Goal: Task Accomplishment & Management: Manage account settings

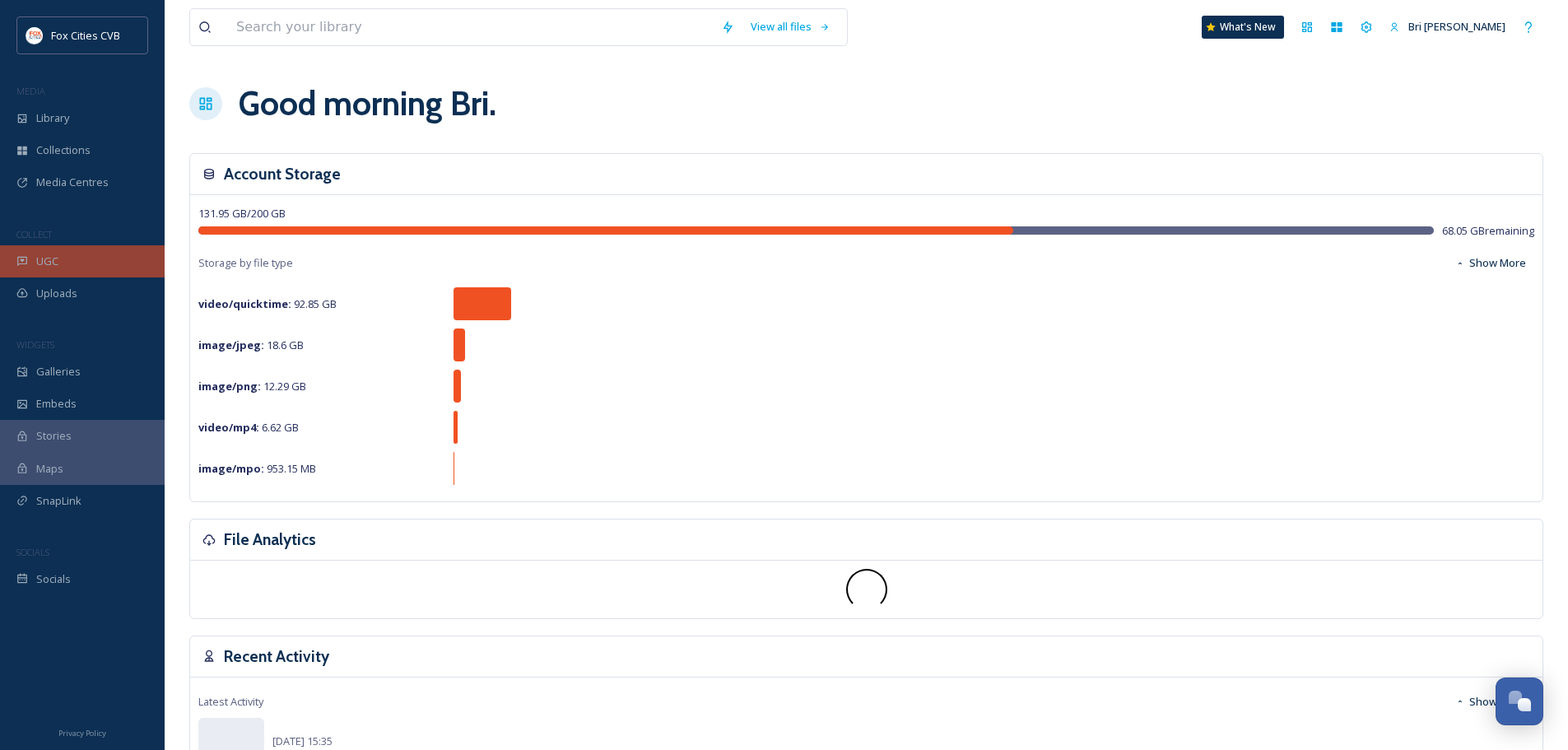
click at [81, 265] on div "UGC" at bounding box center [82, 261] width 164 height 32
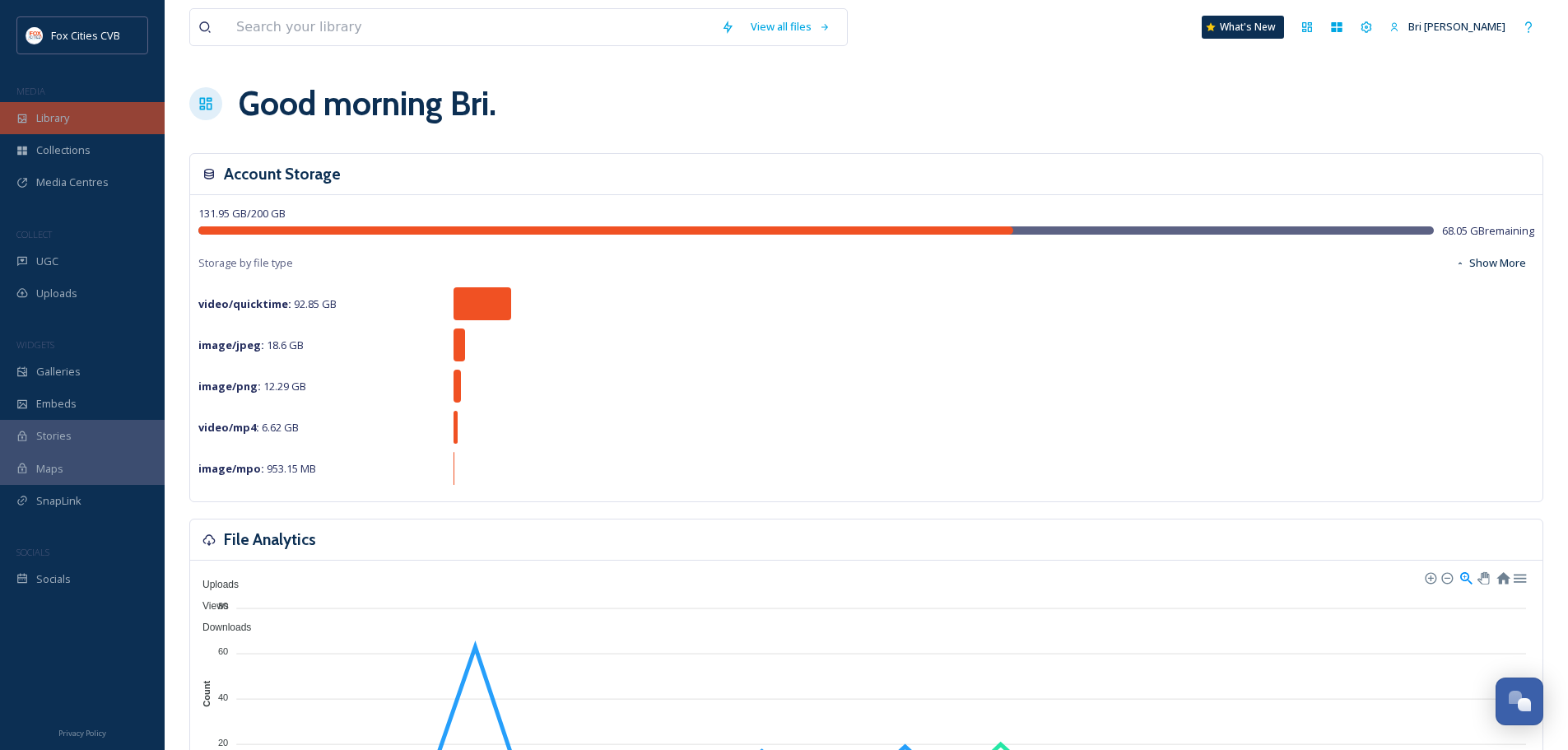
click at [90, 108] on div "Library" at bounding box center [82, 117] width 164 height 32
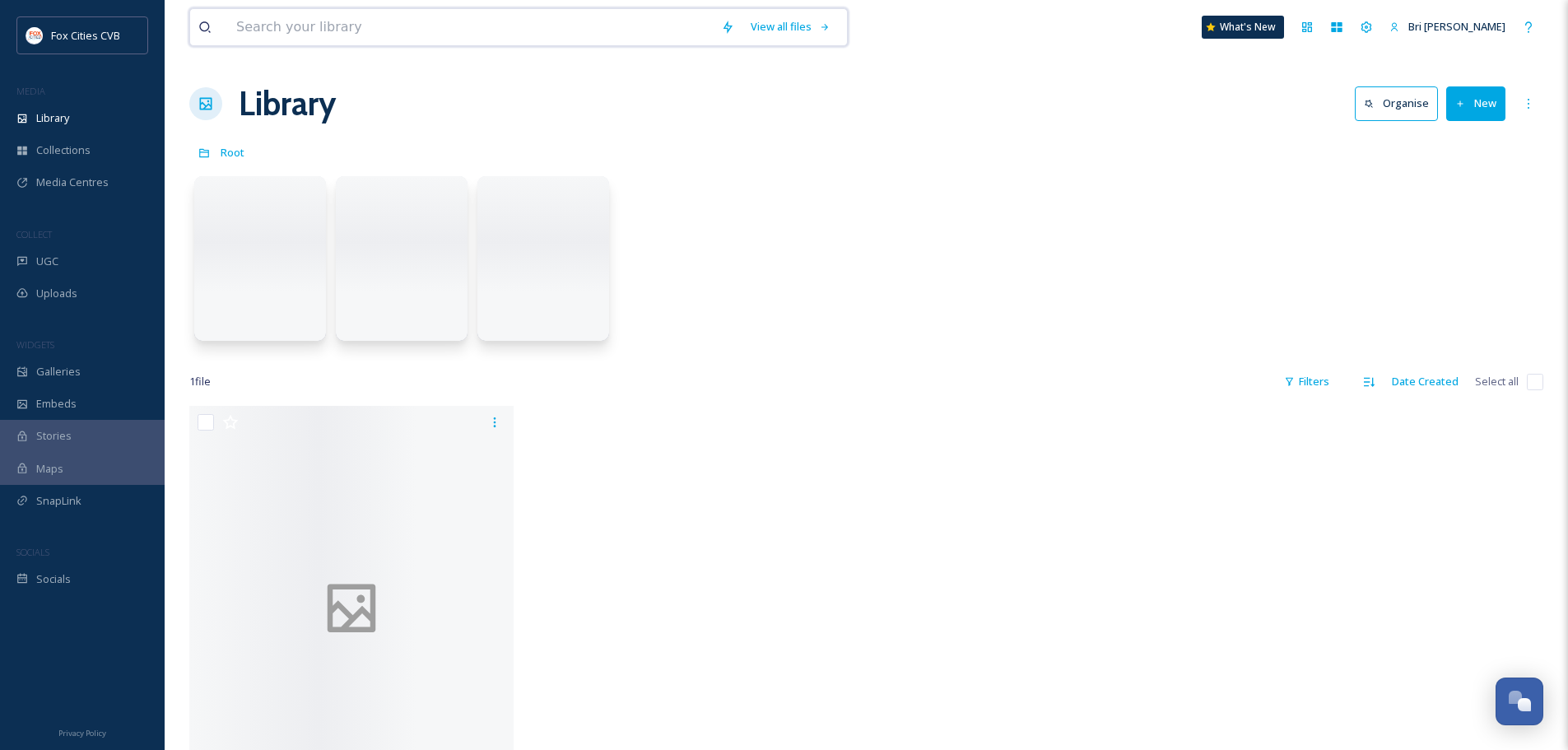
click at [289, 19] on input at bounding box center [470, 26] width 485 height 36
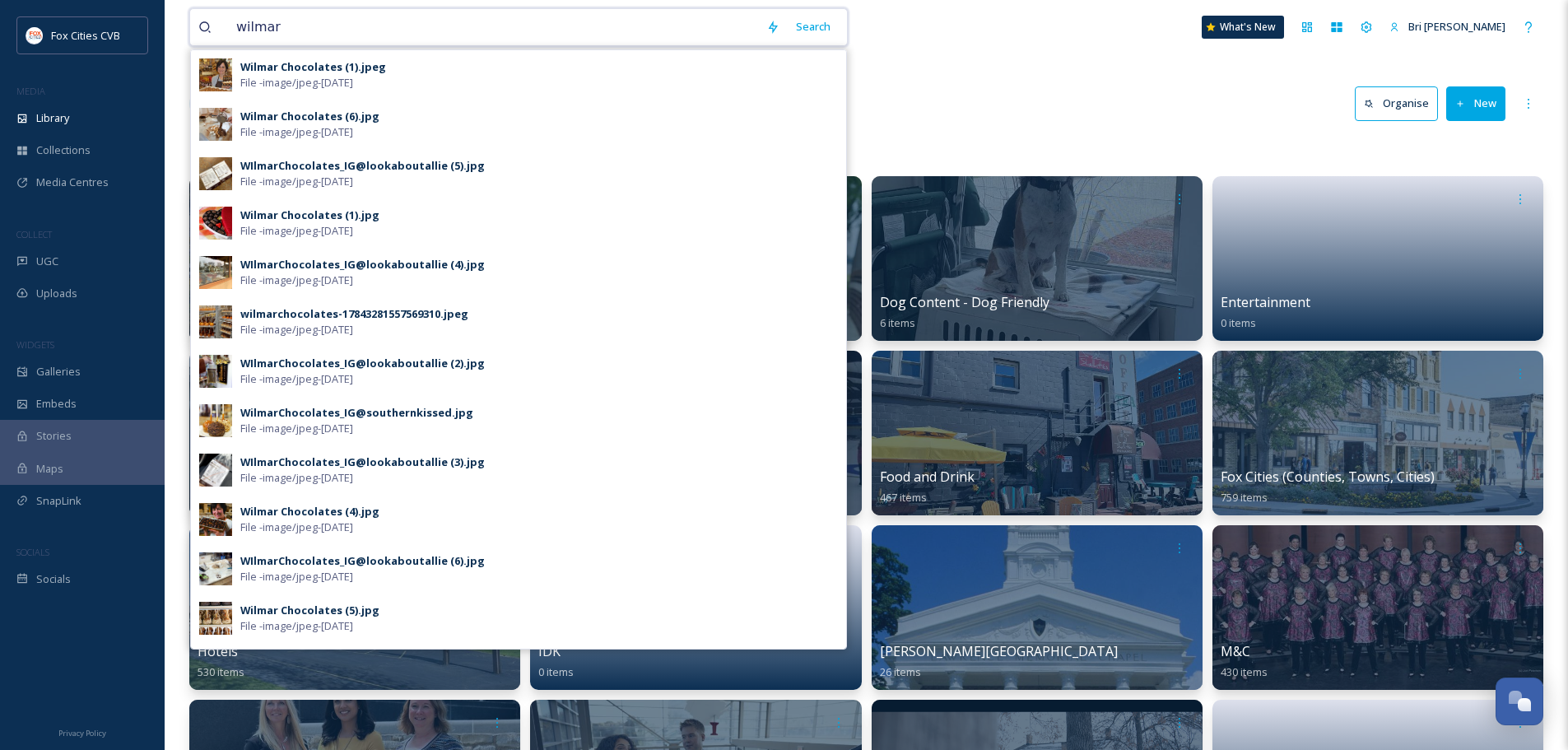
type input "wilmar"
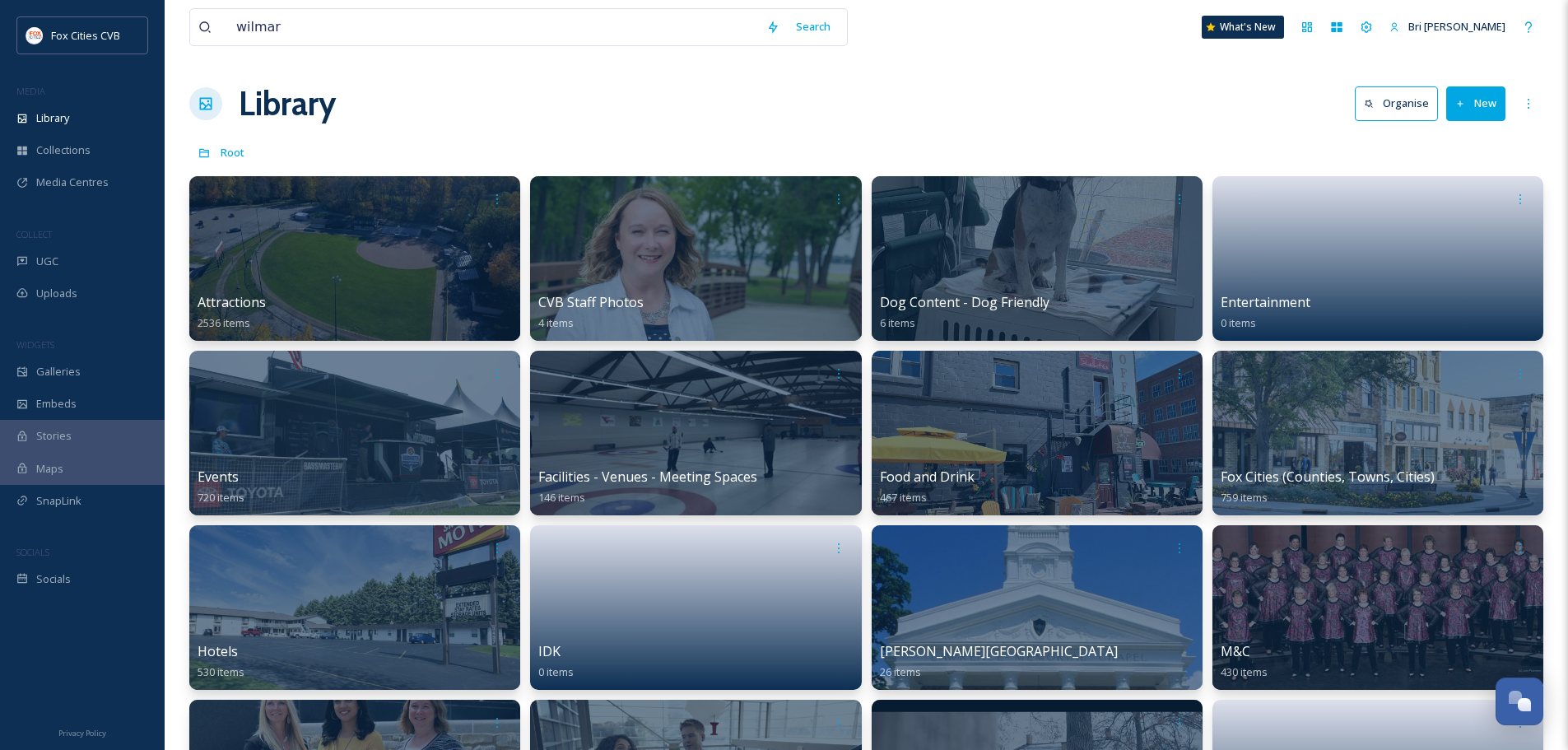
click at [1029, 100] on div "Library Organise New" at bounding box center [867, 104] width 1355 height 49
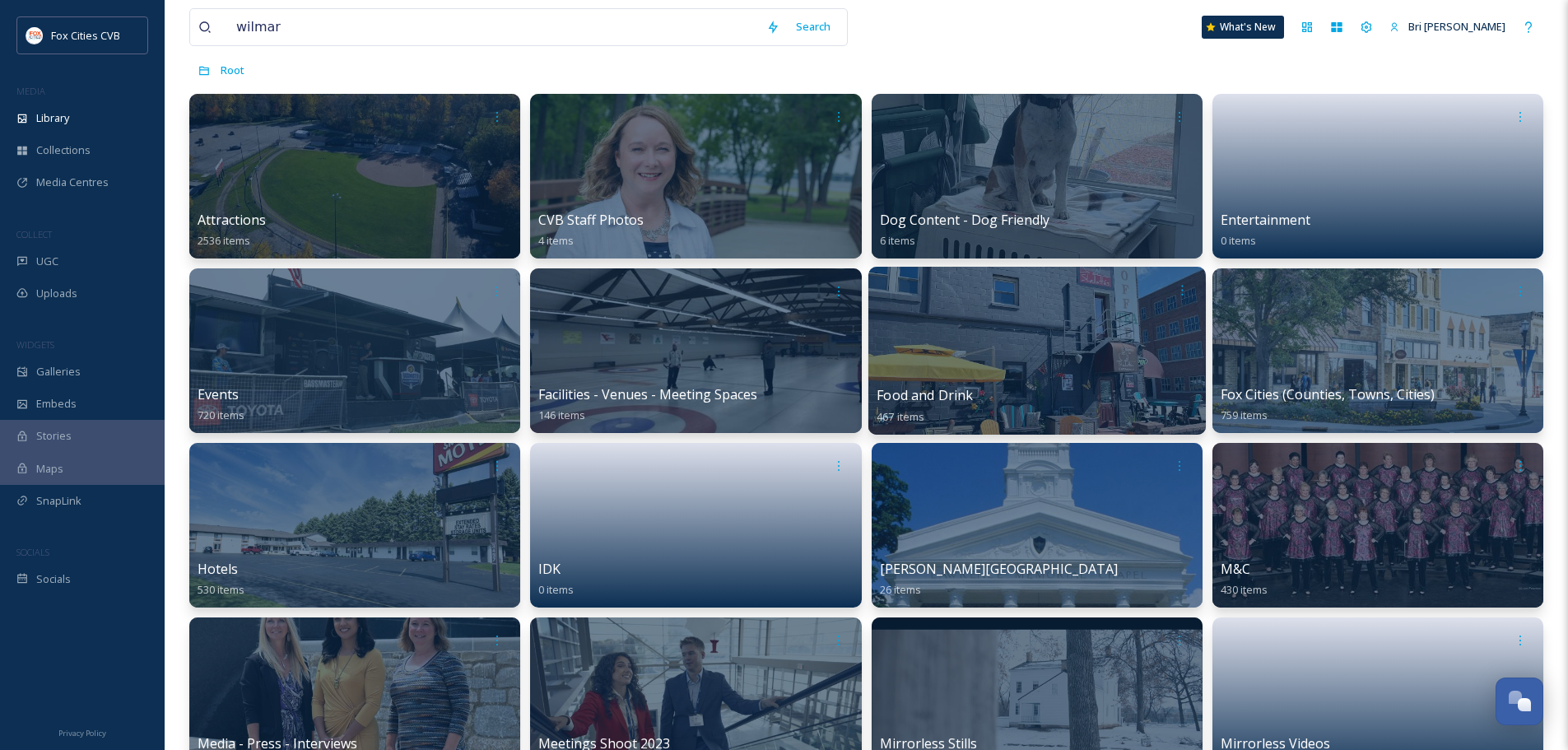
scroll to position [164, 0]
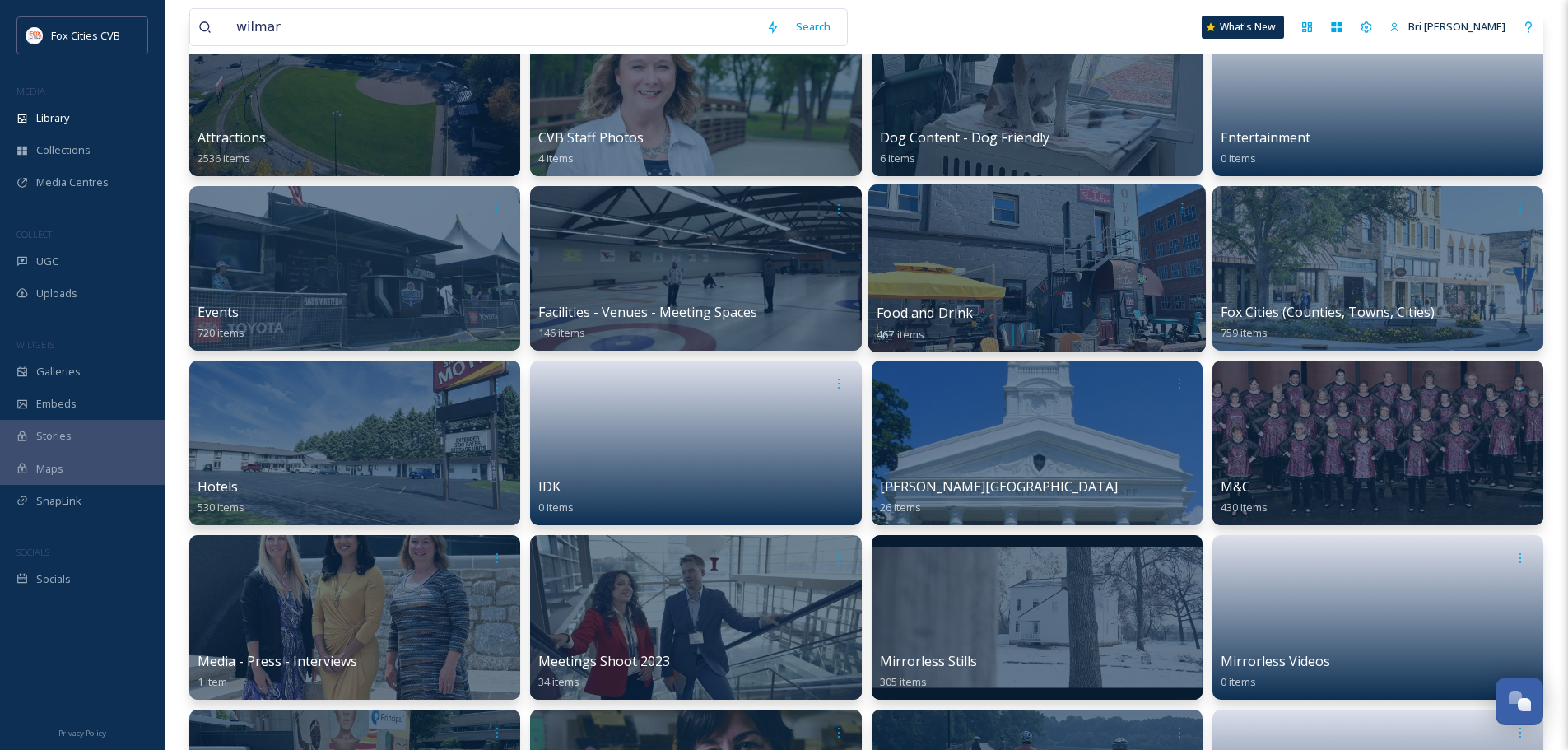
click at [1020, 234] on div at bounding box center [1036, 269] width 337 height 168
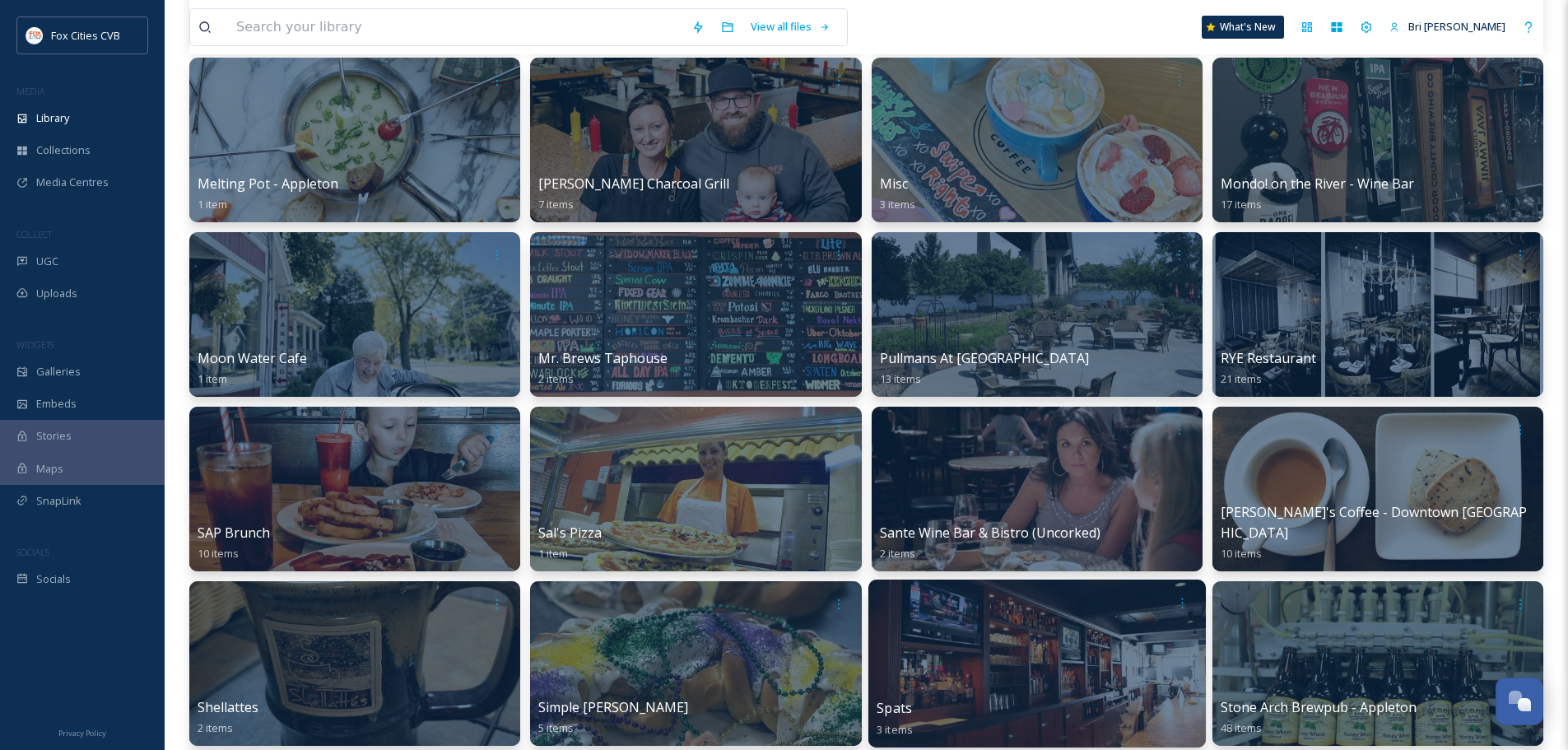
scroll to position [1856, 0]
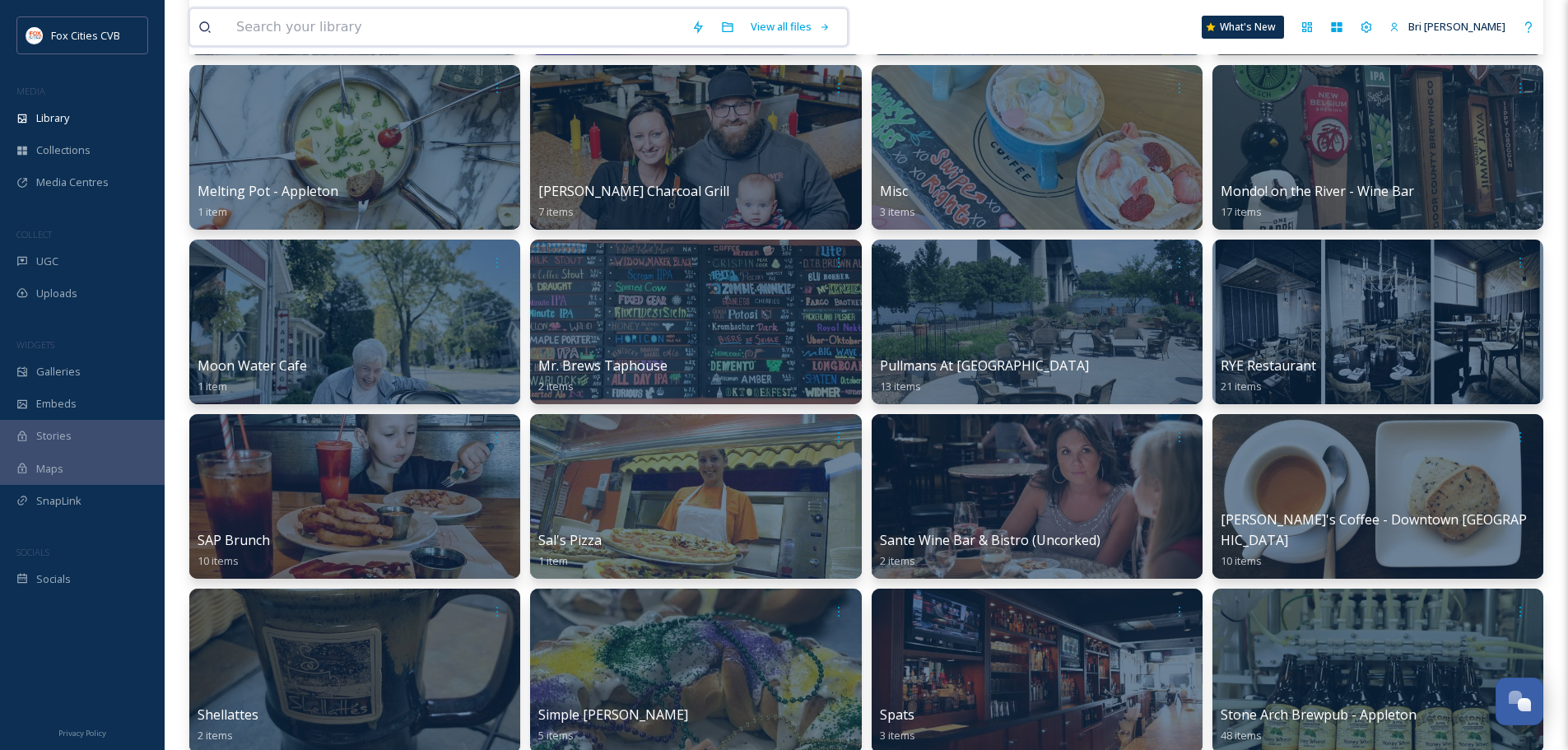
click at [324, 34] on input at bounding box center [455, 26] width 455 height 36
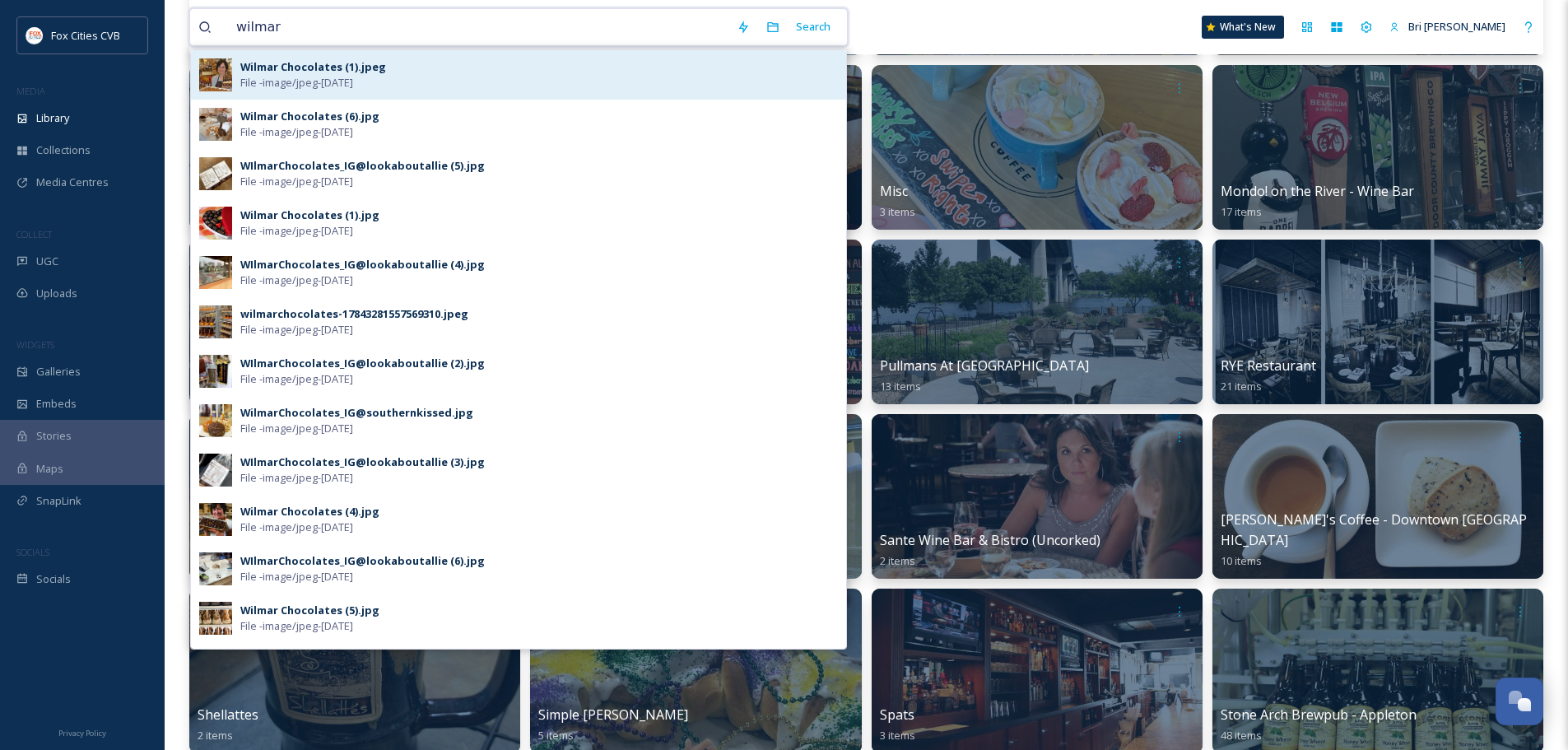
type input "wilmar"
click at [306, 67] on div "Wilmar Chocolates (1).jpeg" at bounding box center [313, 67] width 146 height 16
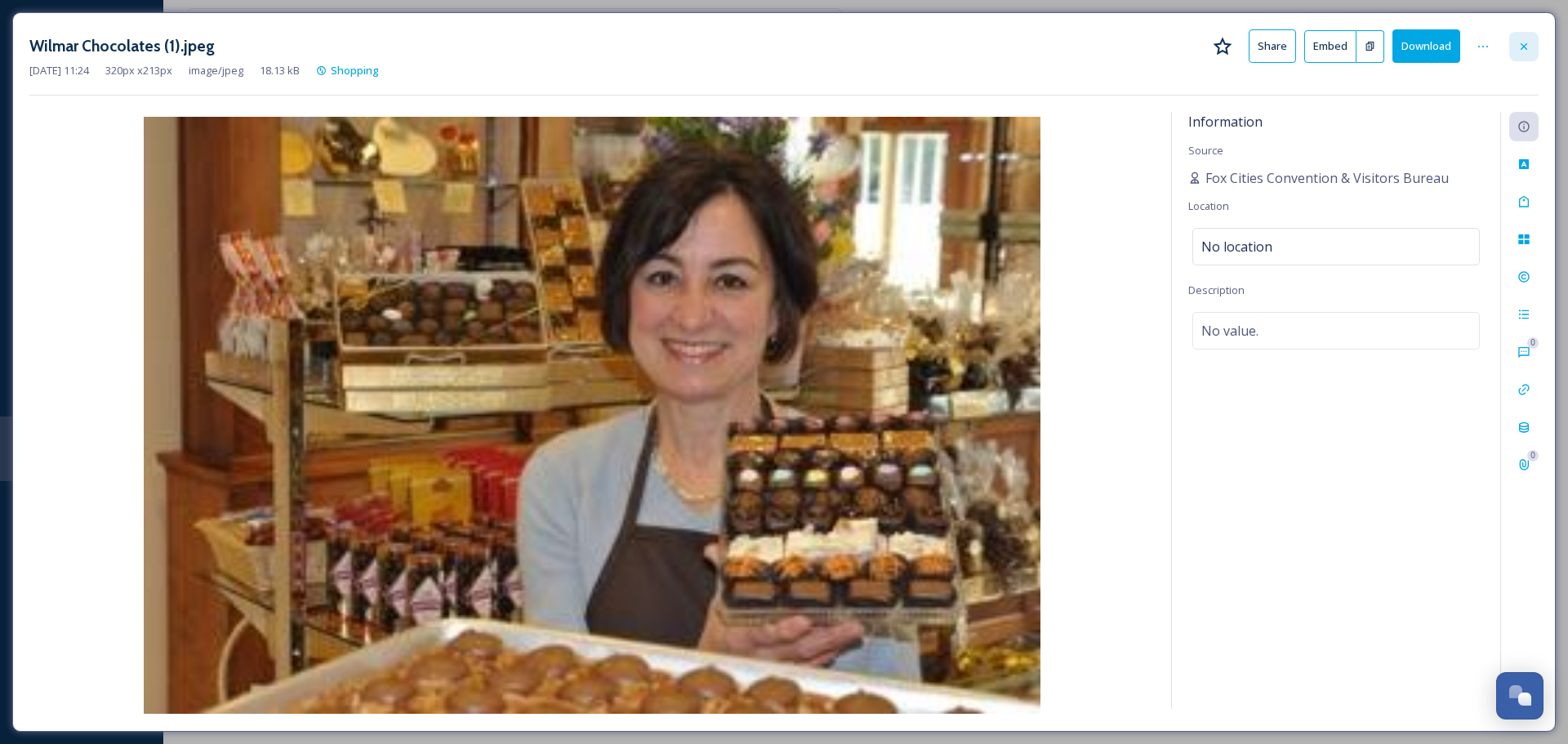
click at [1524, 48] on icon at bounding box center [1523, 46] width 7 height 7
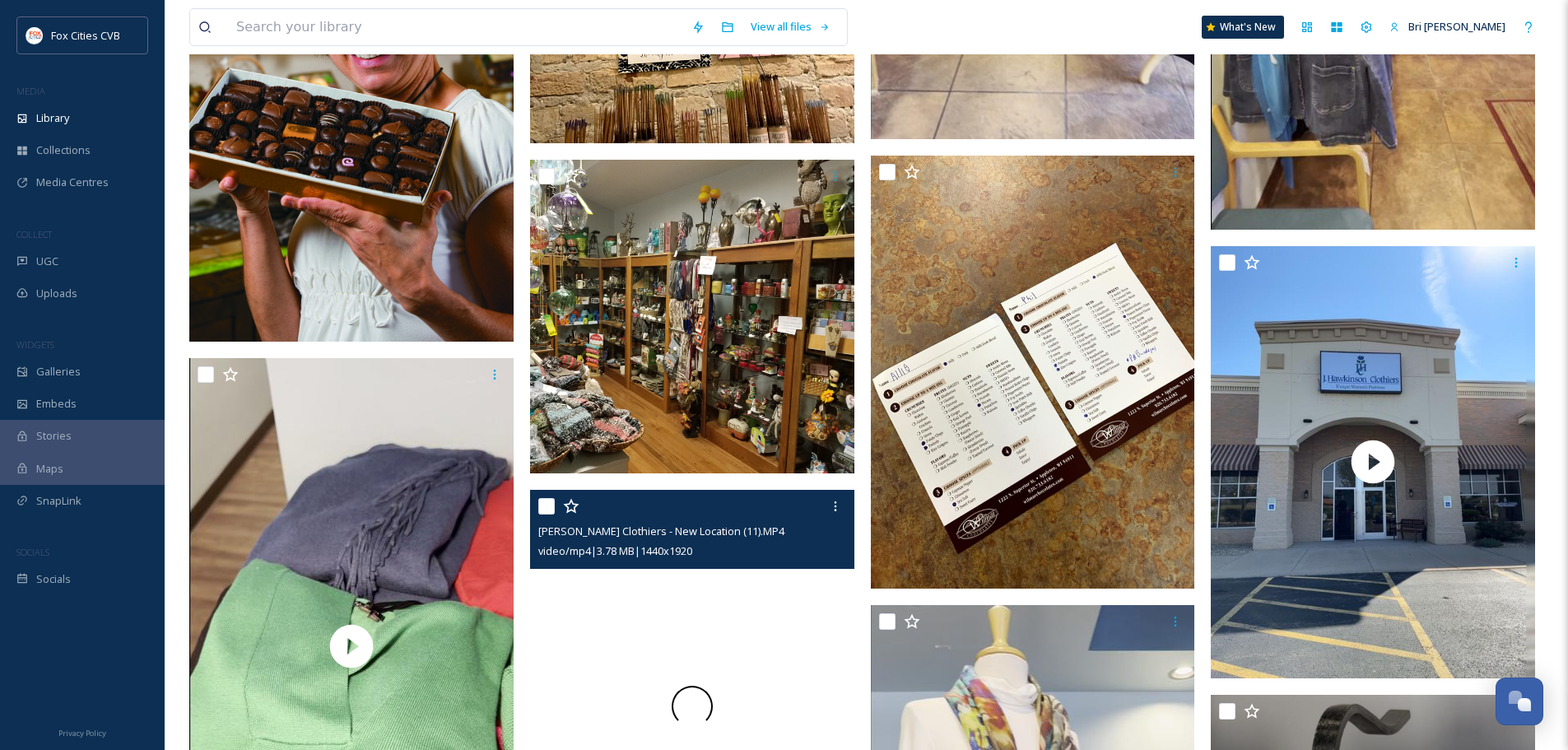
scroll to position [4938, 0]
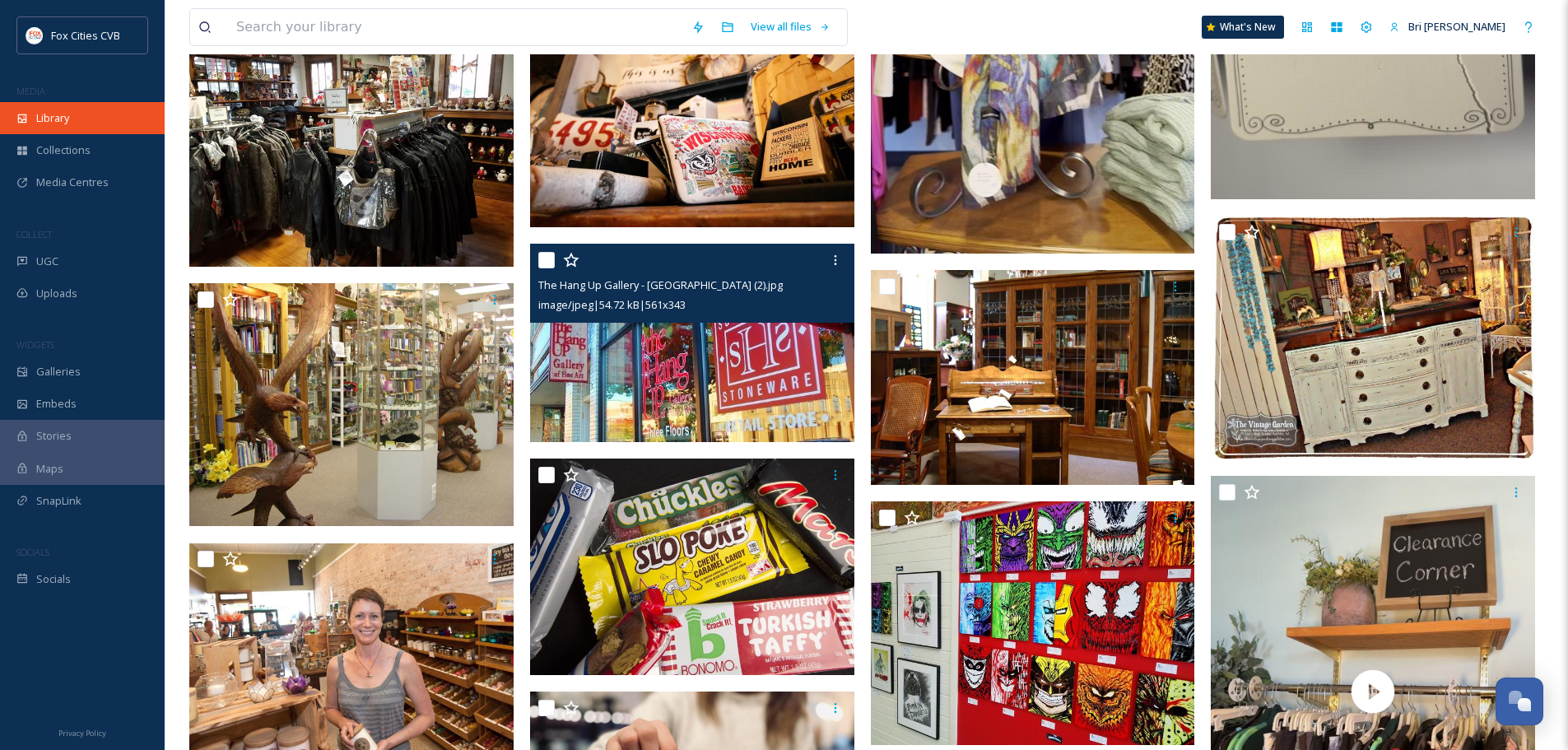
click at [86, 118] on div "Library" at bounding box center [82, 117] width 164 height 32
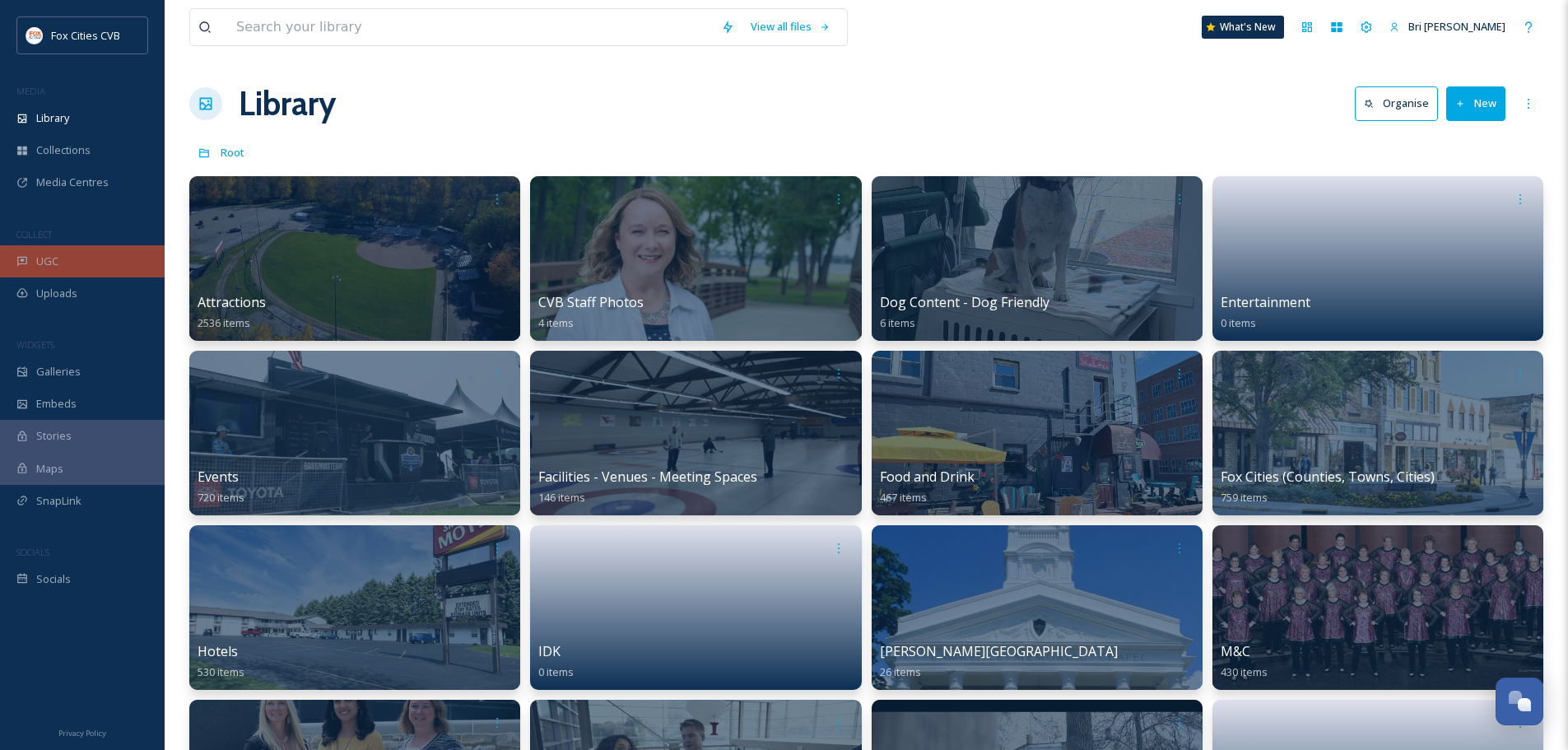
click at [60, 259] on div "UGC" at bounding box center [82, 261] width 164 height 32
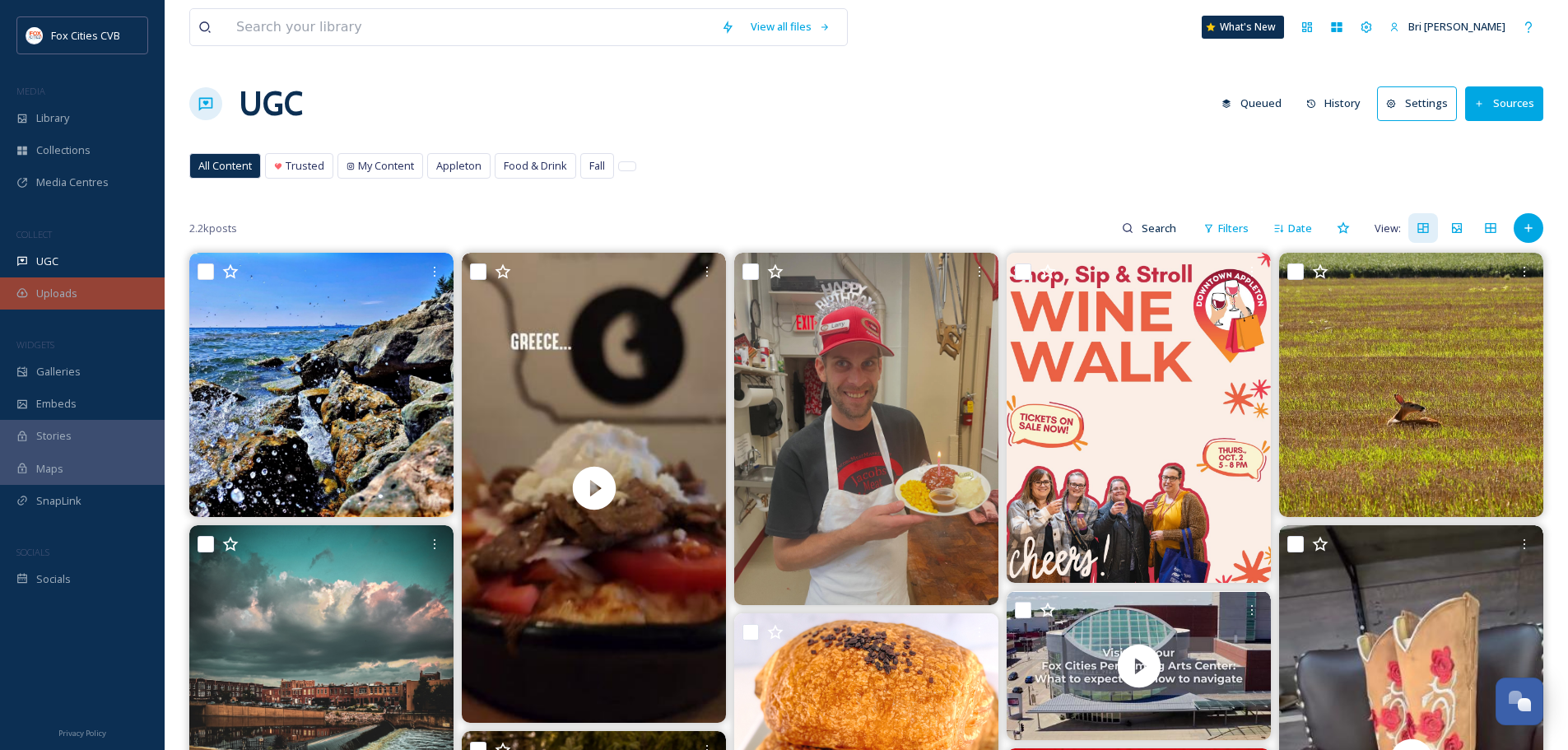
click at [62, 289] on span "Uploads" at bounding box center [57, 293] width 41 height 16
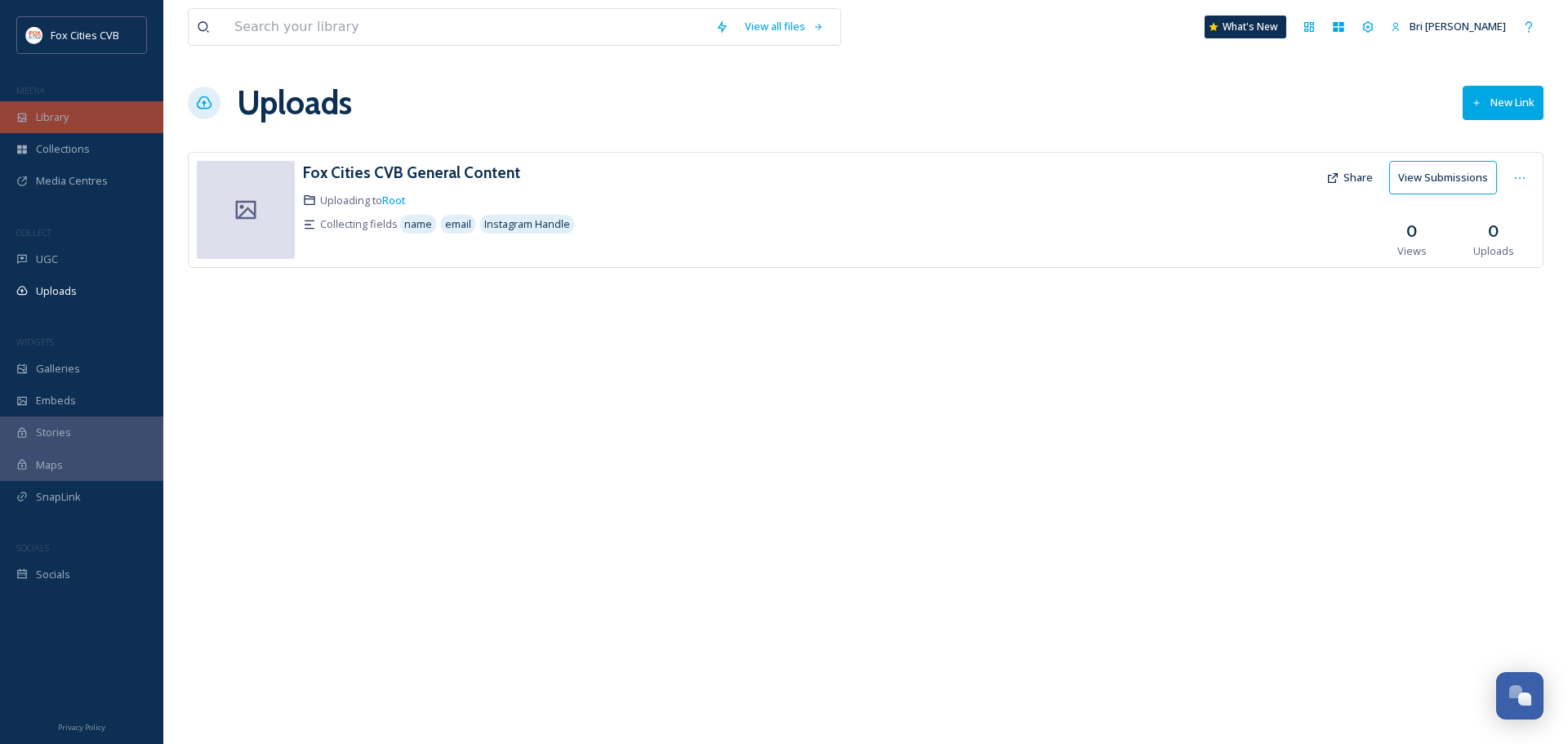
click at [52, 120] on span "Library" at bounding box center [52, 117] width 33 height 16
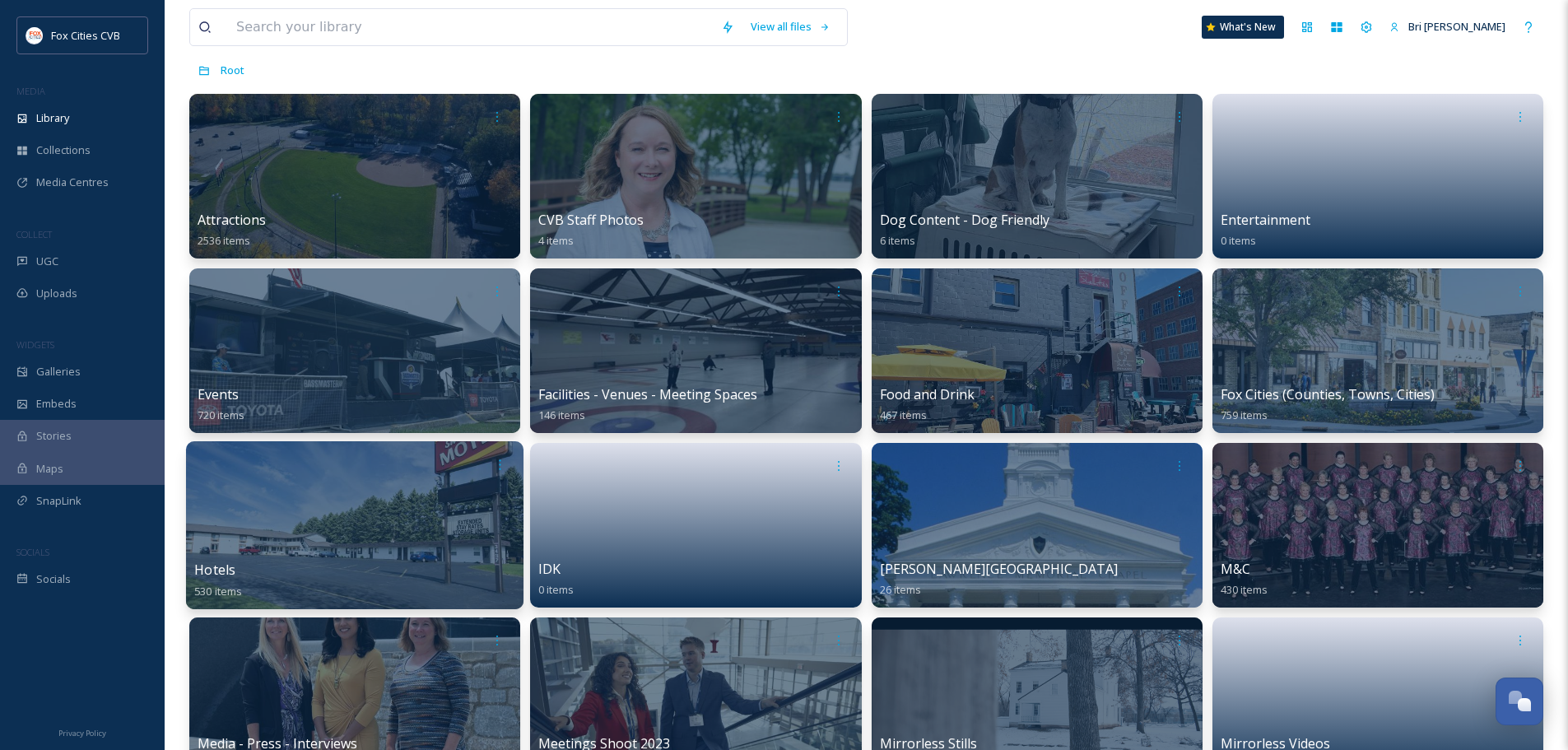
scroll to position [164, 0]
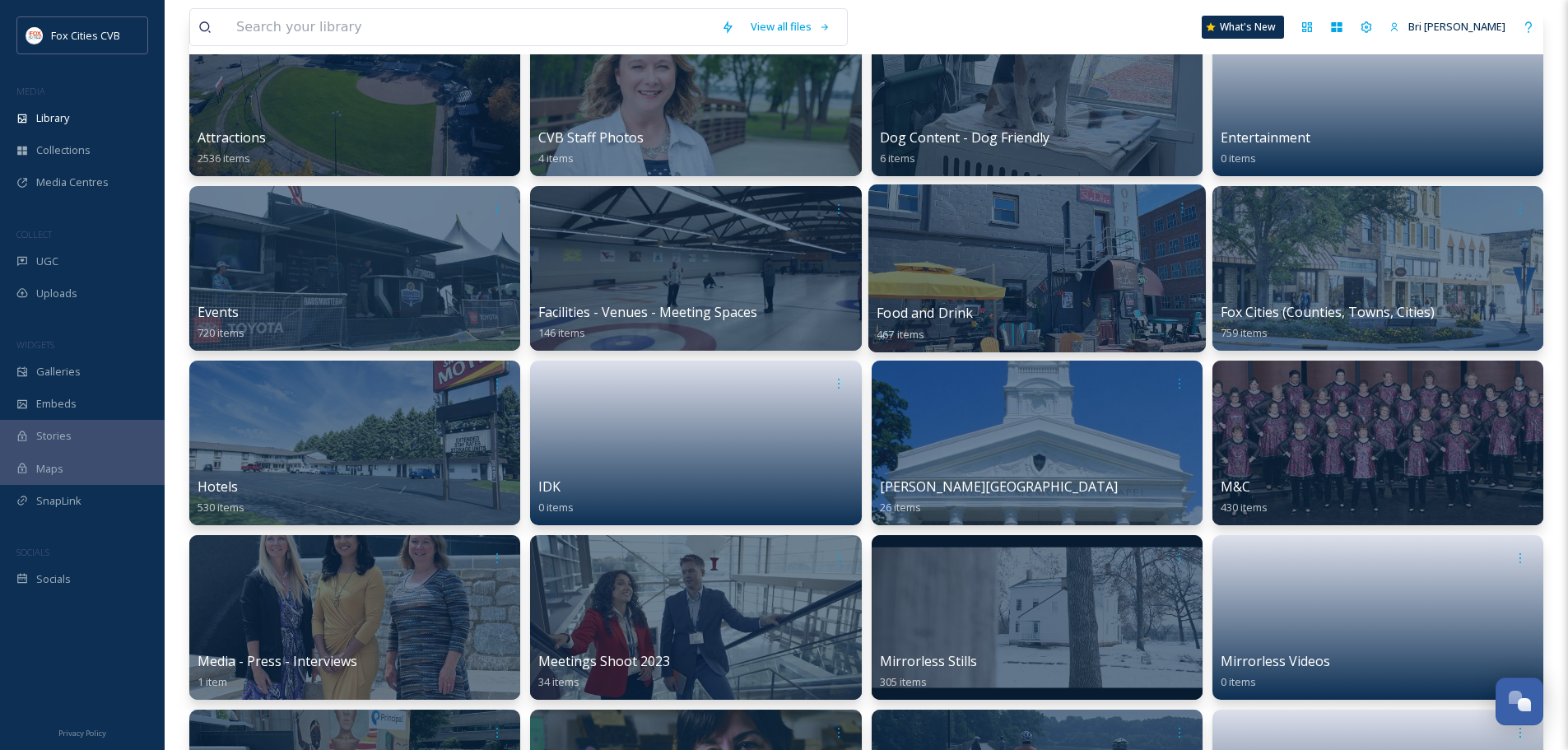
click at [1101, 266] on div at bounding box center [1036, 269] width 337 height 168
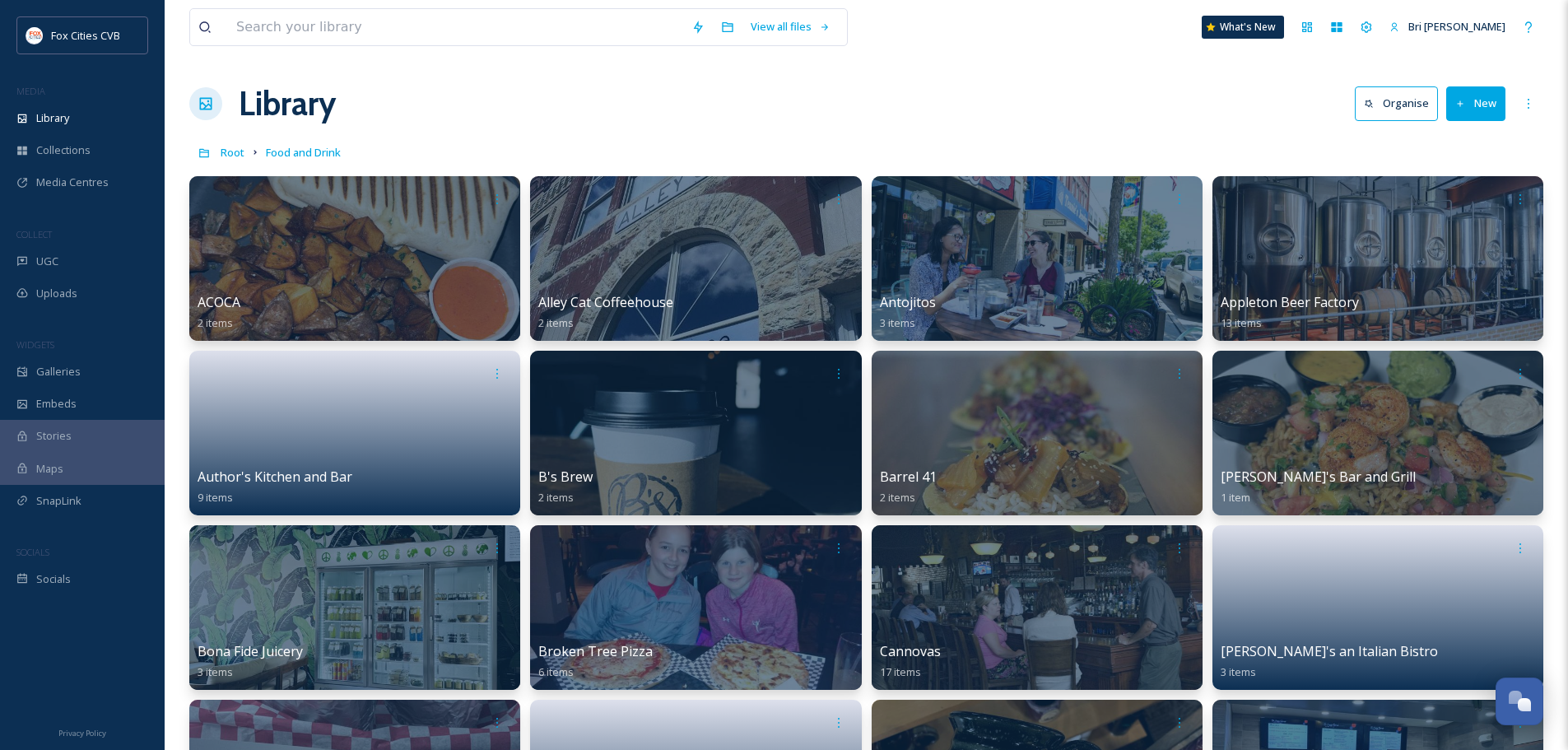
click at [1474, 93] on button "New" at bounding box center [1476, 103] width 60 height 34
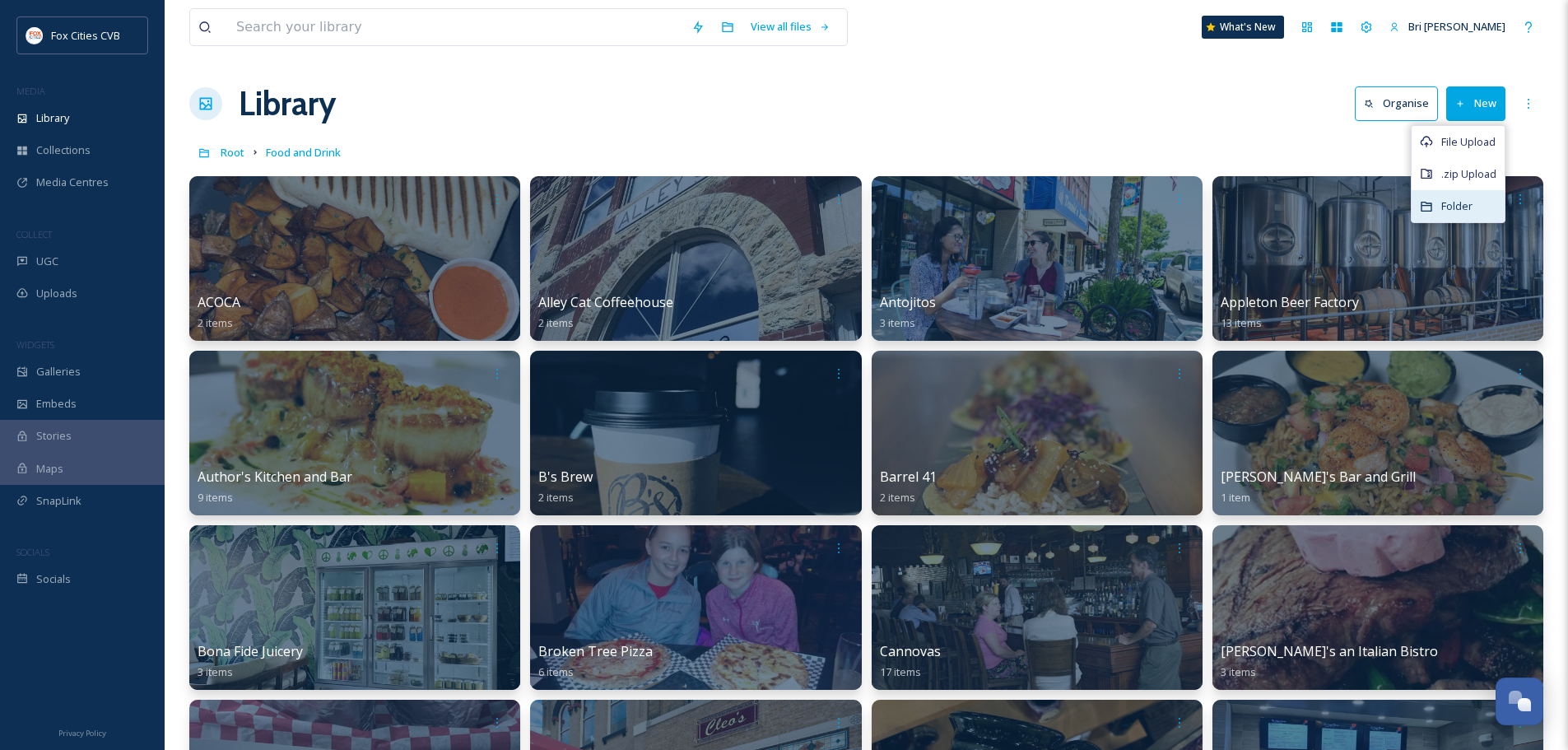
click at [1469, 208] on span "Folder" at bounding box center [1457, 206] width 31 height 16
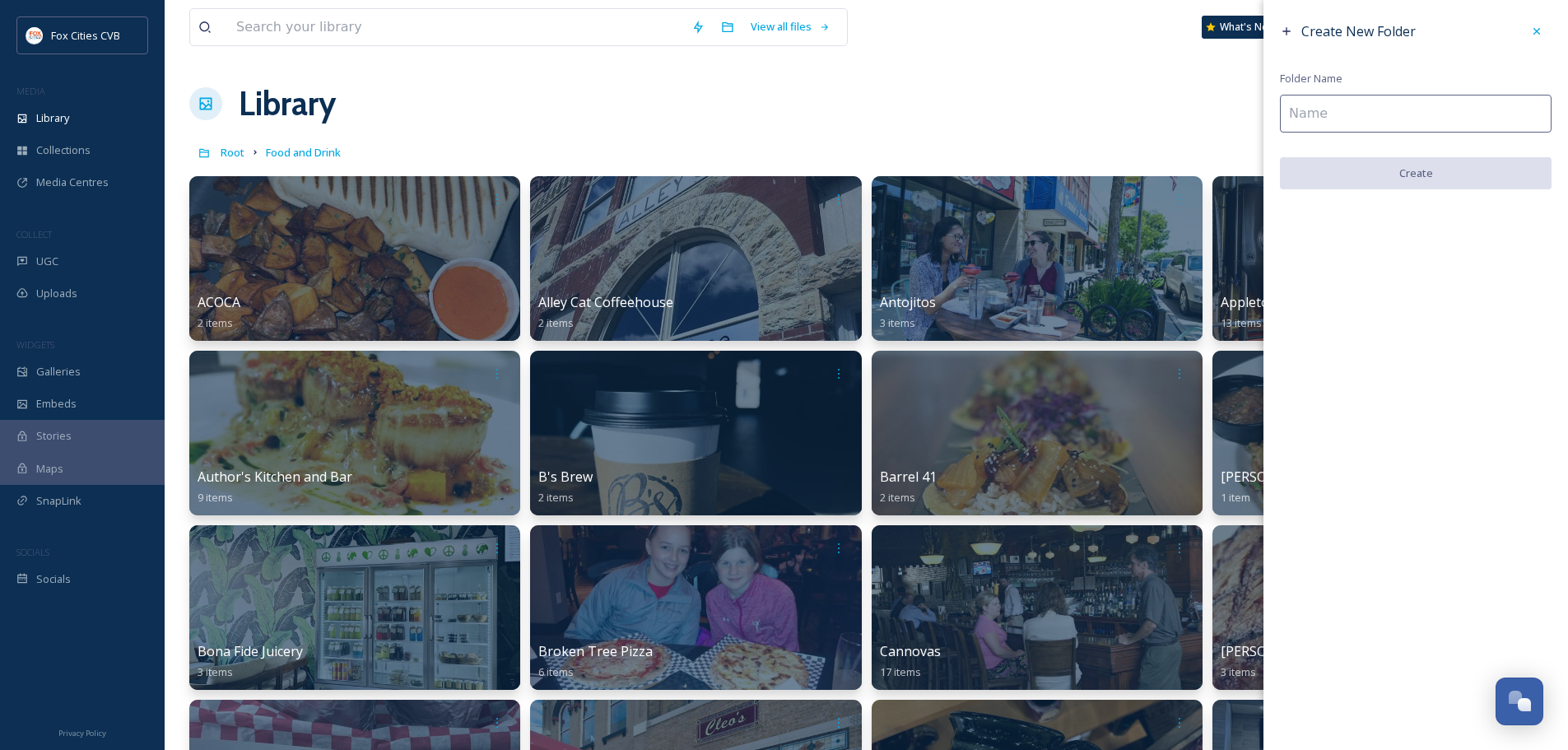
click at [1355, 107] on input at bounding box center [1416, 113] width 272 height 38
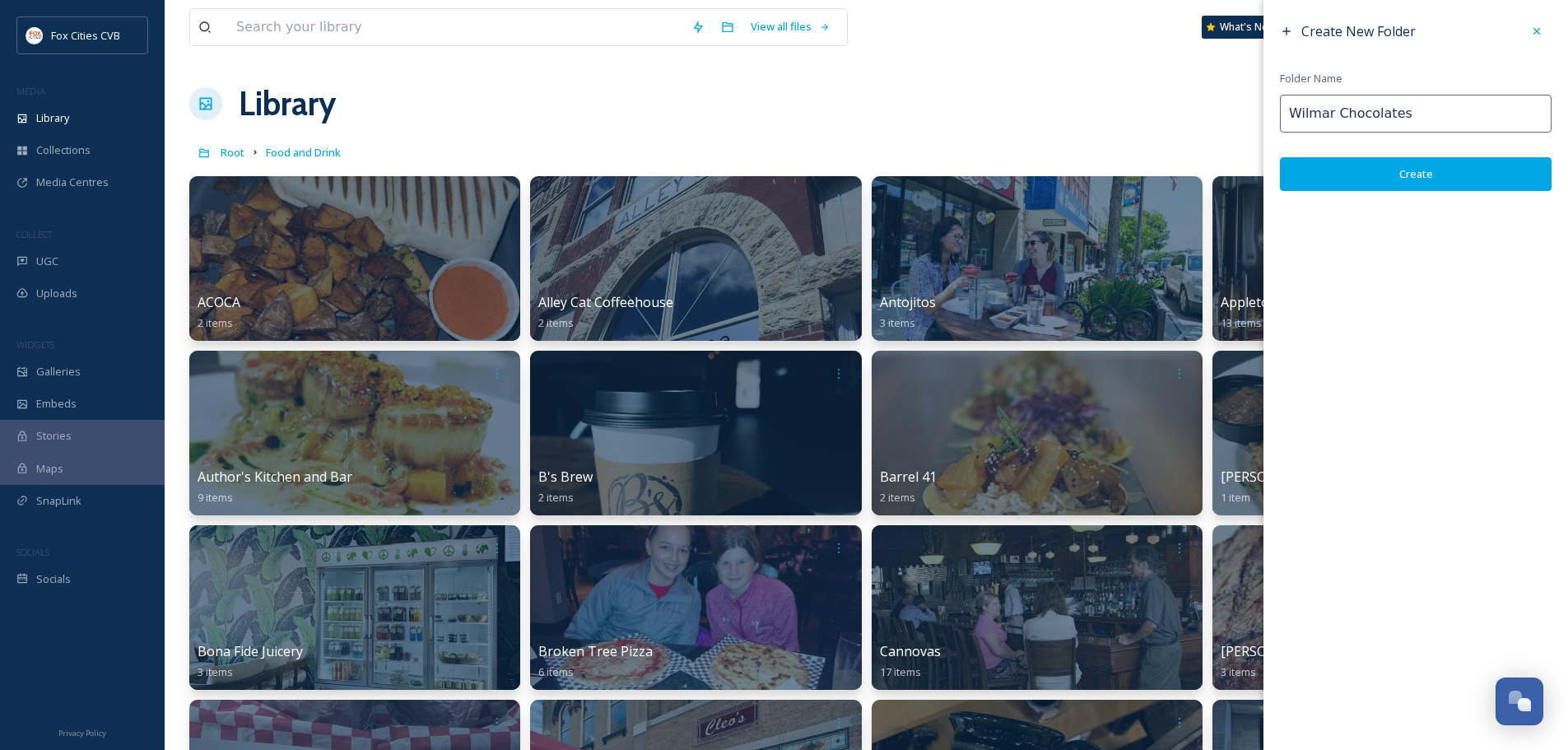
type input "Wilmar Chocolates"
click at [1414, 180] on button "Create" at bounding box center [1416, 174] width 272 height 34
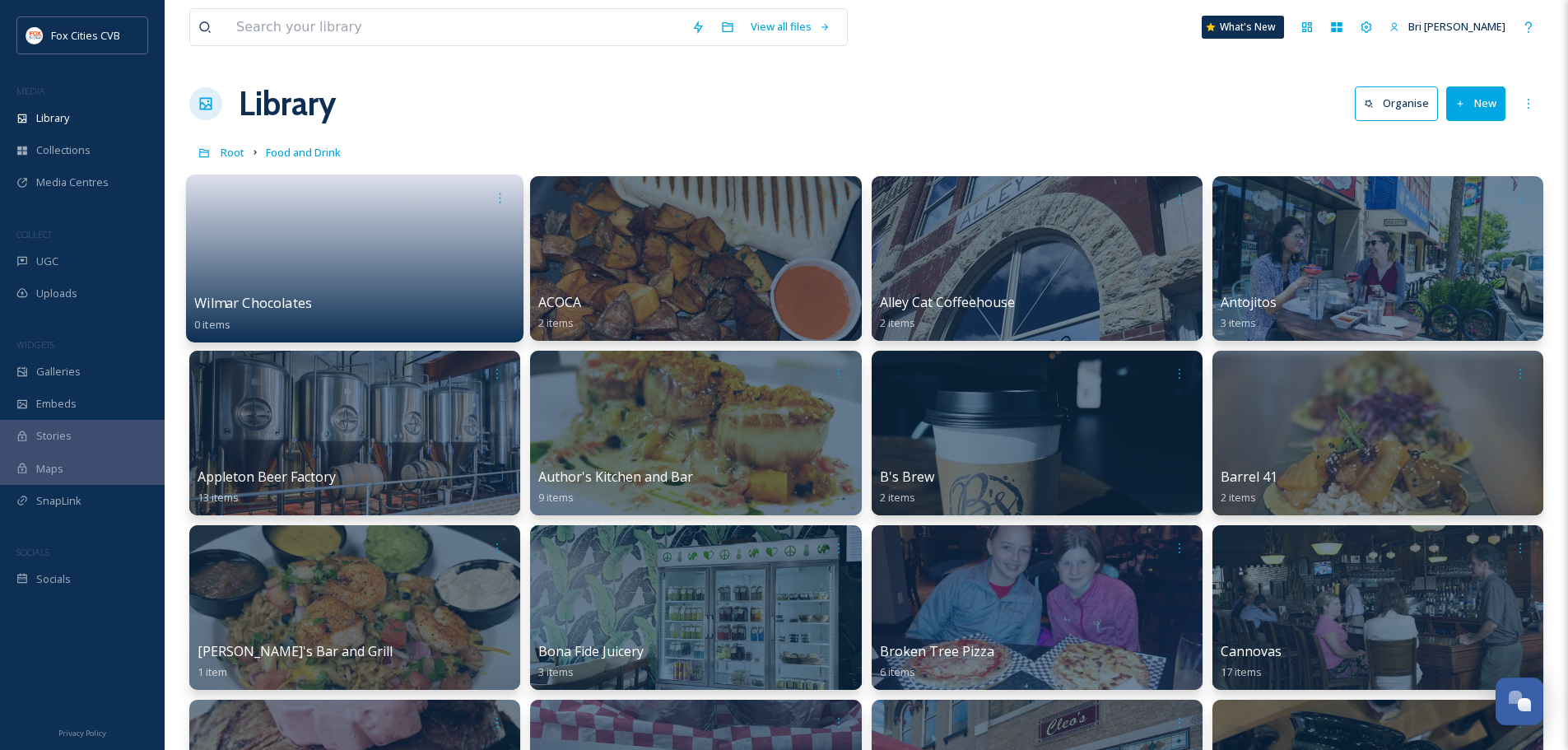
click at [343, 240] on link at bounding box center [355, 253] width 321 height 80
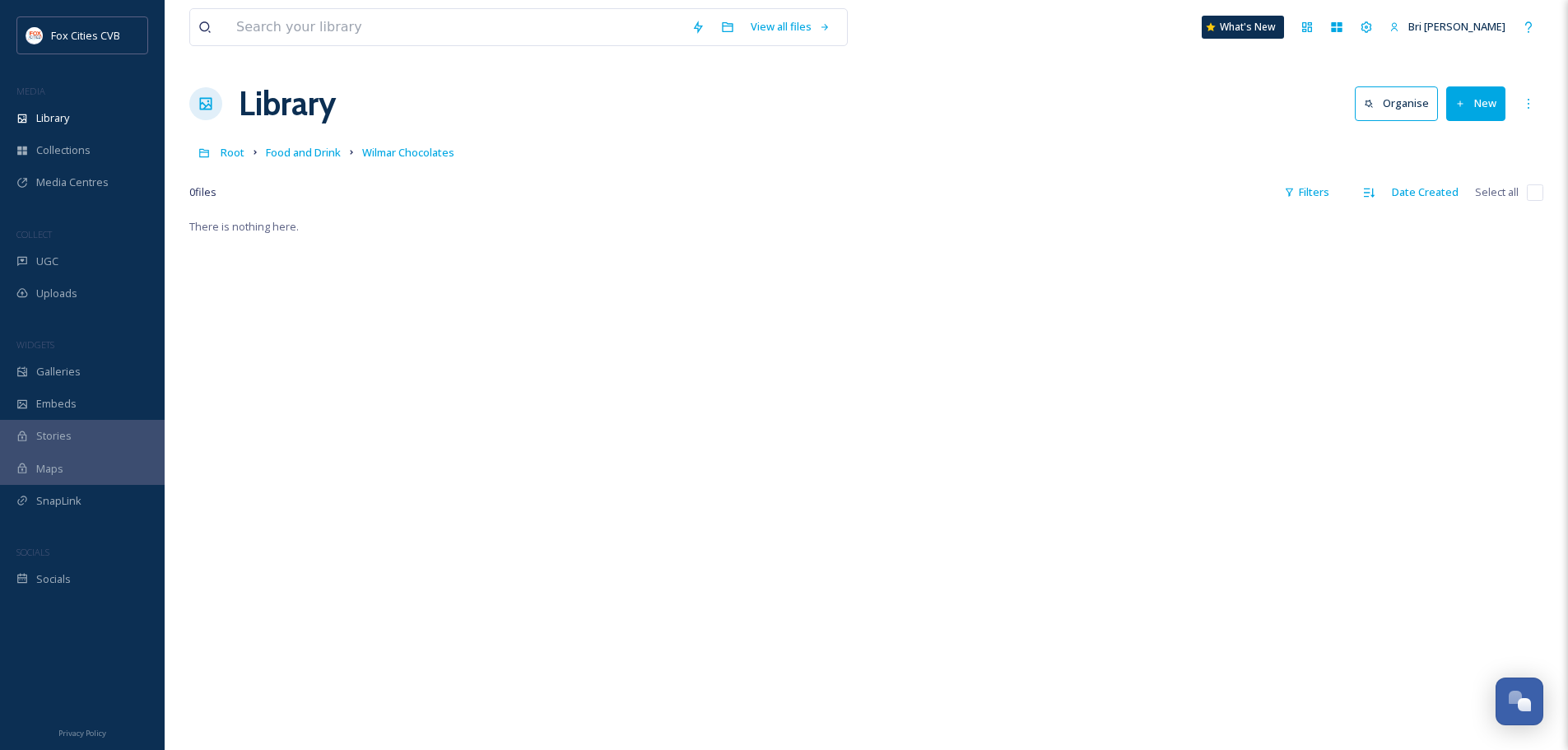
click at [1490, 117] on button "New" at bounding box center [1476, 103] width 60 height 34
click at [1456, 147] on span "File Upload" at bounding box center [1469, 142] width 55 height 16
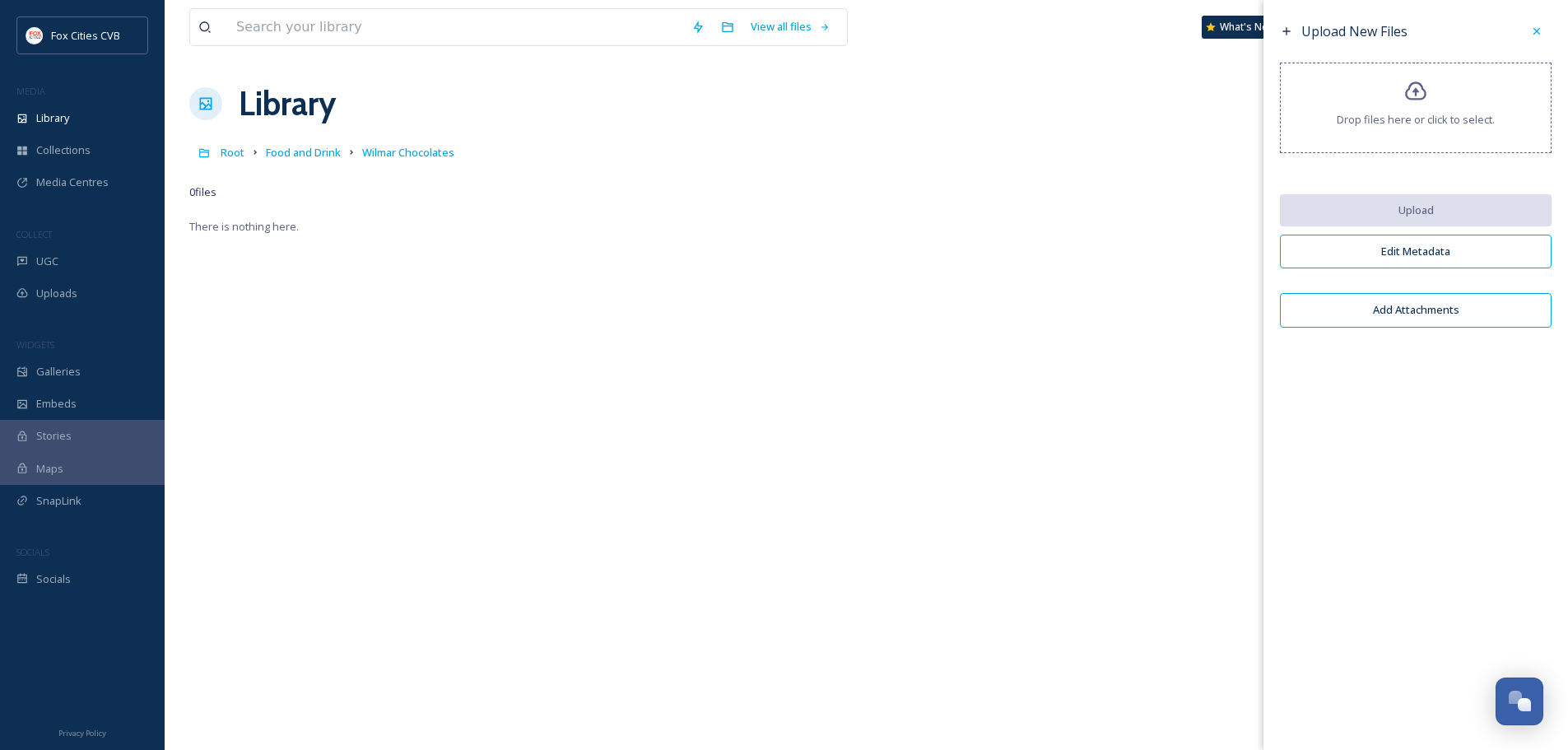
click at [1453, 128] on div "Drop files here or click to select." at bounding box center [1416, 108] width 272 height 91
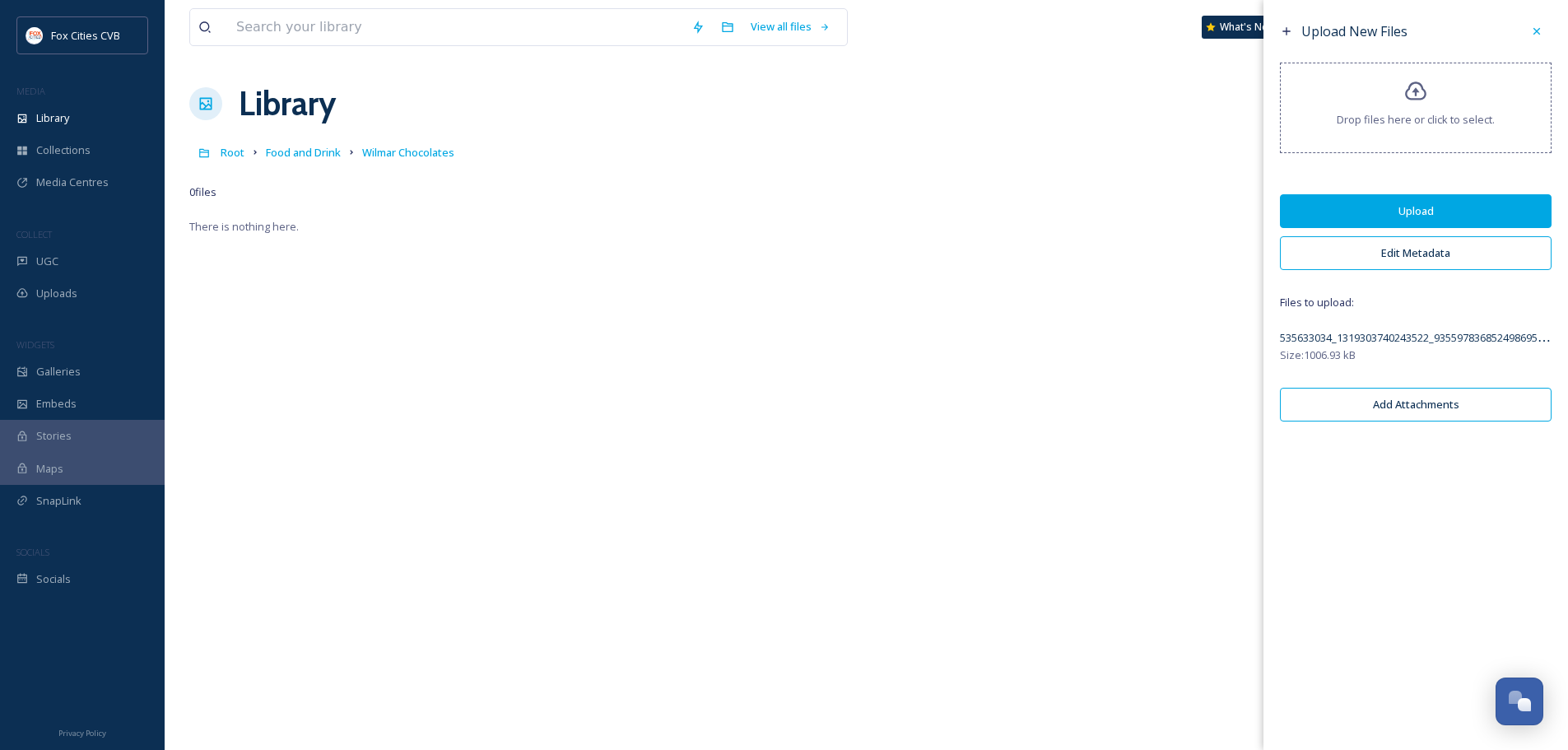
click at [1421, 251] on button "Edit Metadata" at bounding box center [1416, 253] width 272 height 34
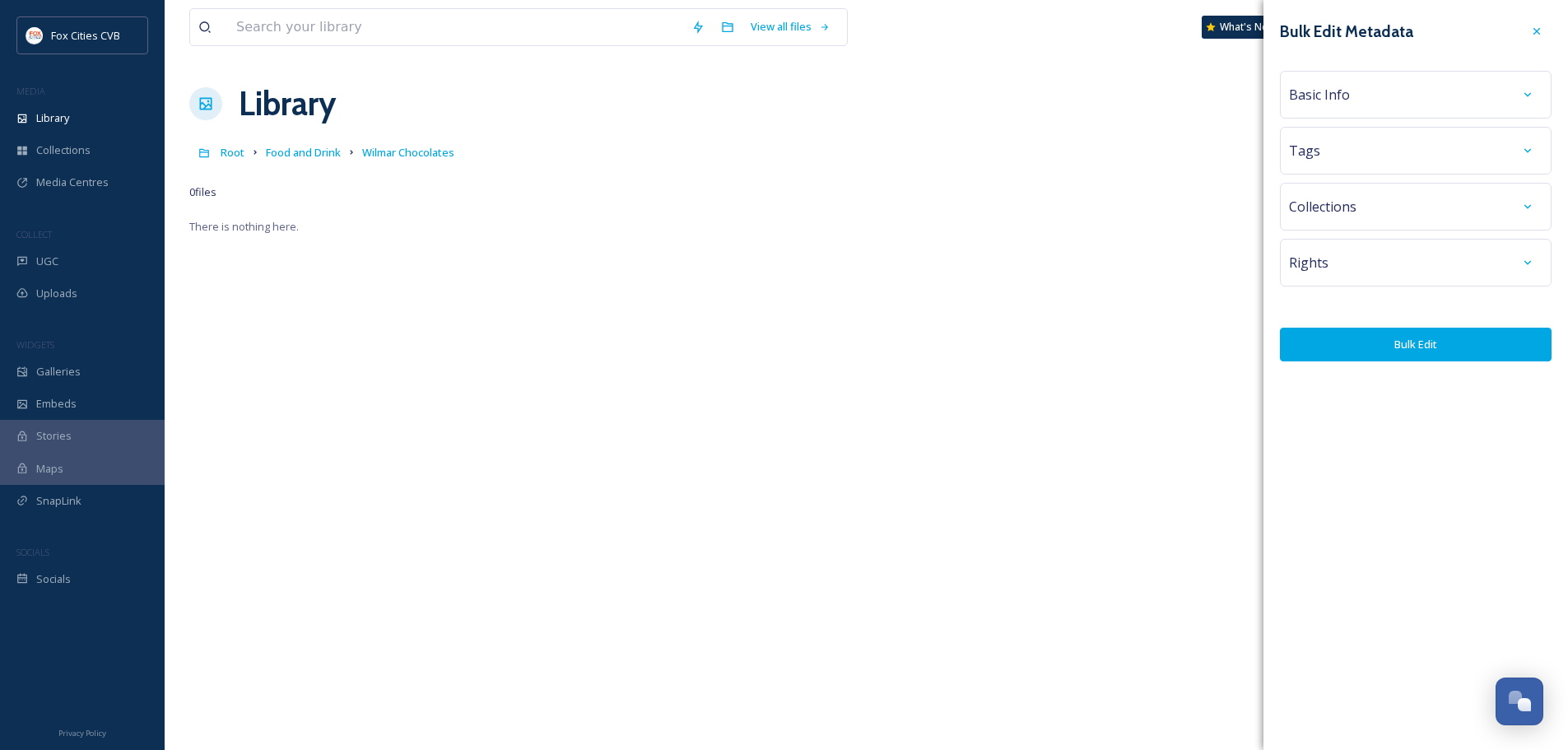
click at [1358, 75] on div "Basic Info" at bounding box center [1416, 94] width 272 height 48
click at [1359, 89] on div "Basic Info" at bounding box center [1415, 95] width 253 height 29
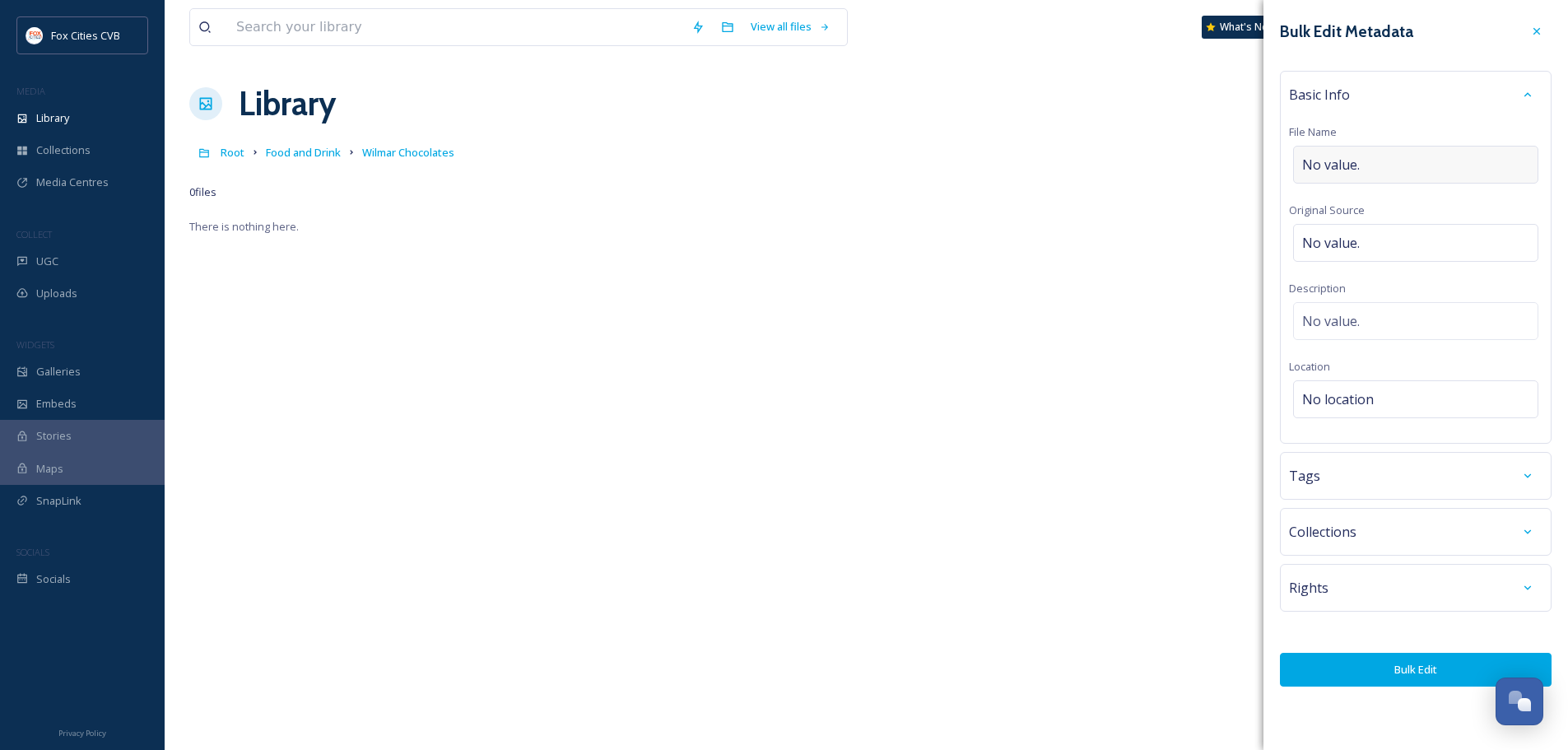
click at [1346, 162] on span "No value." at bounding box center [1330, 164] width 58 height 20
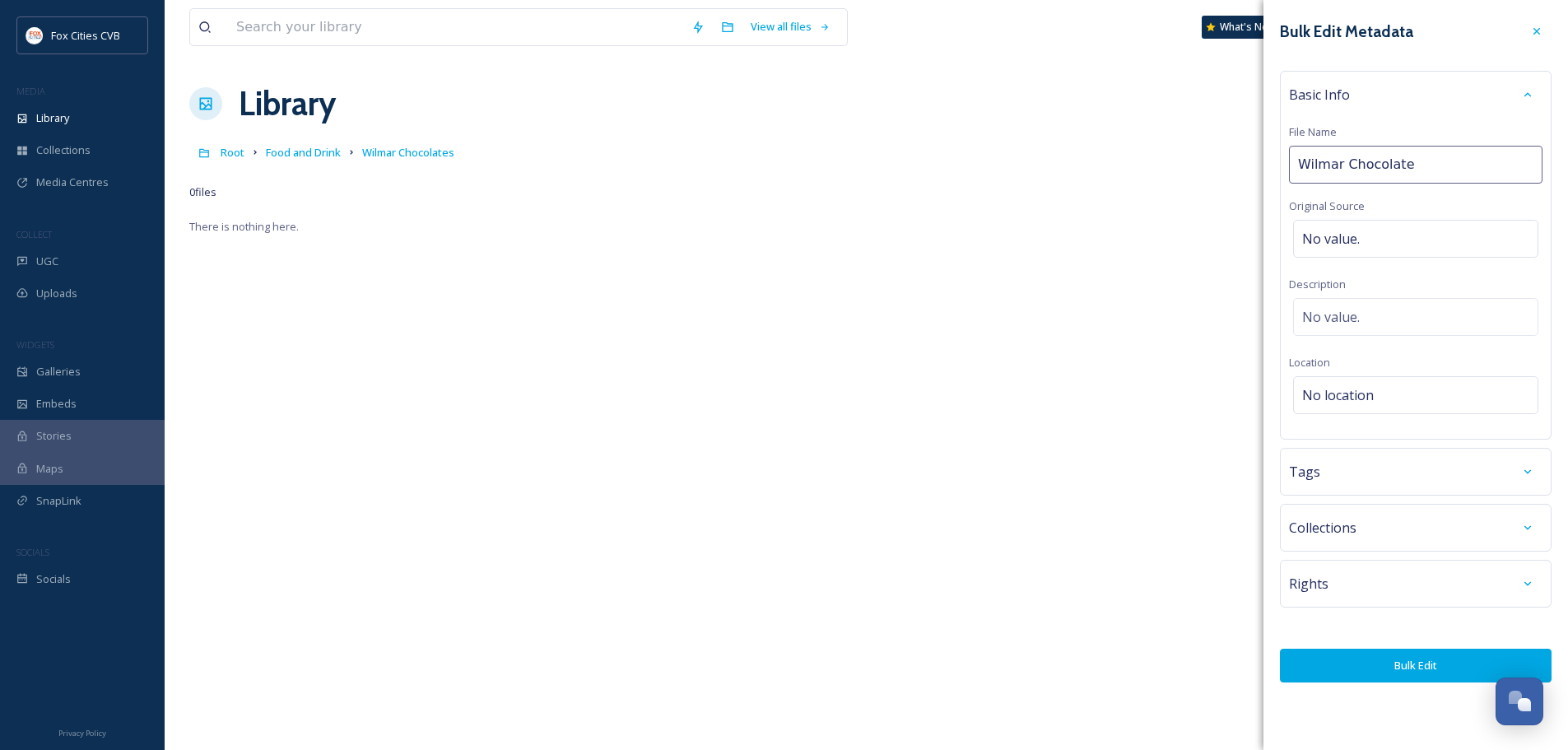
type input "Wilmar Chocolates"
click at [1347, 245] on span "No value." at bounding box center [1330, 239] width 58 height 20
type input "Wilmar Chocolates"
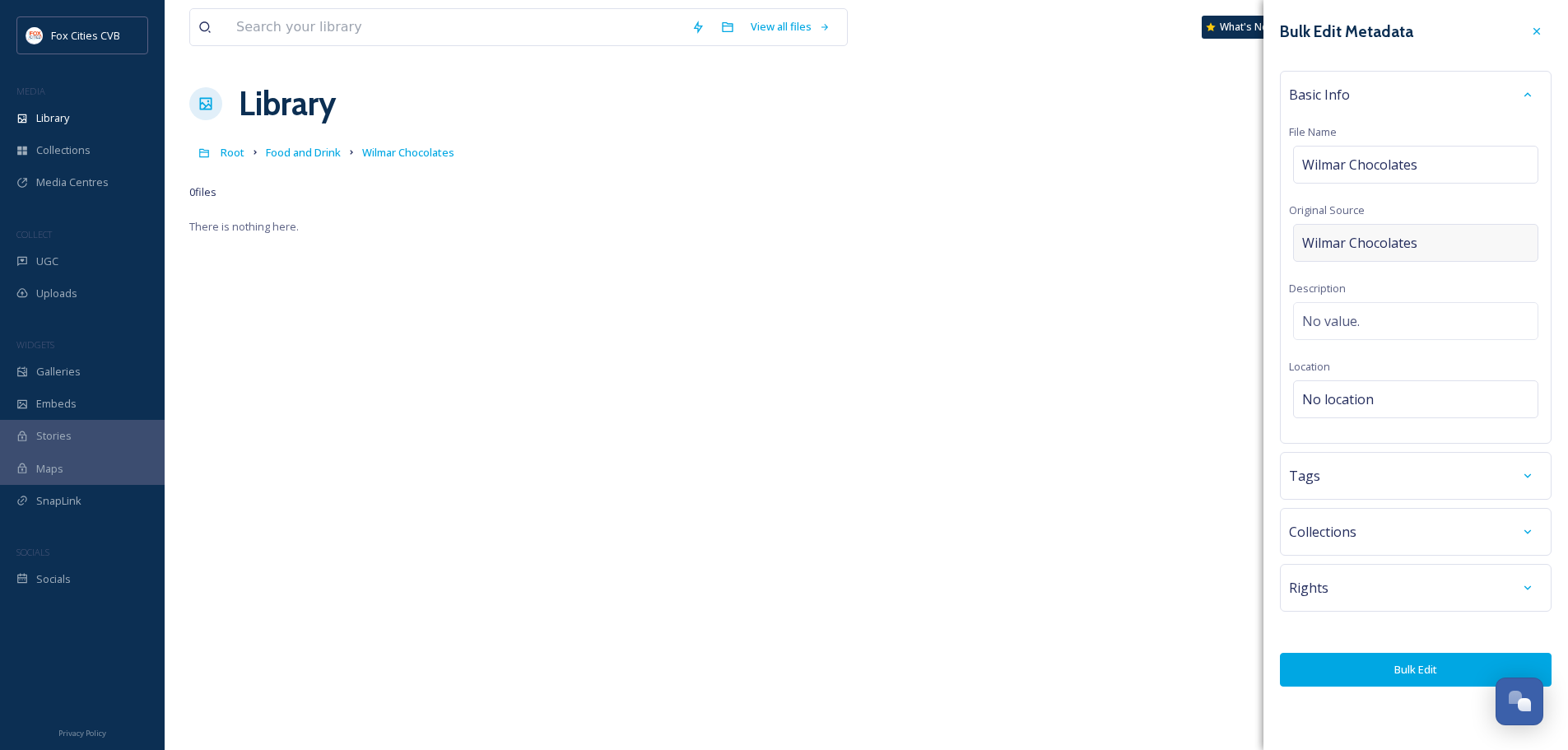
click at [1355, 243] on span "Wilmar Chocolates" at bounding box center [1360, 243] width 115 height 20
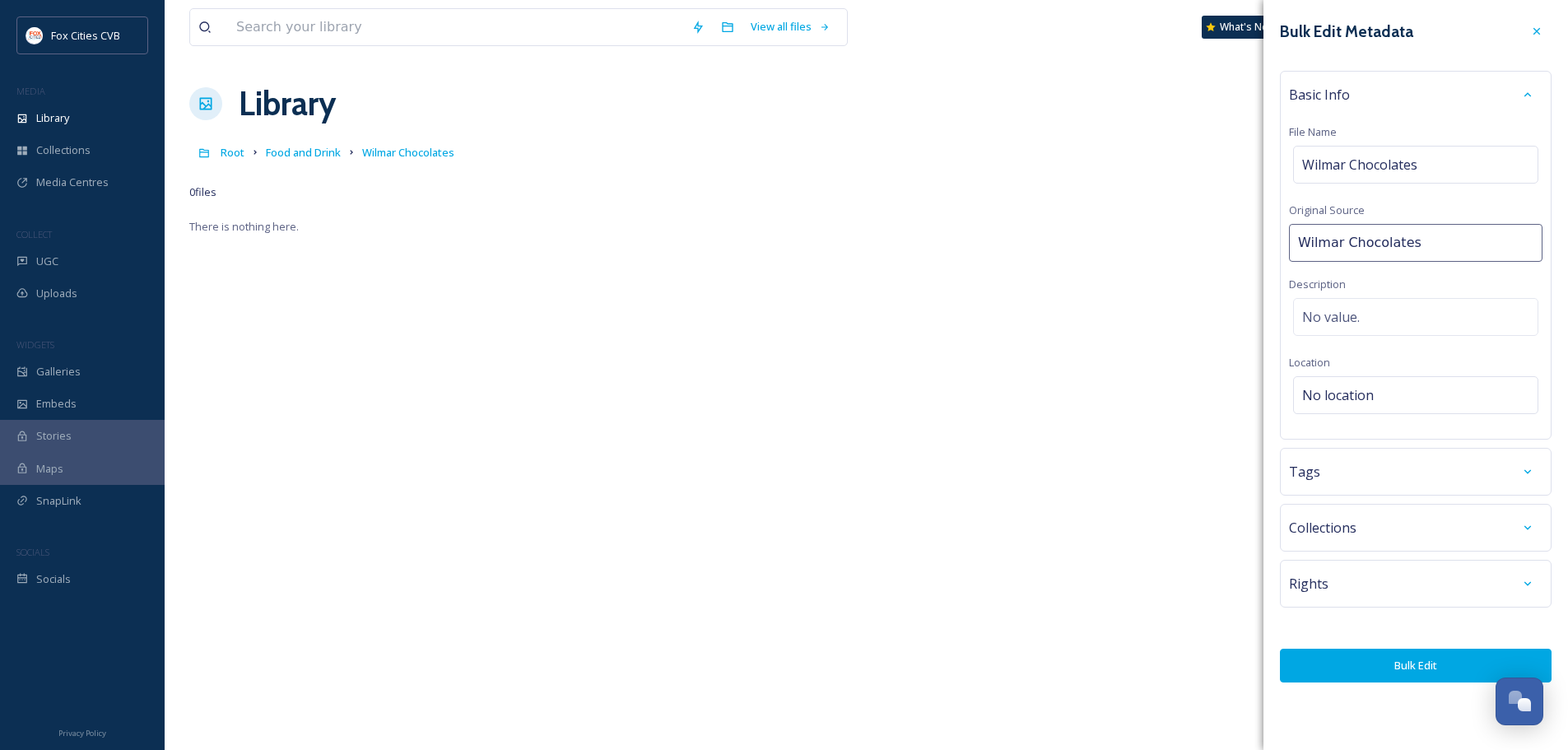
click at [1355, 243] on input "Wilmar Chocolates" at bounding box center [1415, 243] width 253 height 38
click at [1355, 242] on input "Wilmar Chocolates" at bounding box center [1415, 243] width 253 height 38
type input "@wilmarchocolates"
click at [1290, 350] on div "Basic Info File Name Wilmar Chocolates Original Source @wilmarchocolates Descri…" at bounding box center [1416, 254] width 272 height 369
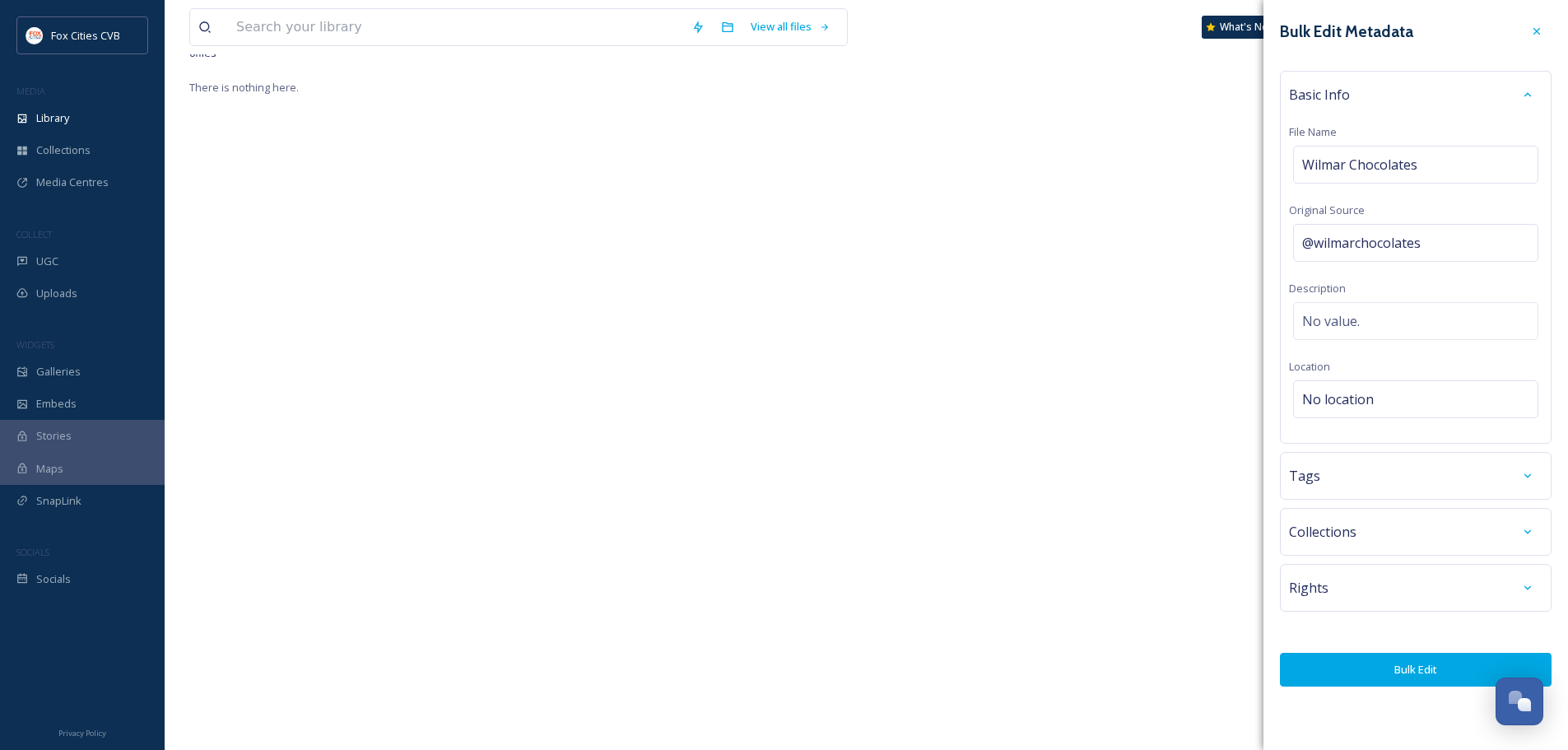
scroll to position [164, 0]
click at [1396, 668] on button "Bulk Edit" at bounding box center [1416, 669] width 272 height 34
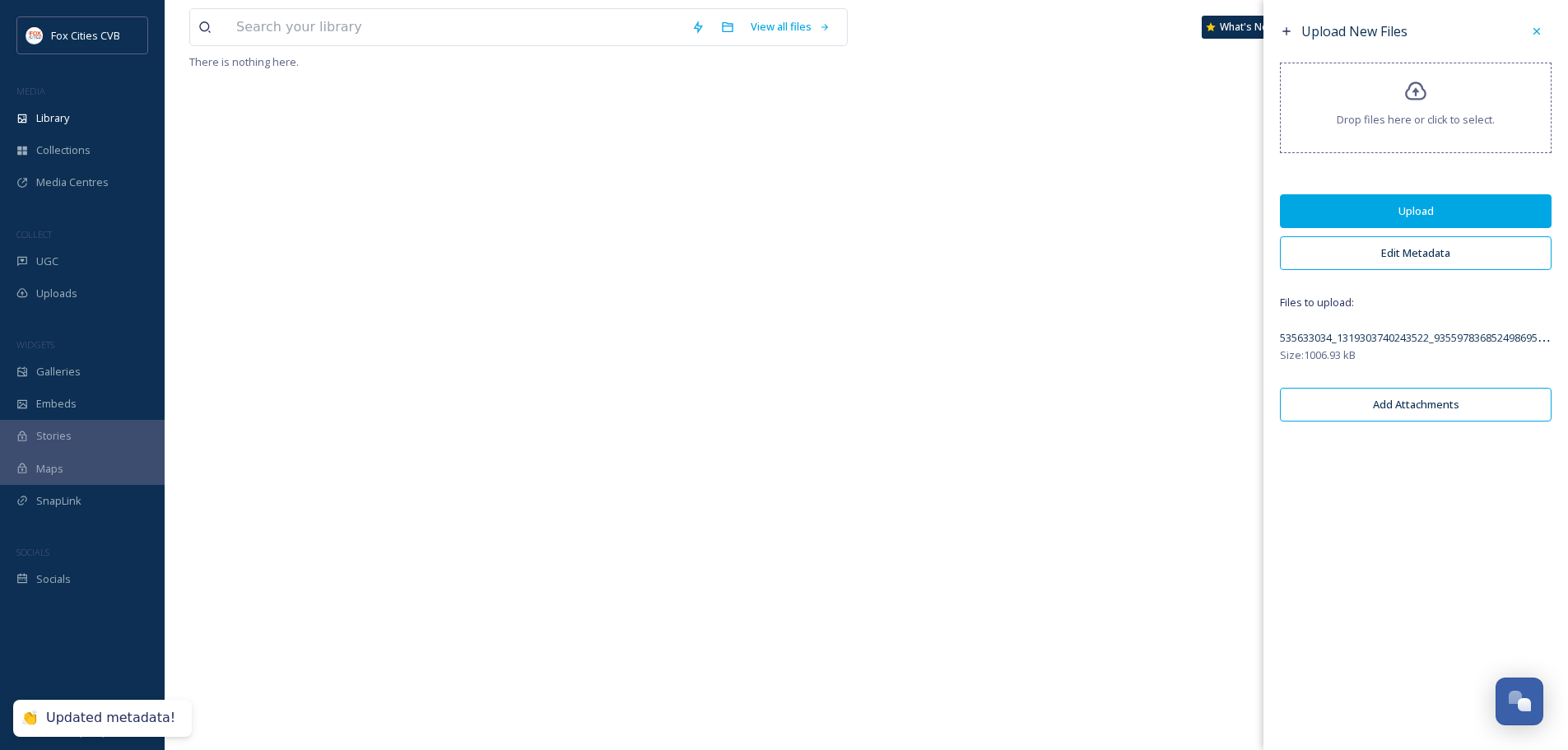
click at [1438, 223] on button "Upload" at bounding box center [1416, 211] width 272 height 34
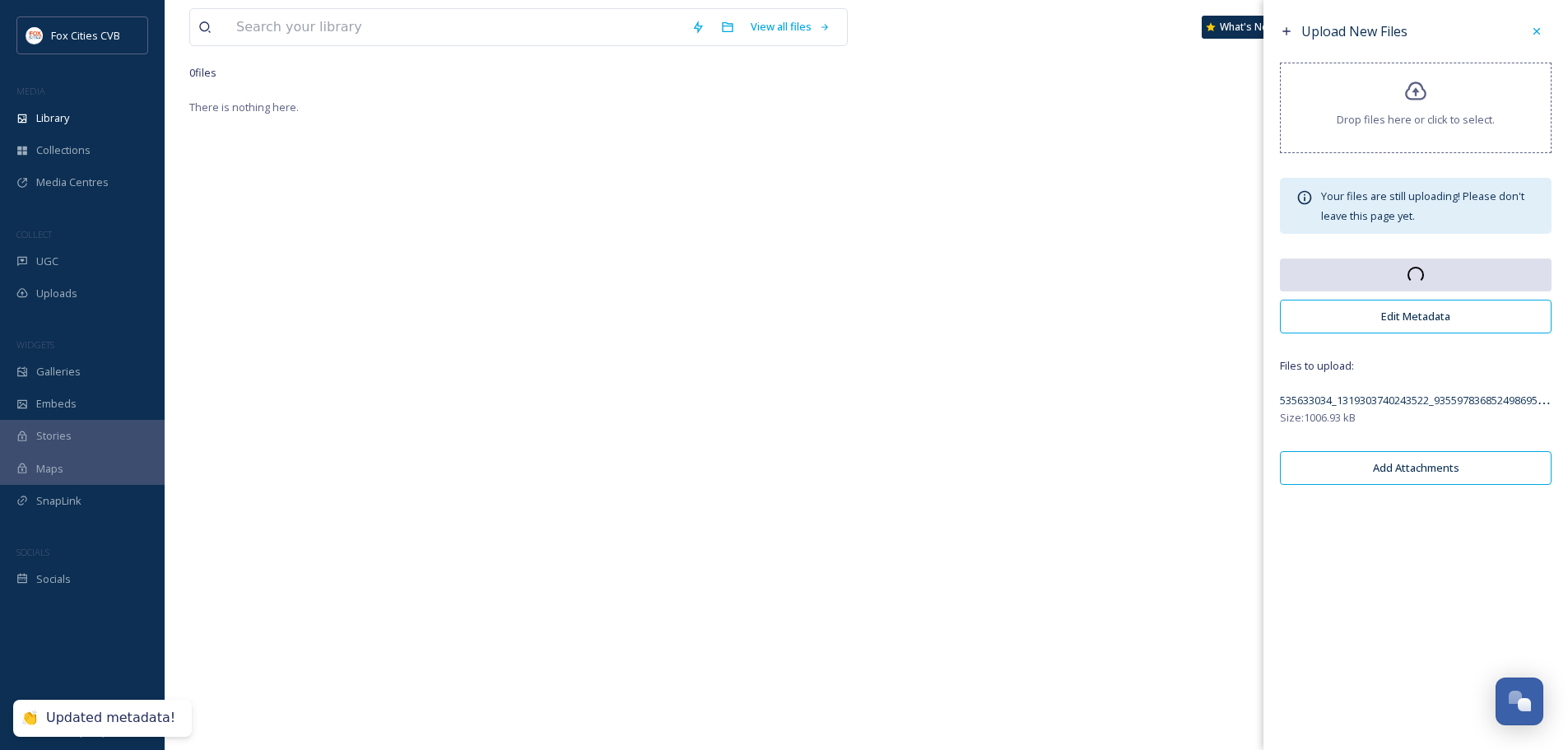
scroll to position [0, 0]
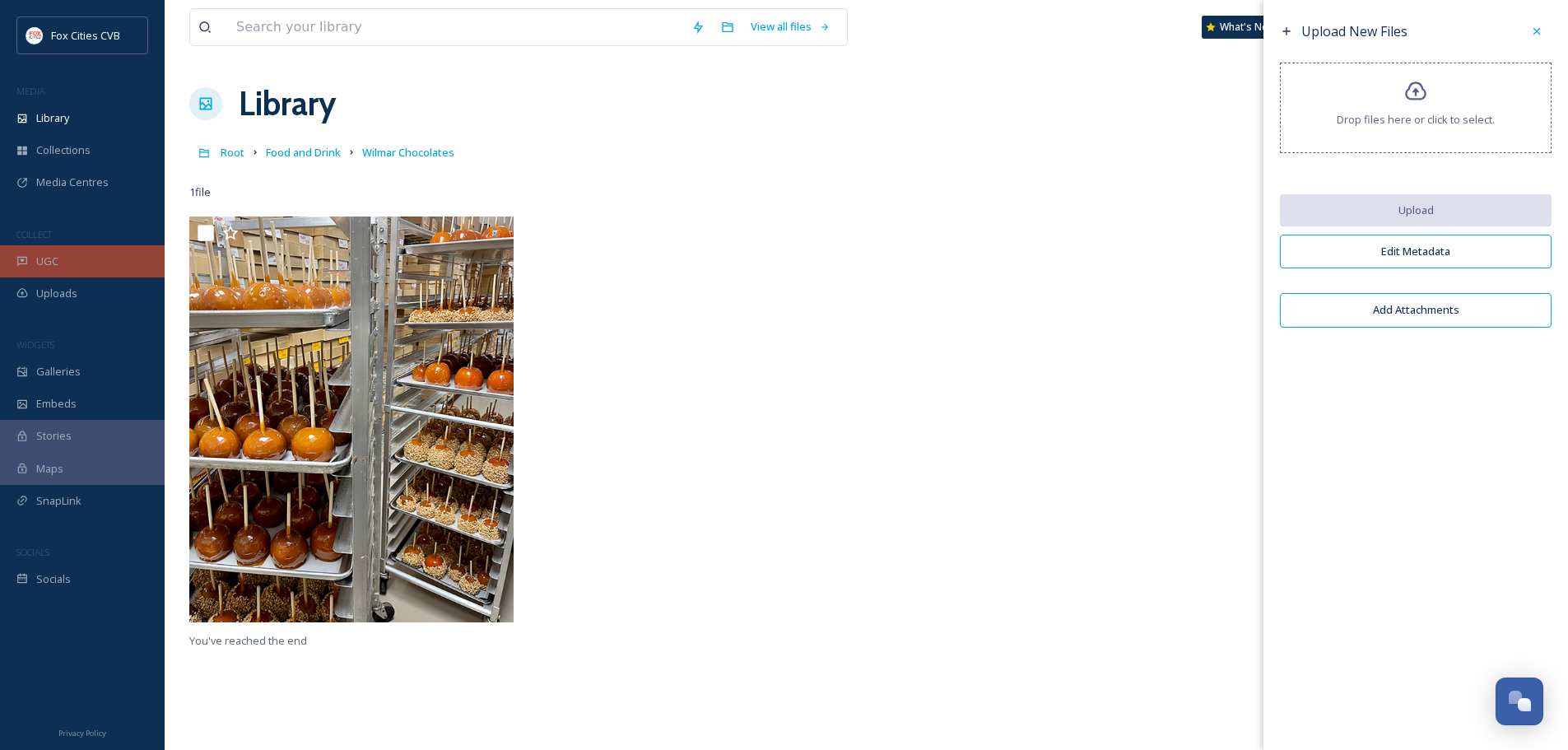
click at [85, 259] on div "UGC" at bounding box center [82, 261] width 164 height 32
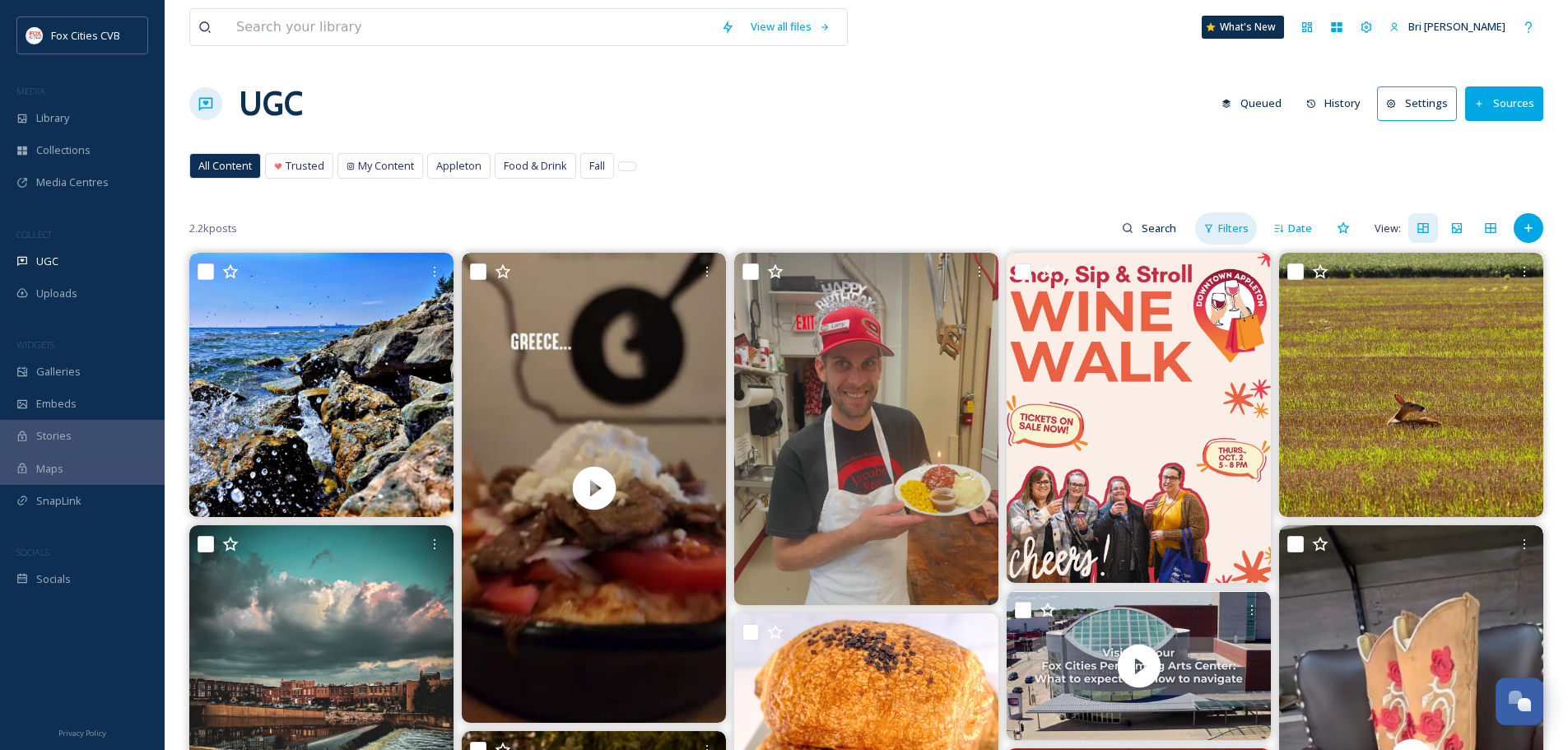
click at [1198, 226] on div "Filters" at bounding box center [1226, 228] width 62 height 32
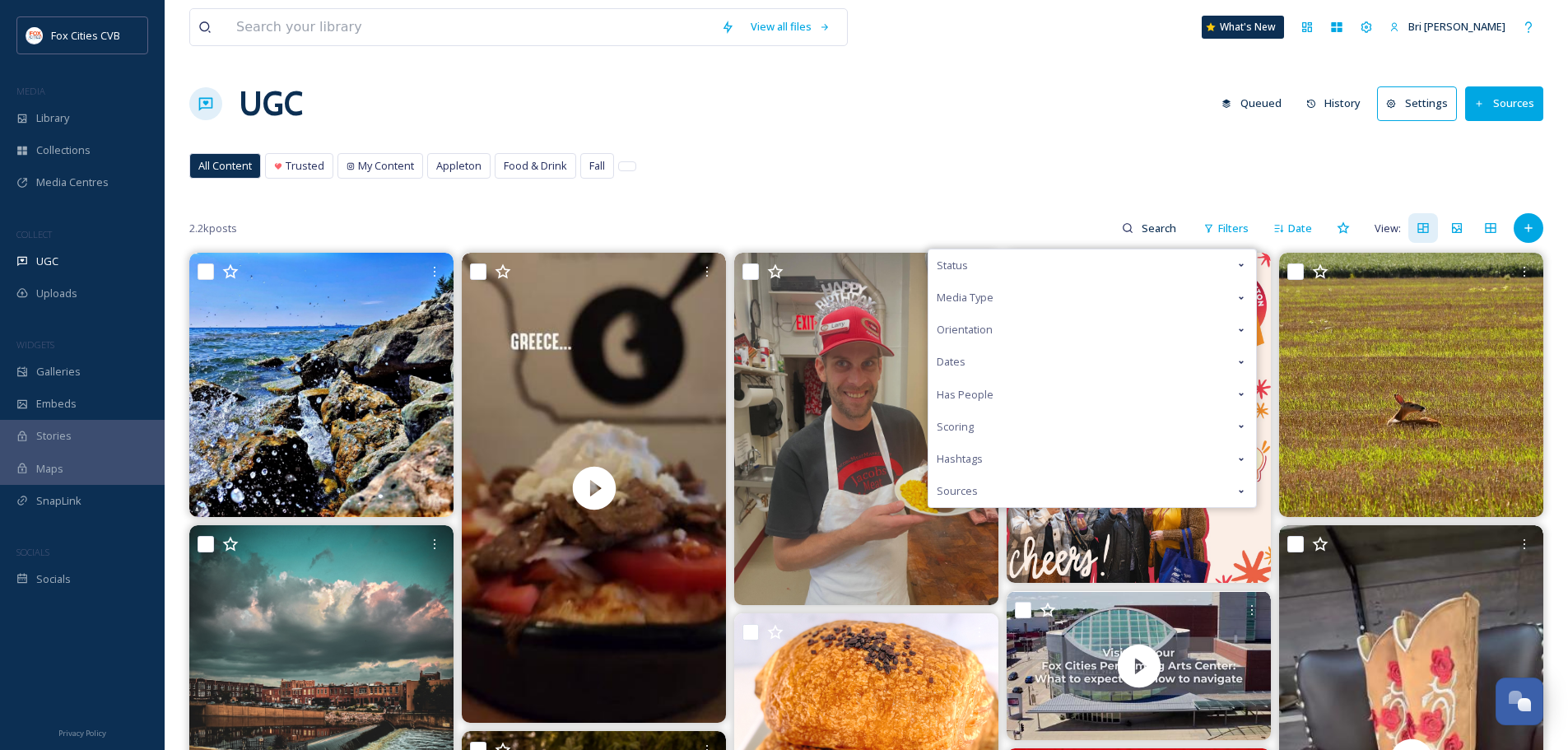
click at [1205, 254] on div "Status" at bounding box center [1092, 265] width 328 height 32
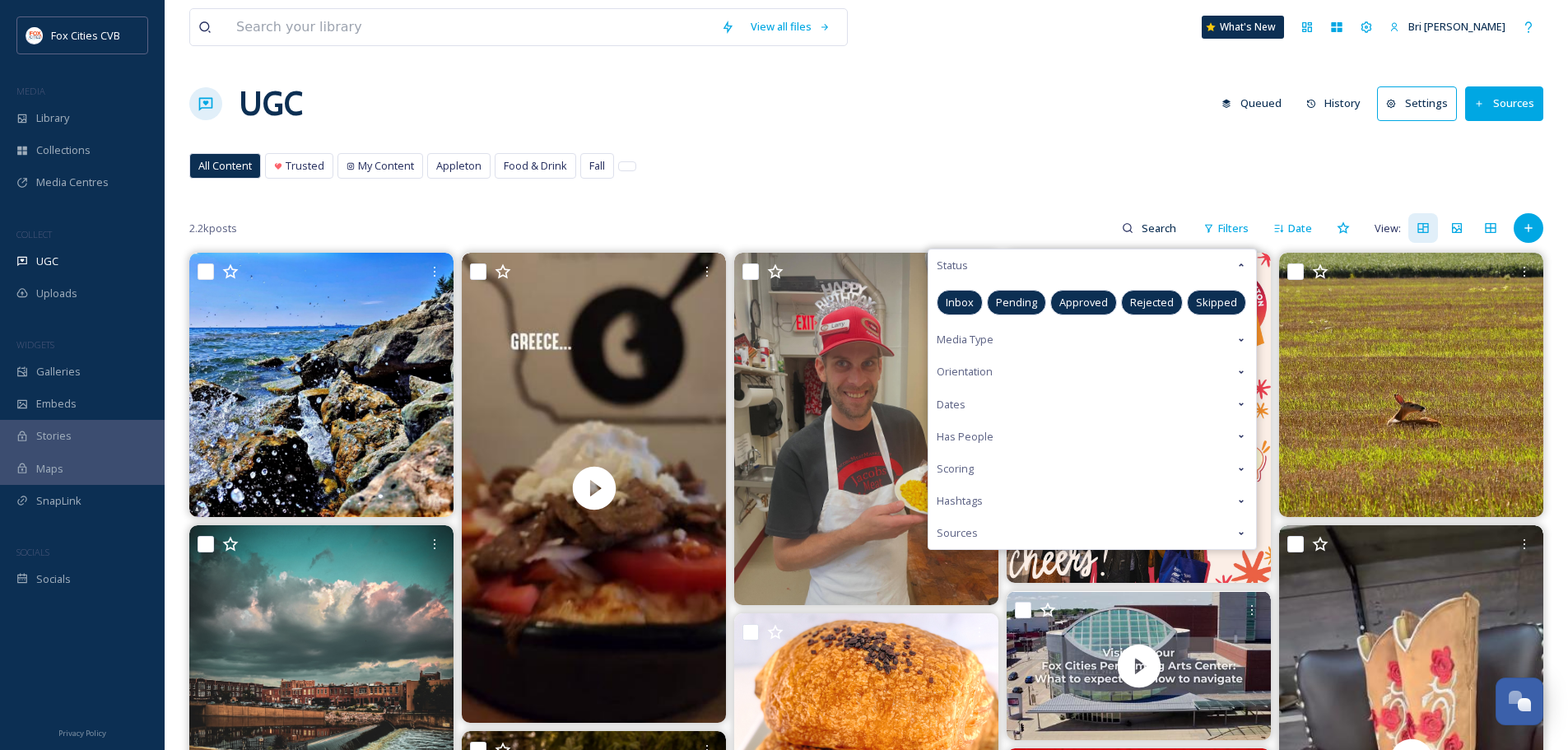
click at [1032, 298] on span "Pending" at bounding box center [1016, 302] width 41 height 16
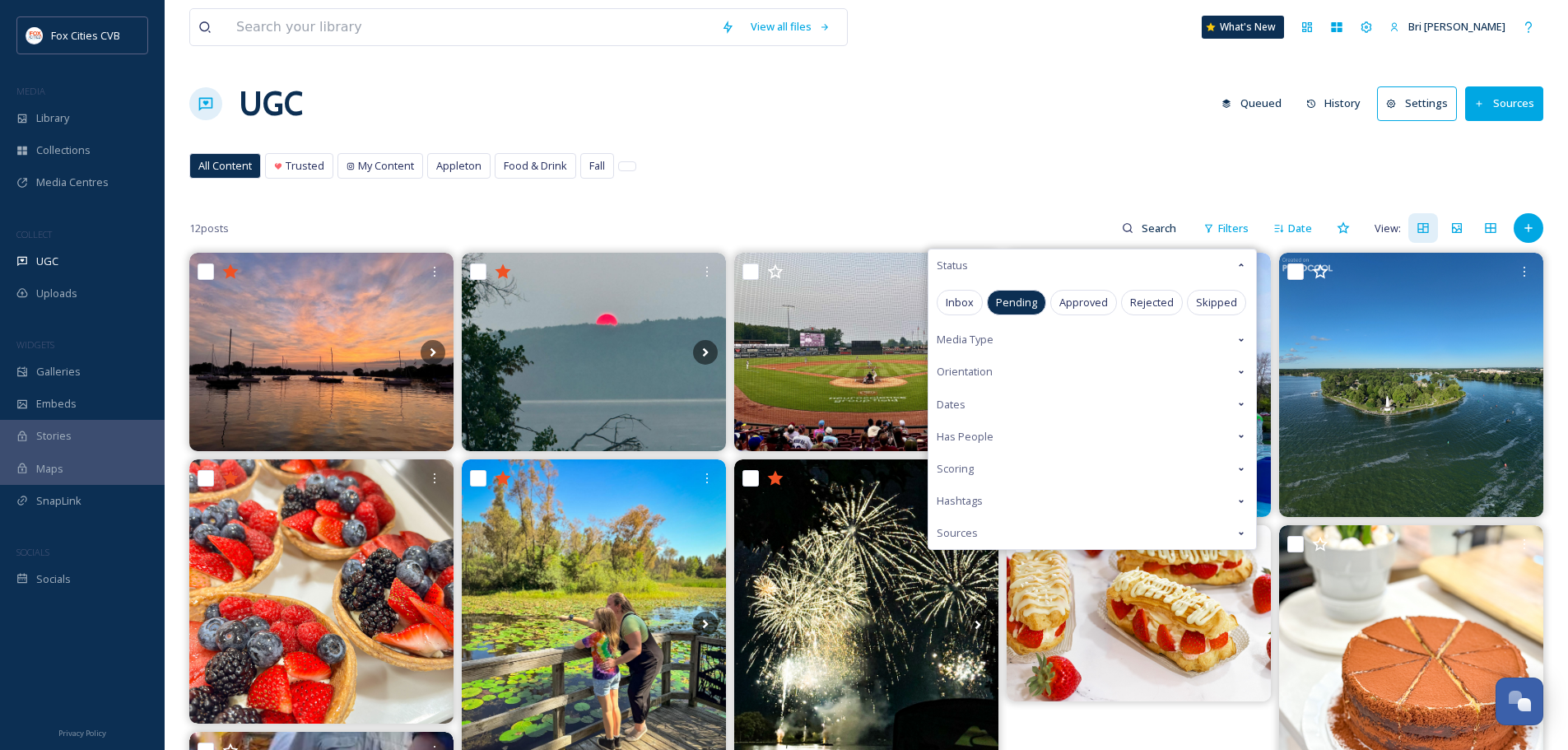
click at [976, 143] on div "View all files What's New Bri [PERSON_NAME] UGC Queued History Settings Sources…" at bounding box center [866, 610] width 1404 height 1221
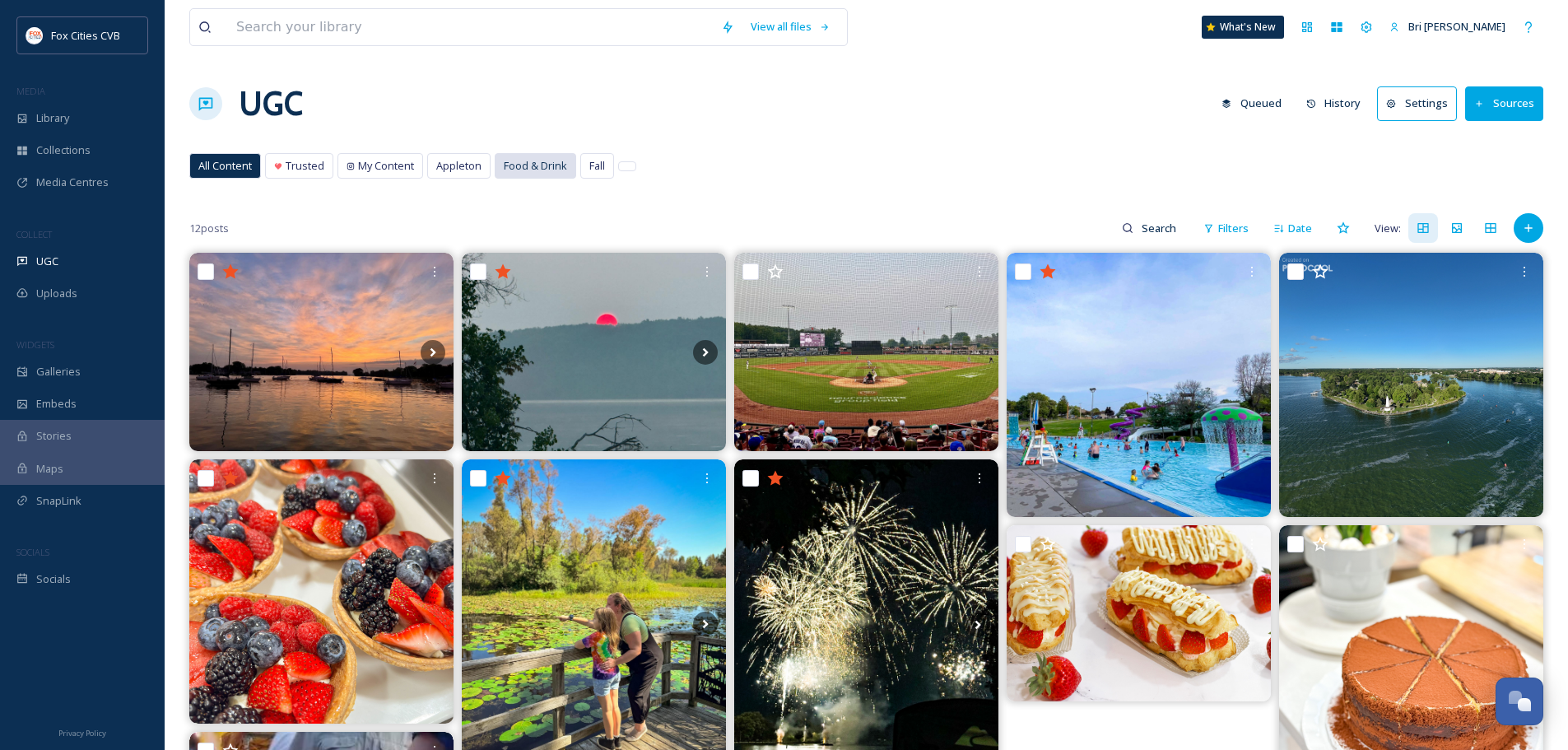
click at [547, 169] on span "Food & Drink" at bounding box center [535, 166] width 64 height 16
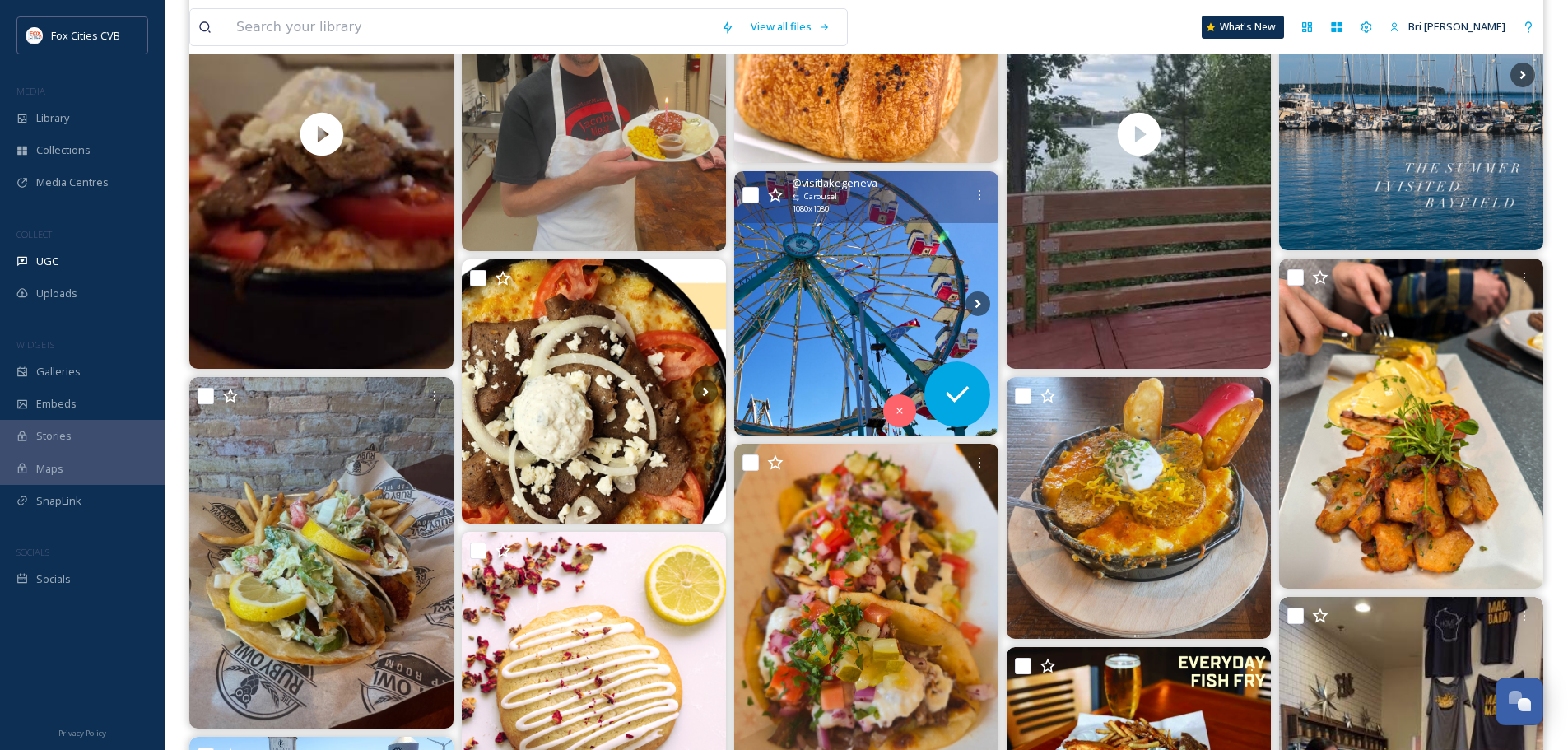
scroll to position [412, 0]
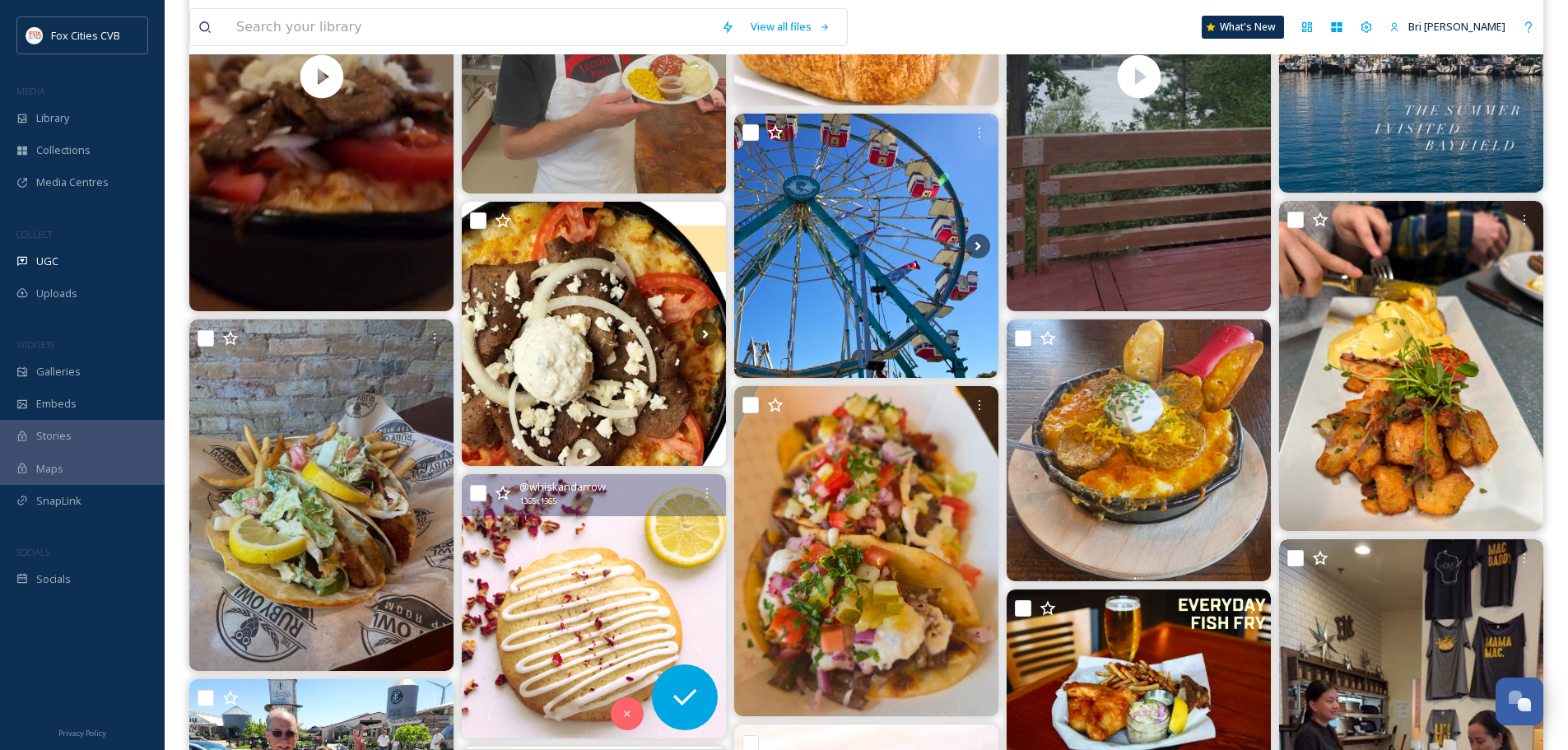
click at [608, 572] on img at bounding box center [594, 606] width 264 height 264
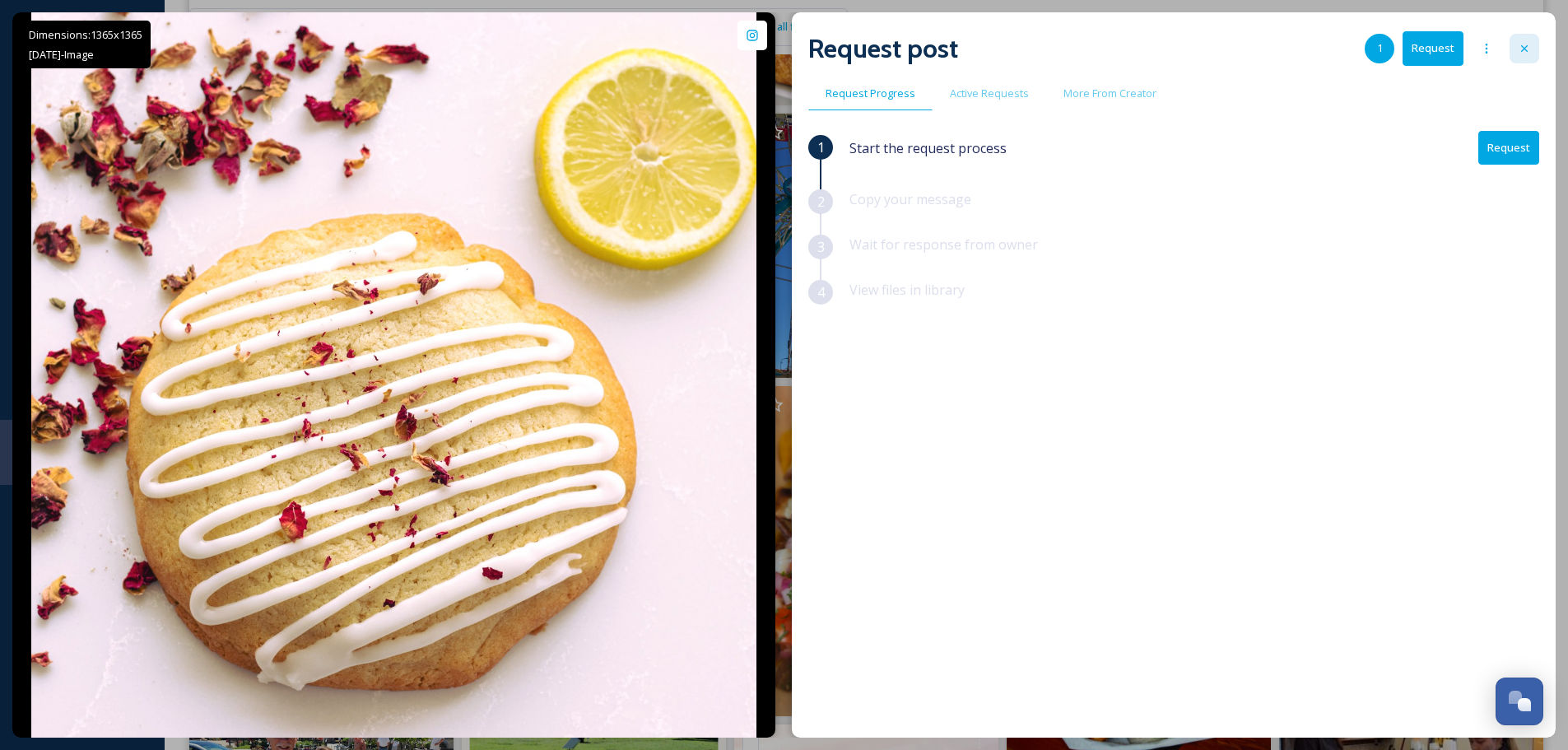
click at [1520, 39] on div at bounding box center [1525, 49] width 29 height 29
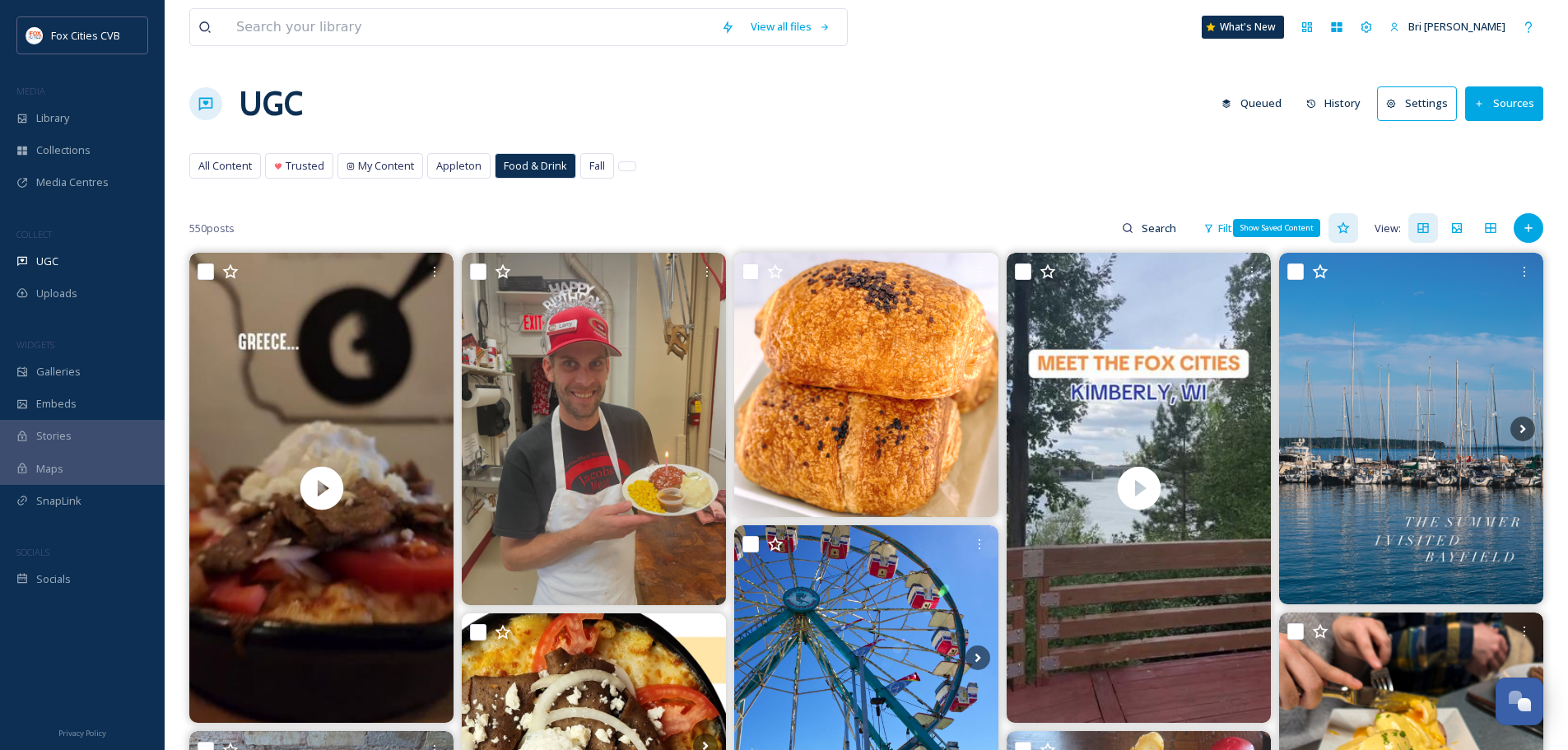
click at [1245, 222] on div "Show Saved Content" at bounding box center [1277, 228] width 87 height 19
click at [1216, 226] on div "Filters" at bounding box center [1226, 228] width 62 height 32
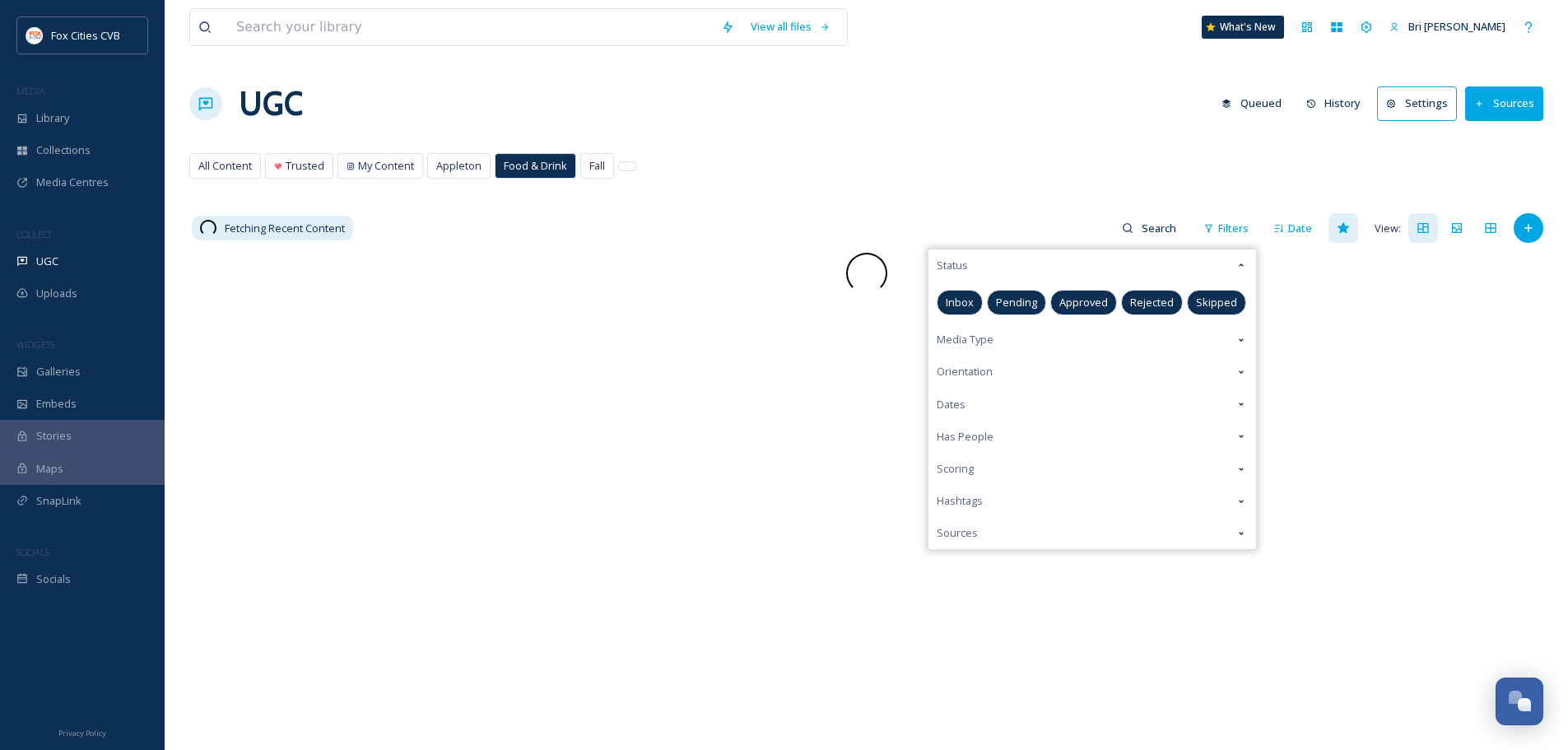
click at [1091, 300] on span "Approved" at bounding box center [1084, 302] width 49 height 16
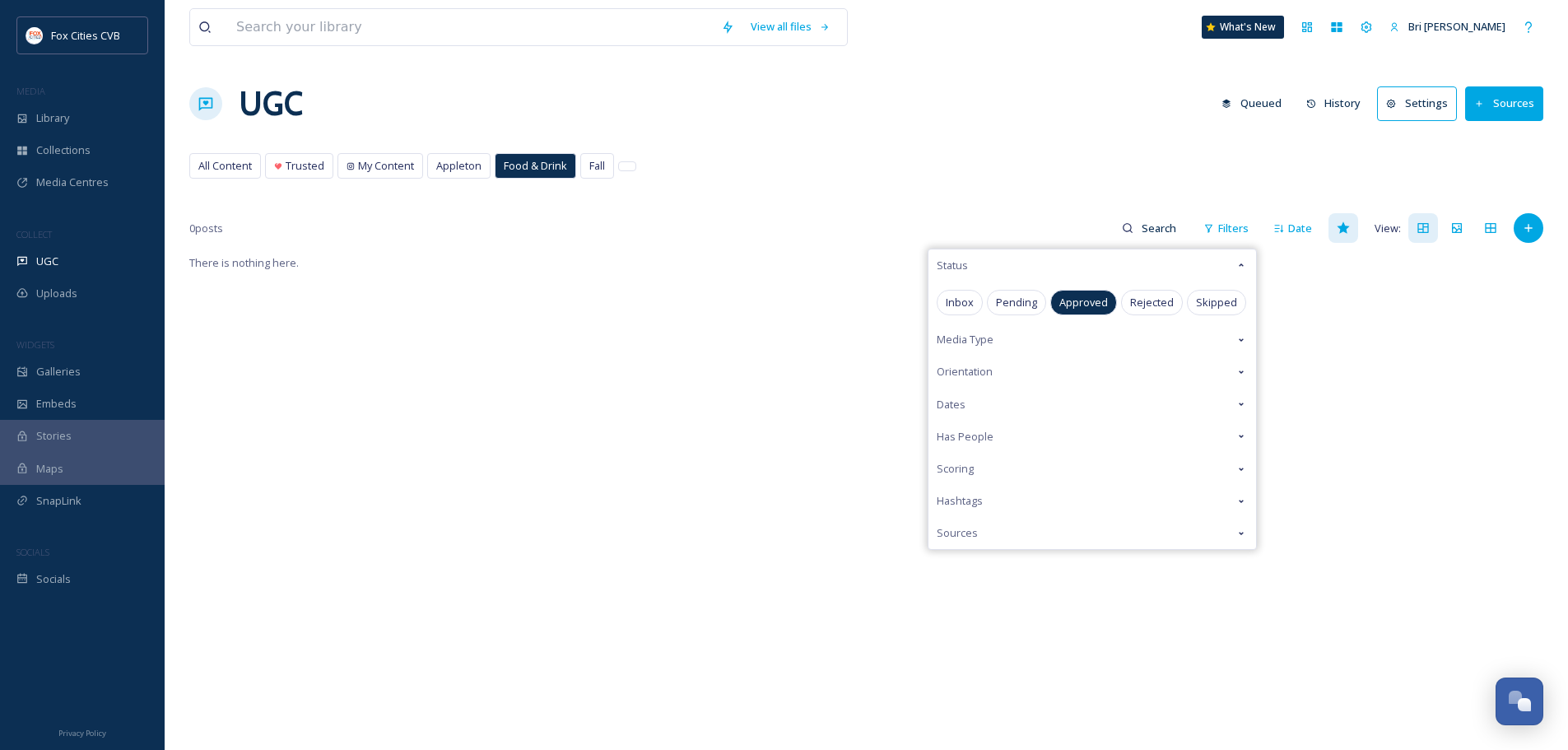
click at [985, 146] on div "View all files What's New Bri [PERSON_NAME] UGC Queued History Settings Sources…" at bounding box center [866, 501] width 1404 height 1002
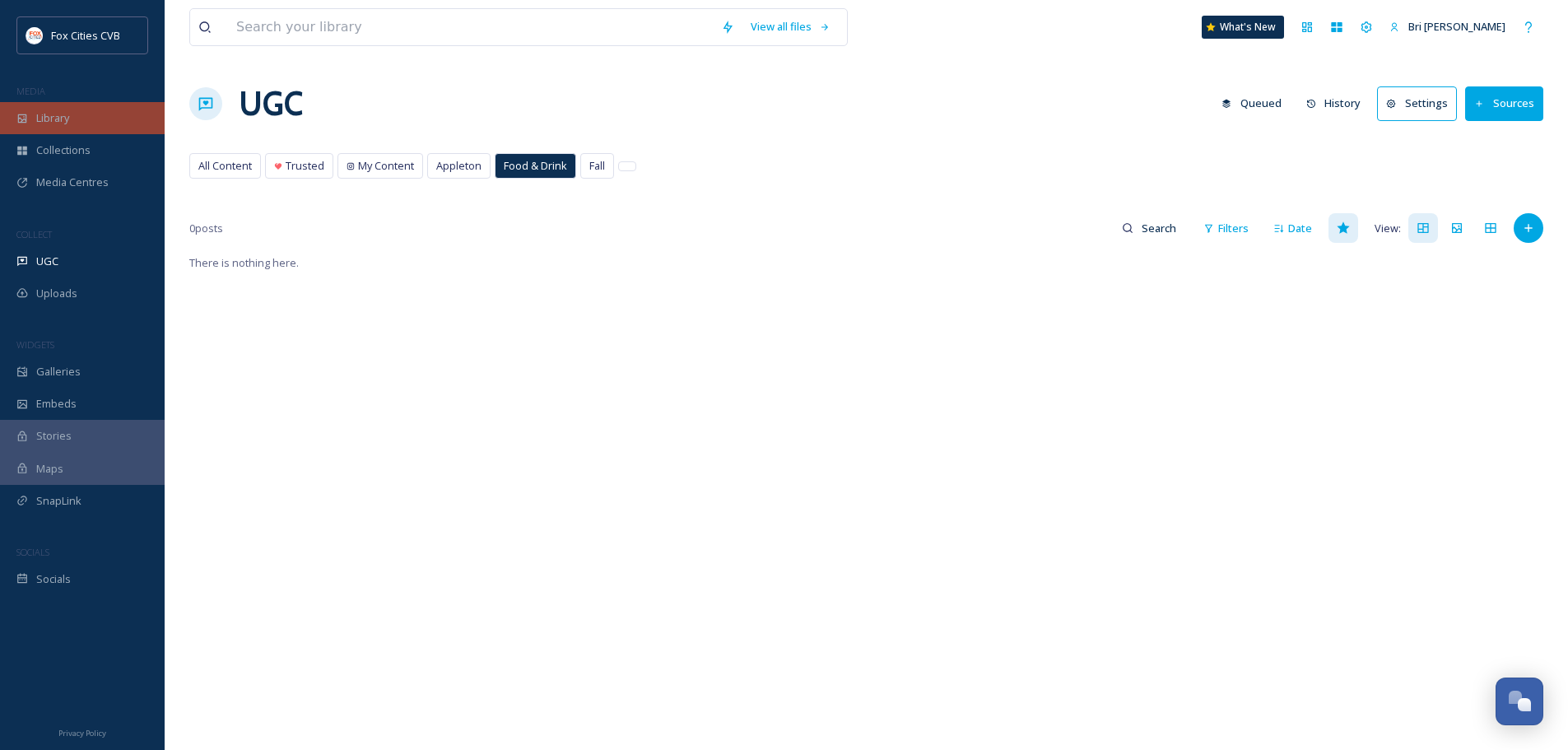
click at [91, 112] on div "Library" at bounding box center [82, 117] width 164 height 32
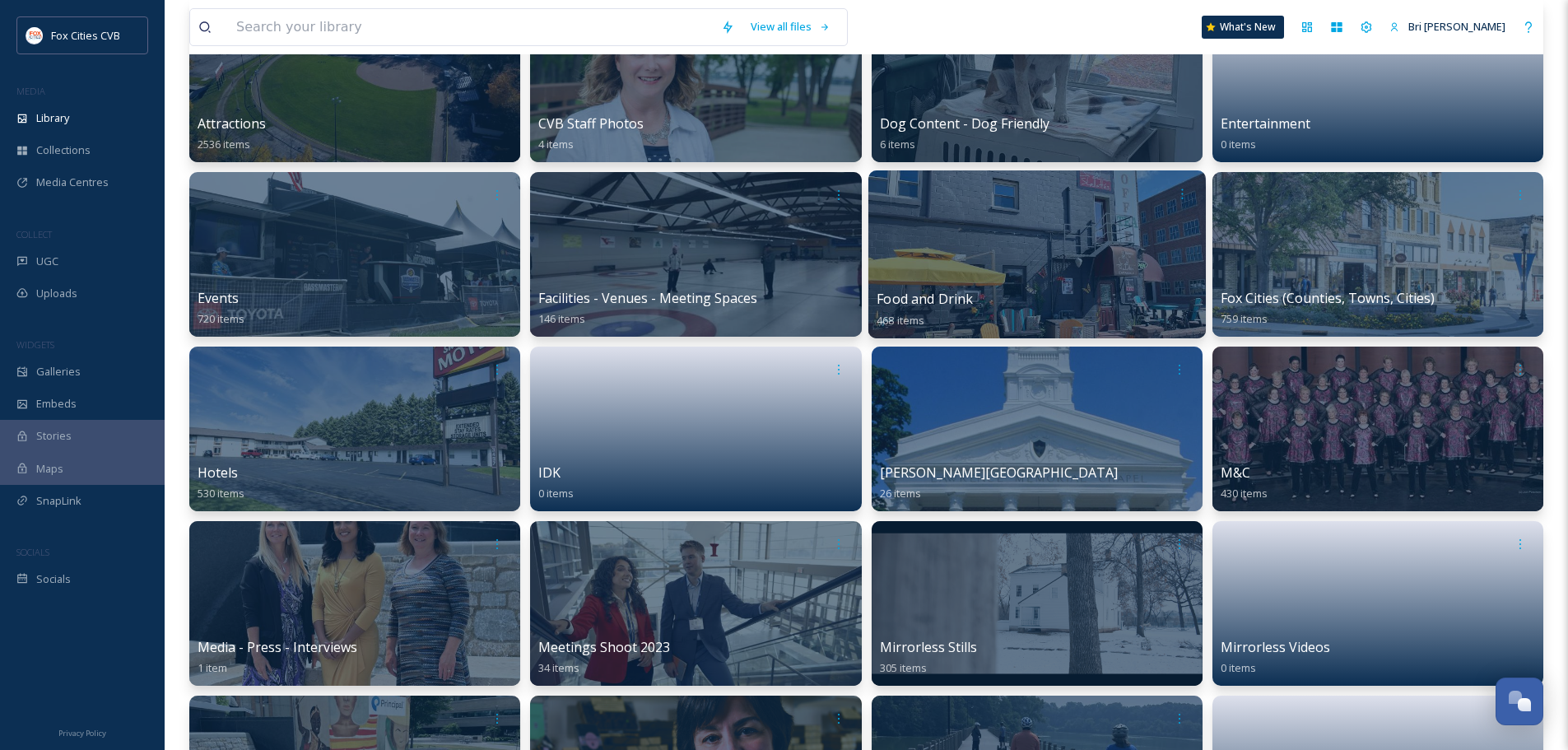
scroll to position [164, 0]
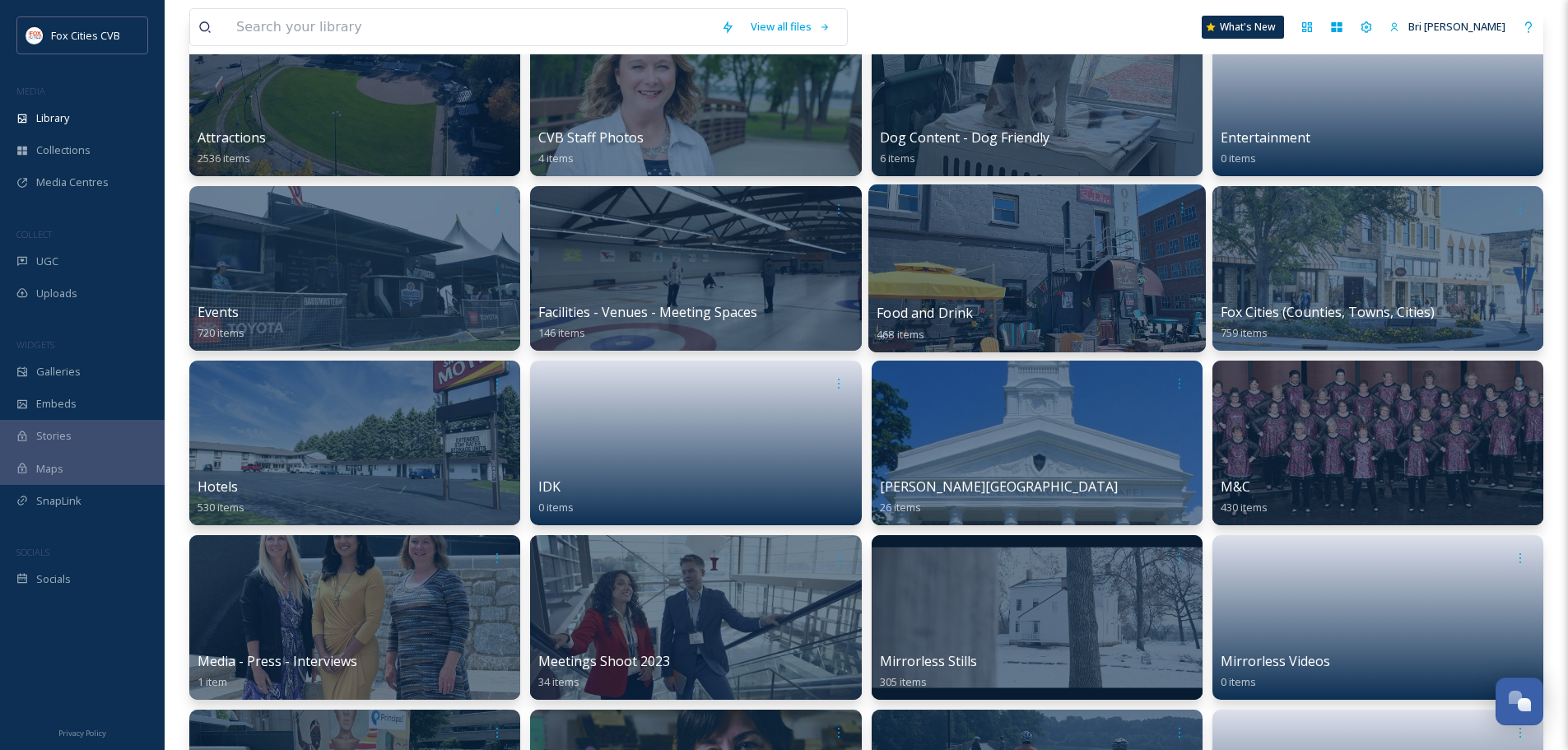
click at [1010, 251] on div at bounding box center [1036, 269] width 337 height 168
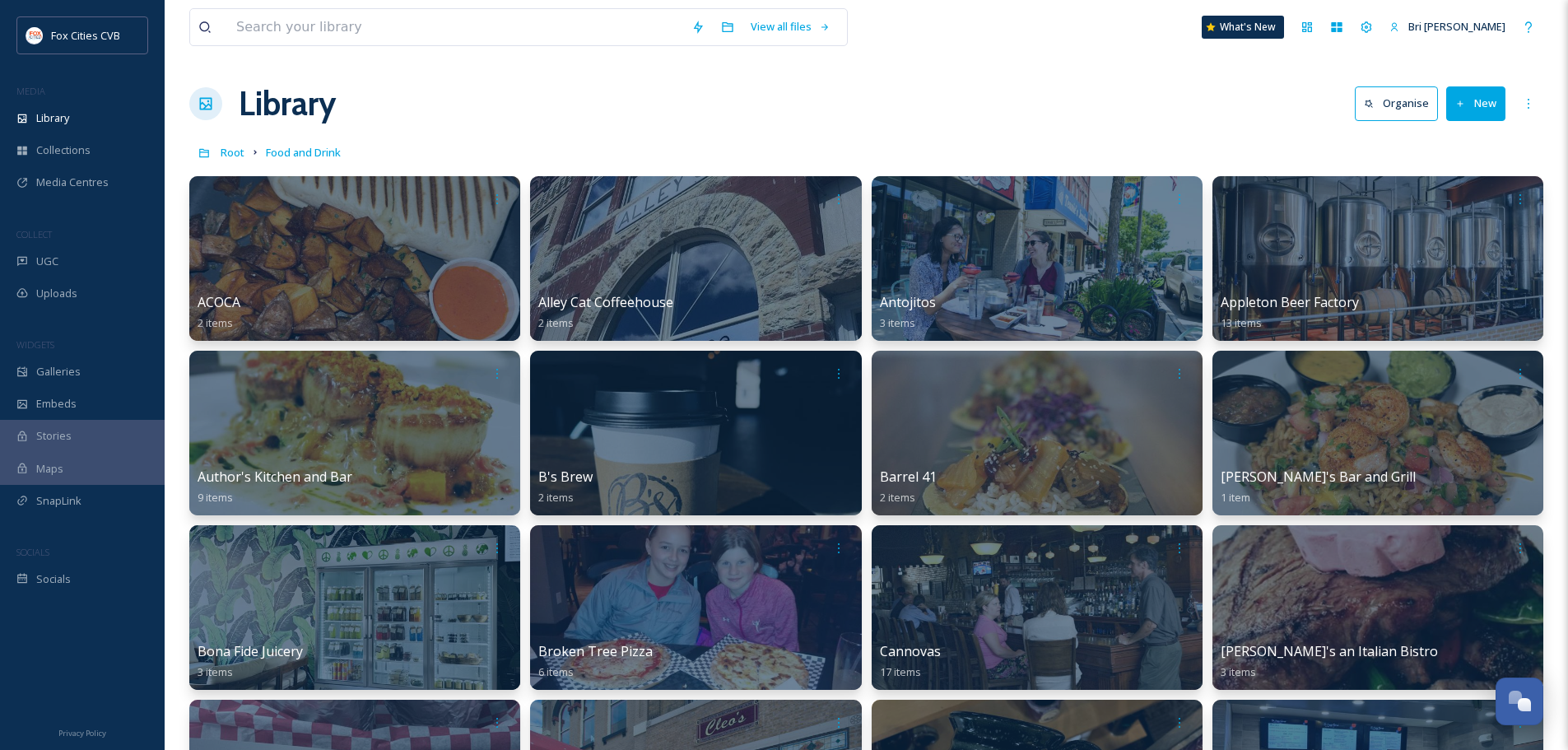
click at [1465, 103] on icon at bounding box center [1460, 104] width 11 height 11
click at [1474, 202] on div "Folder" at bounding box center [1457, 205] width 93 height 32
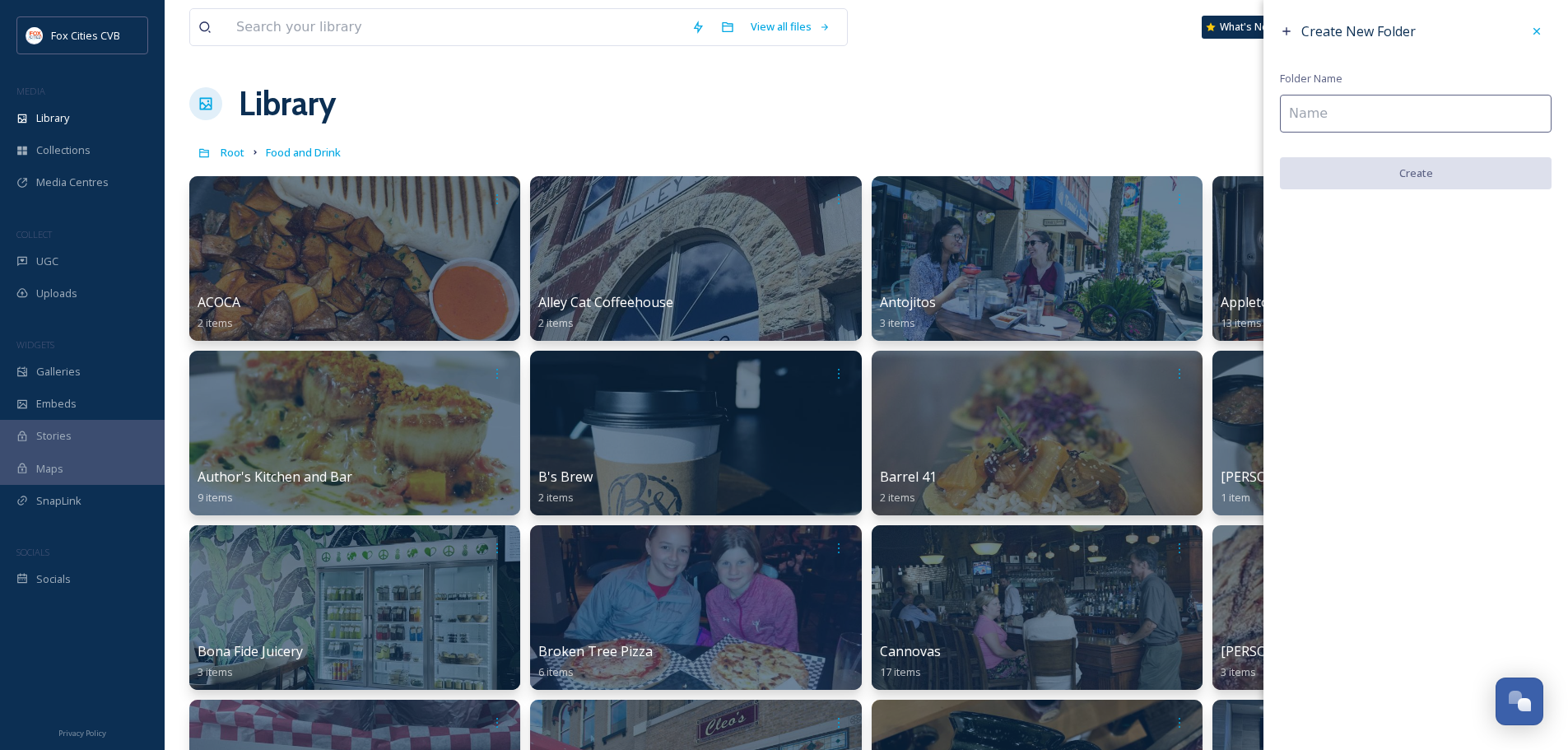
click at [1465, 133] on input at bounding box center [1416, 113] width 272 height 38
type input "Whisk & Arrow"
click at [1358, 174] on button "Create" at bounding box center [1416, 174] width 272 height 34
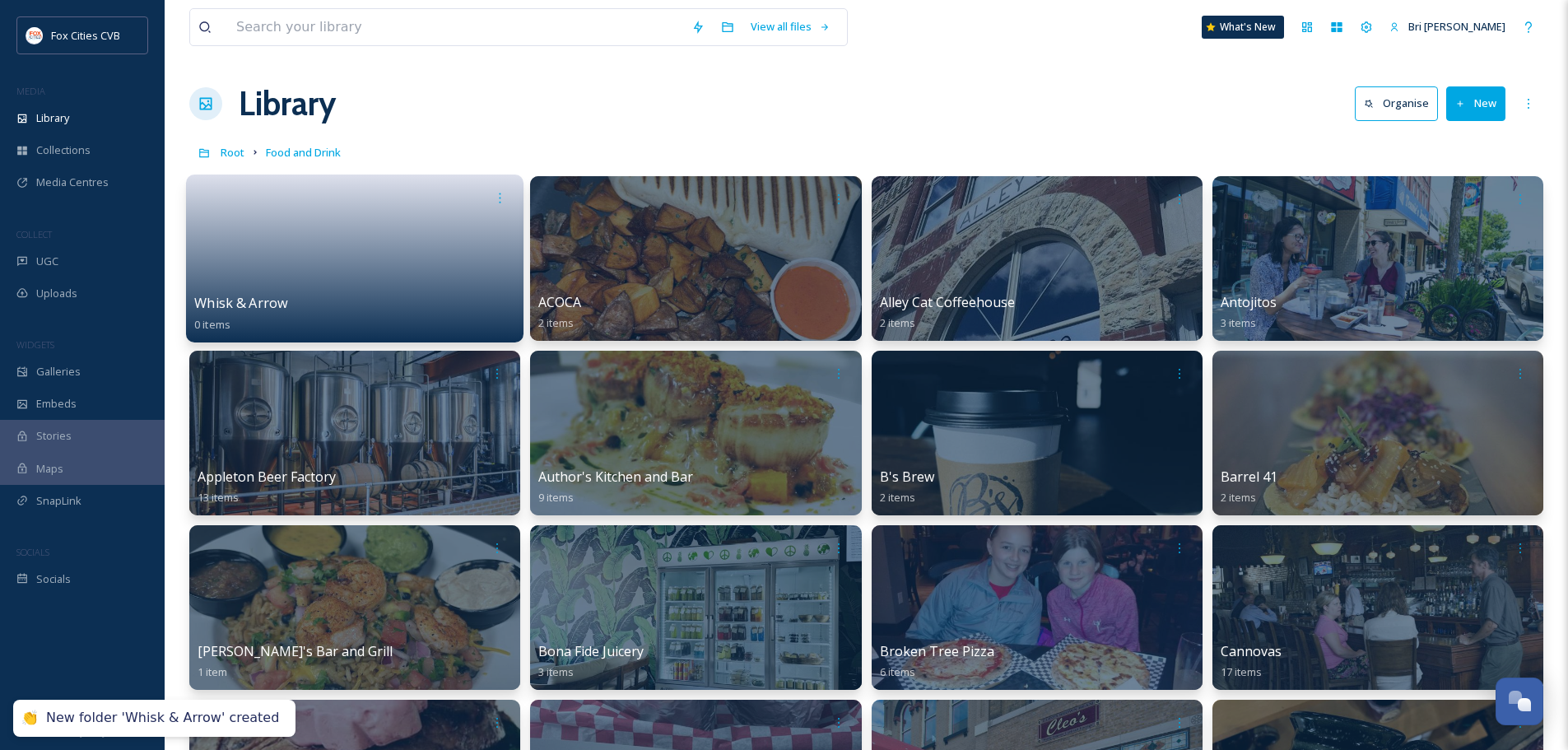
click at [430, 245] on link at bounding box center [355, 253] width 321 height 80
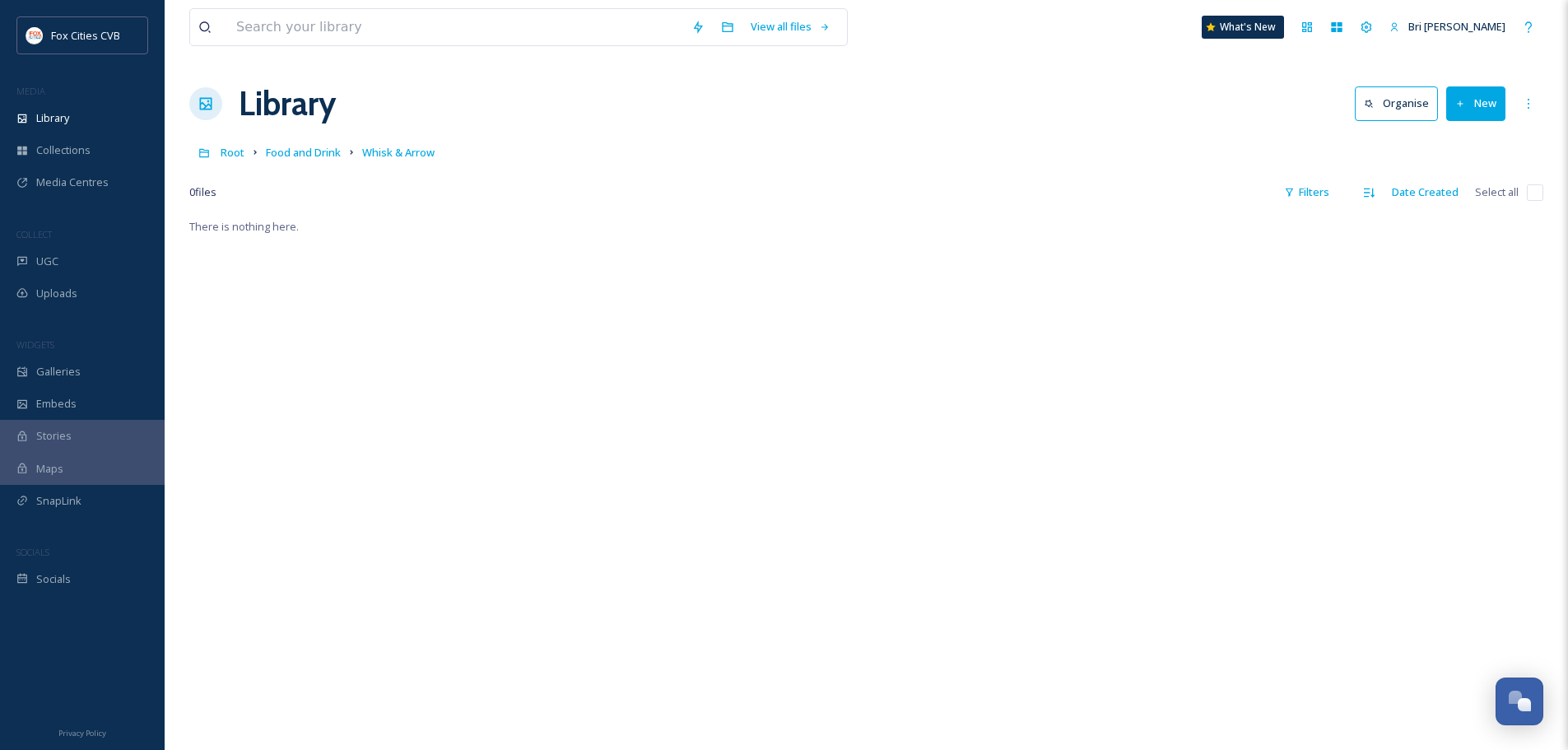
click at [1463, 105] on icon at bounding box center [1460, 104] width 11 height 11
click at [1469, 206] on span "Folder" at bounding box center [1457, 206] width 31 height 16
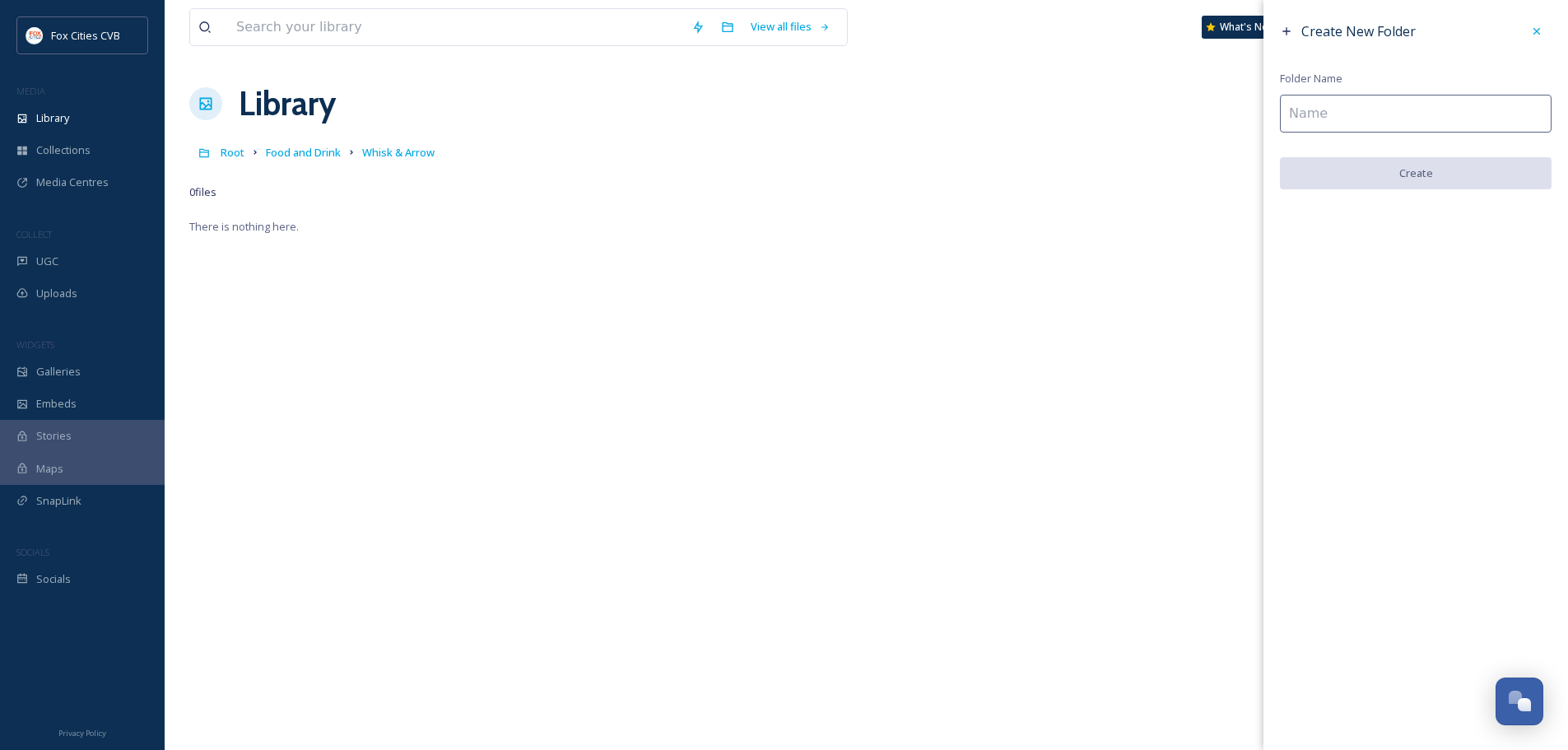
click at [1203, 122] on div "Library Organise New" at bounding box center [867, 104] width 1355 height 49
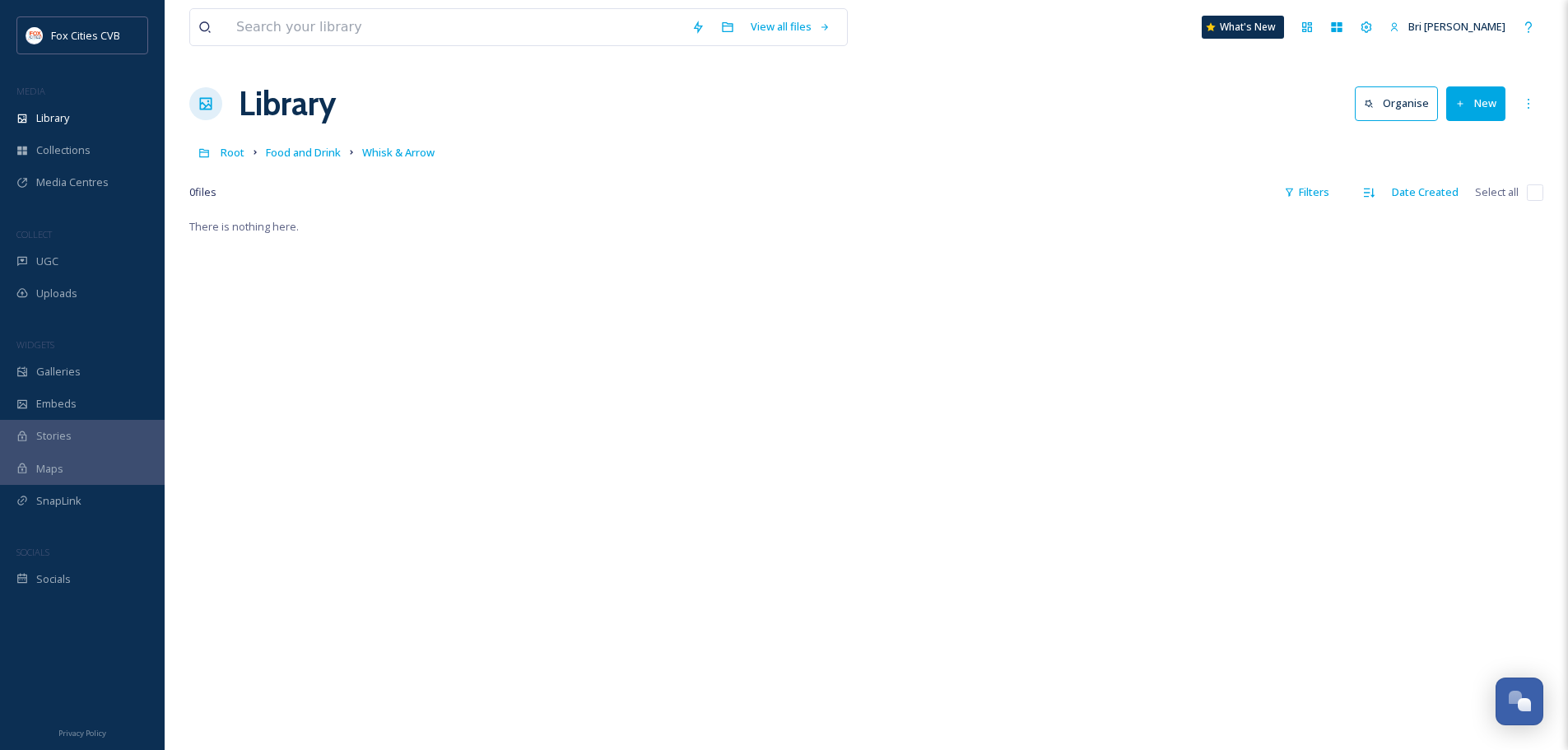
click at [1492, 91] on button "New" at bounding box center [1476, 103] width 60 height 34
click at [1474, 143] on span "File Upload" at bounding box center [1469, 142] width 55 height 16
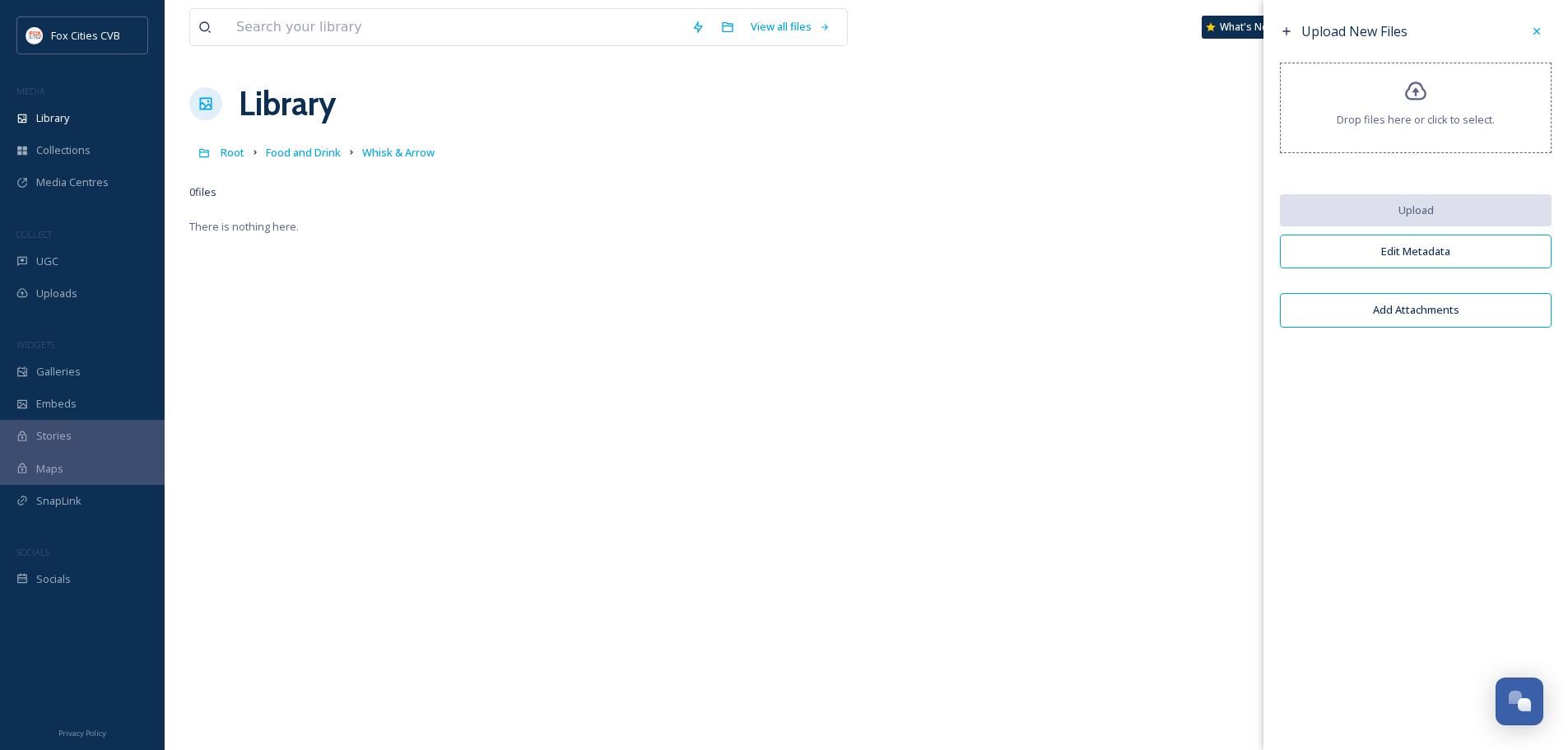
click at [1420, 110] on div "Drop files here or click to select." at bounding box center [1416, 108] width 272 height 91
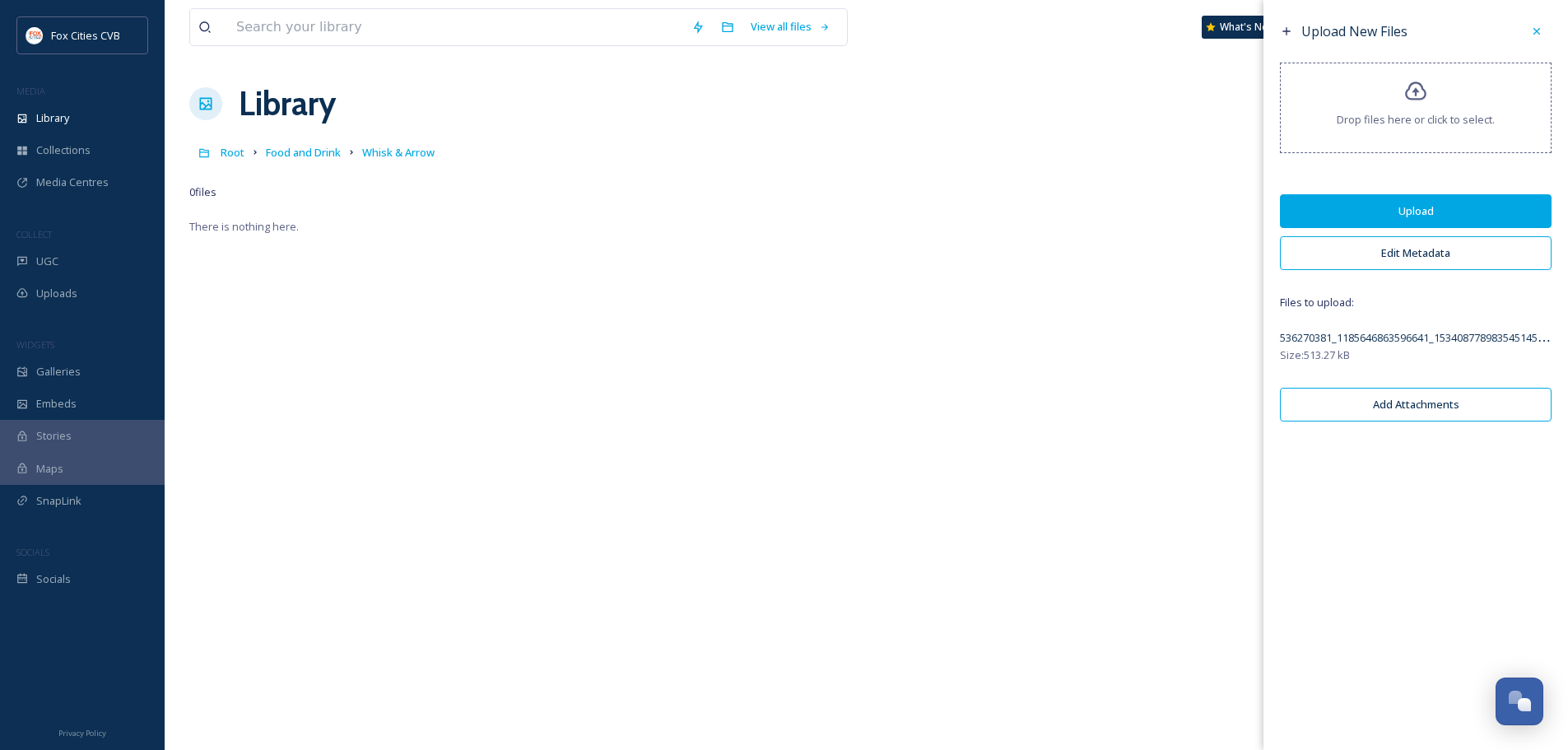
click at [1391, 257] on button "Edit Metadata" at bounding box center [1416, 253] width 272 height 34
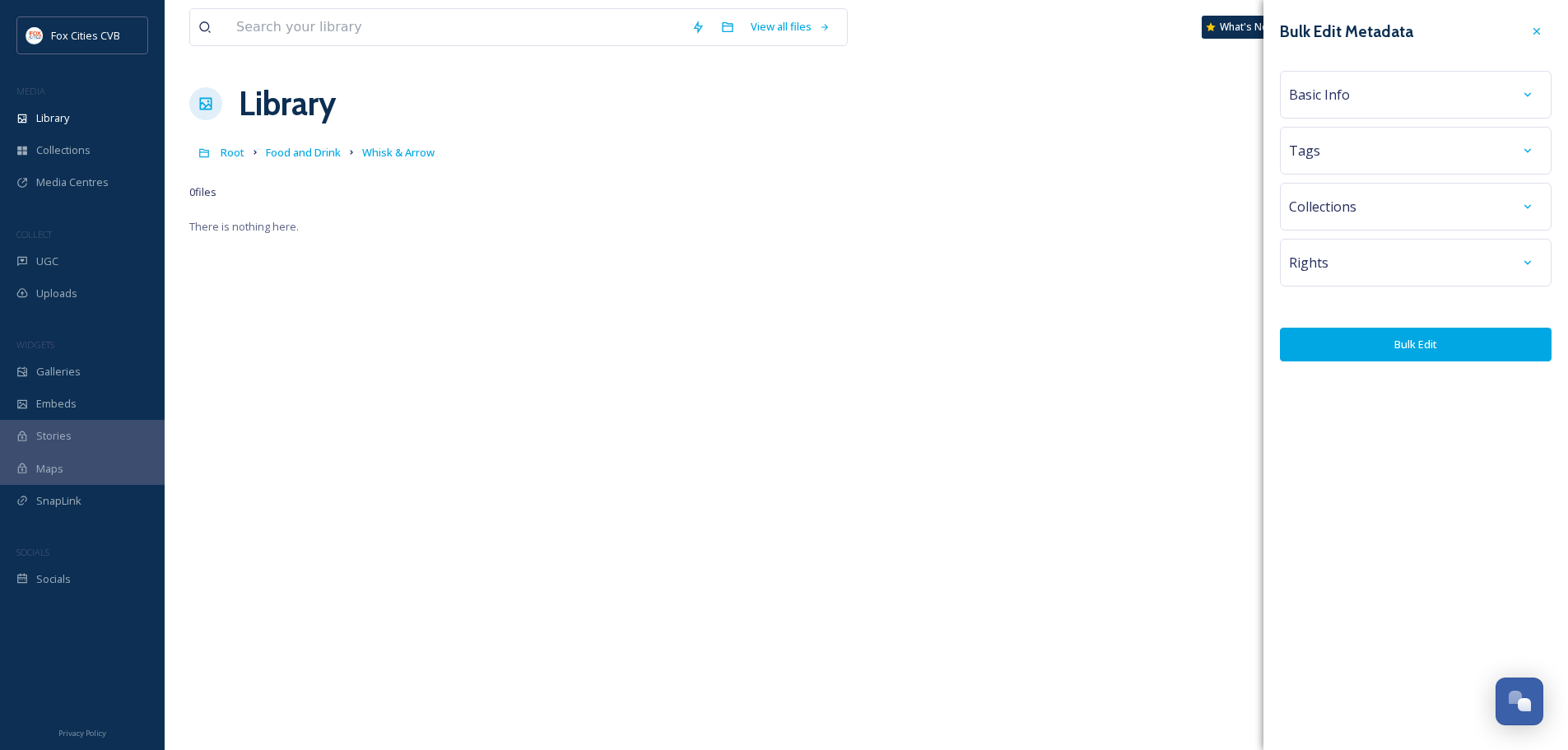
click at [1333, 108] on div "Basic Info" at bounding box center [1415, 95] width 253 height 29
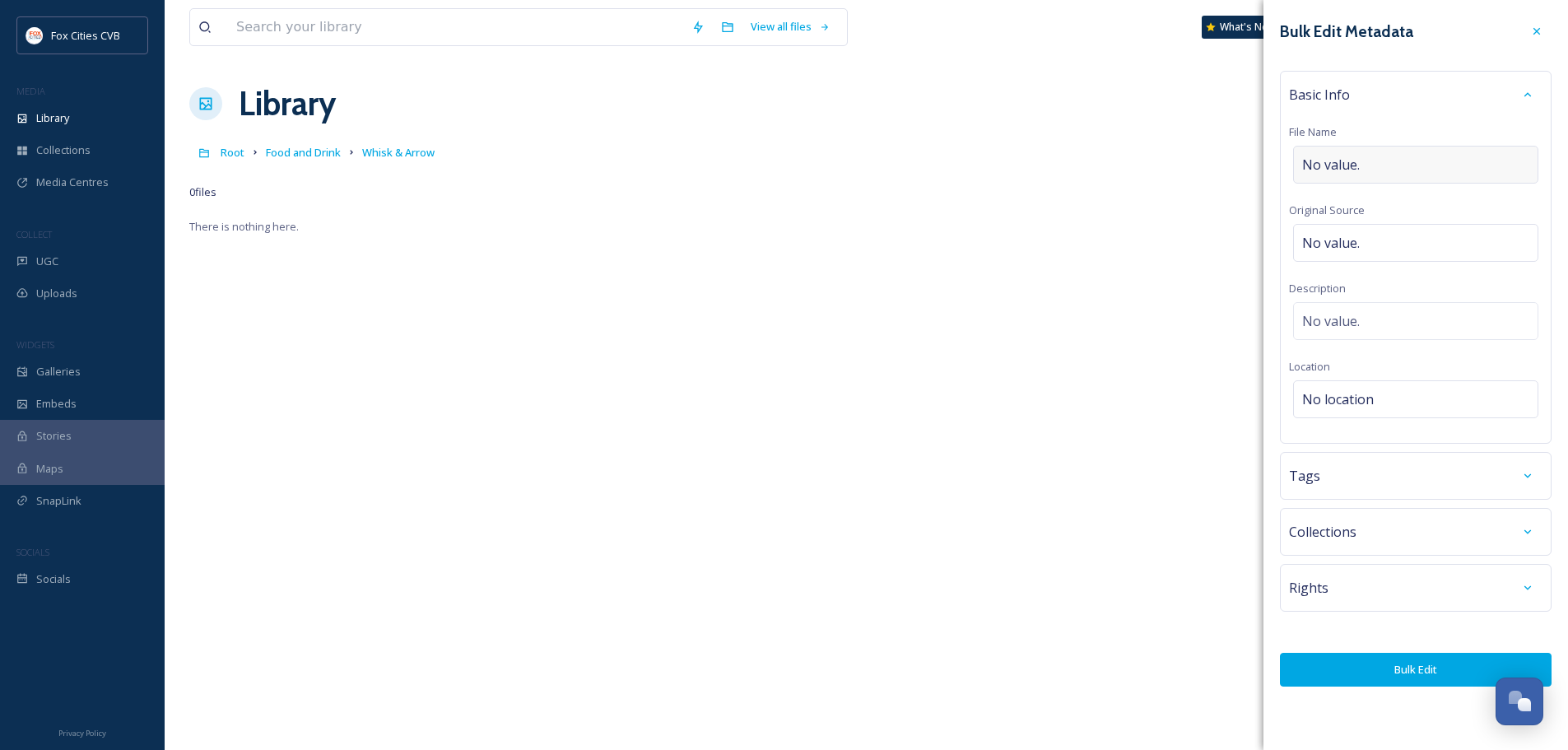
click at [1344, 154] on span "No value." at bounding box center [1330, 164] width 58 height 20
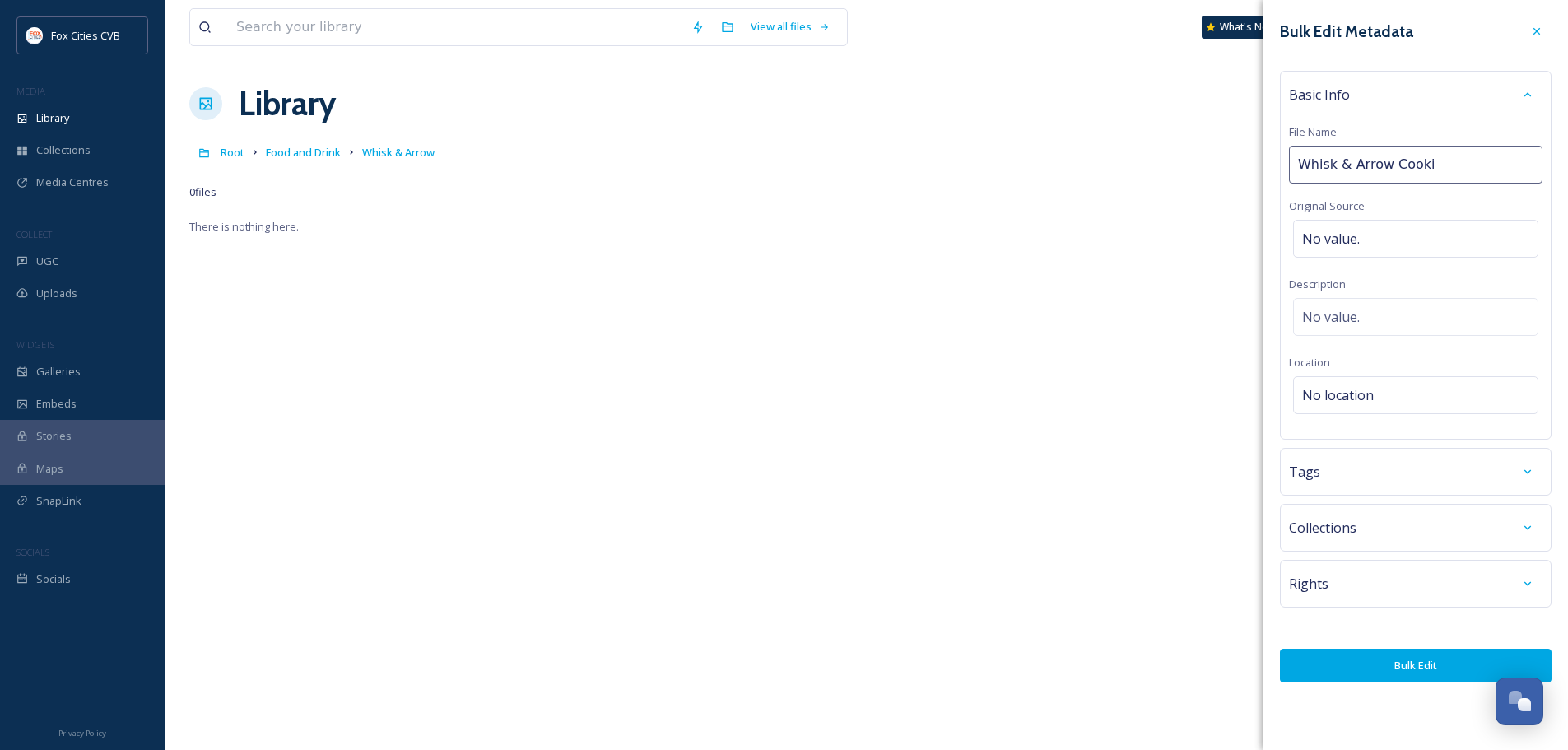
type input "Whisk & Arrow Cookie"
click at [1378, 230] on div "No value." at bounding box center [1415, 239] width 246 height 38
type input "@whiskandarrow"
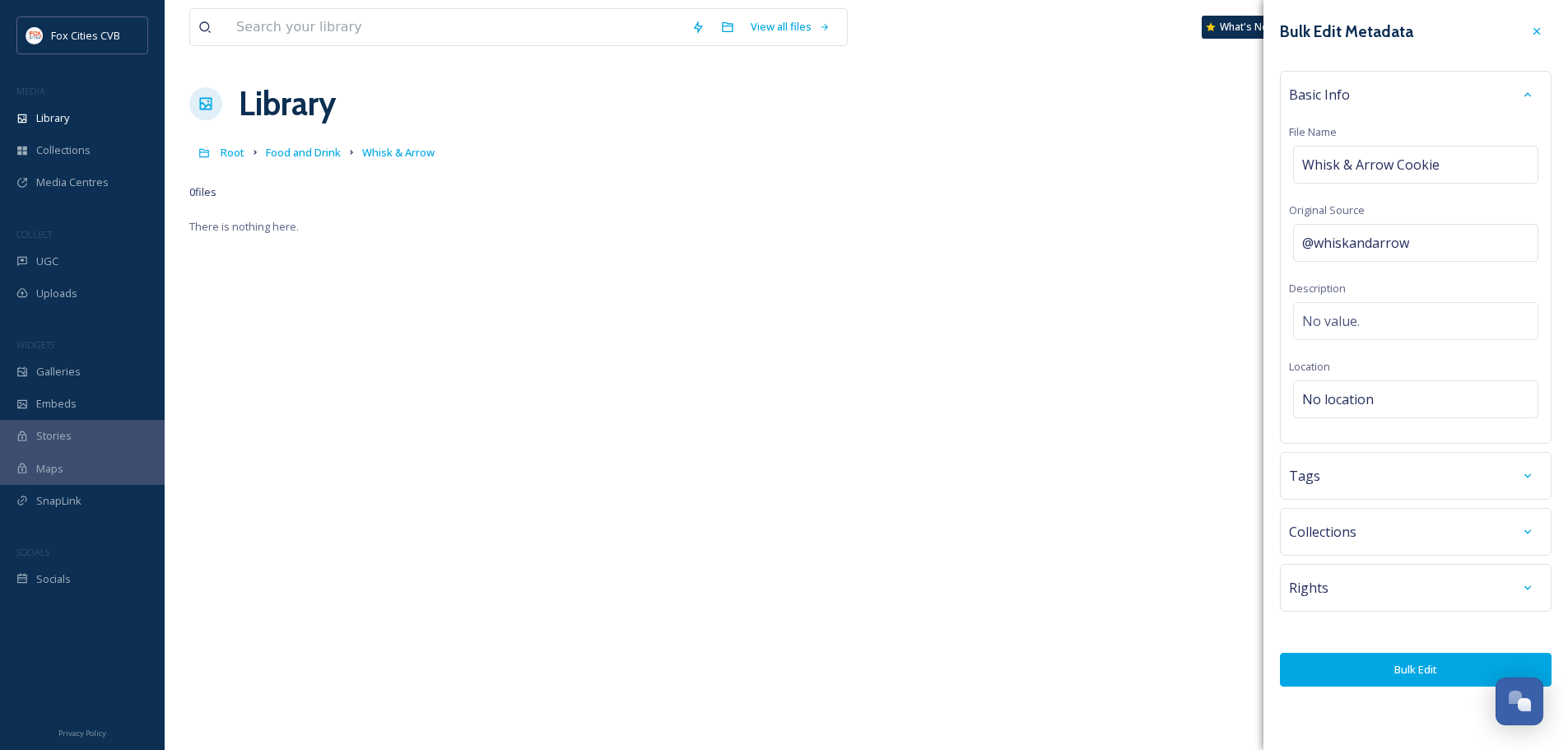
click at [1495, 673] on button "Bulk Edit" at bounding box center [1416, 669] width 272 height 34
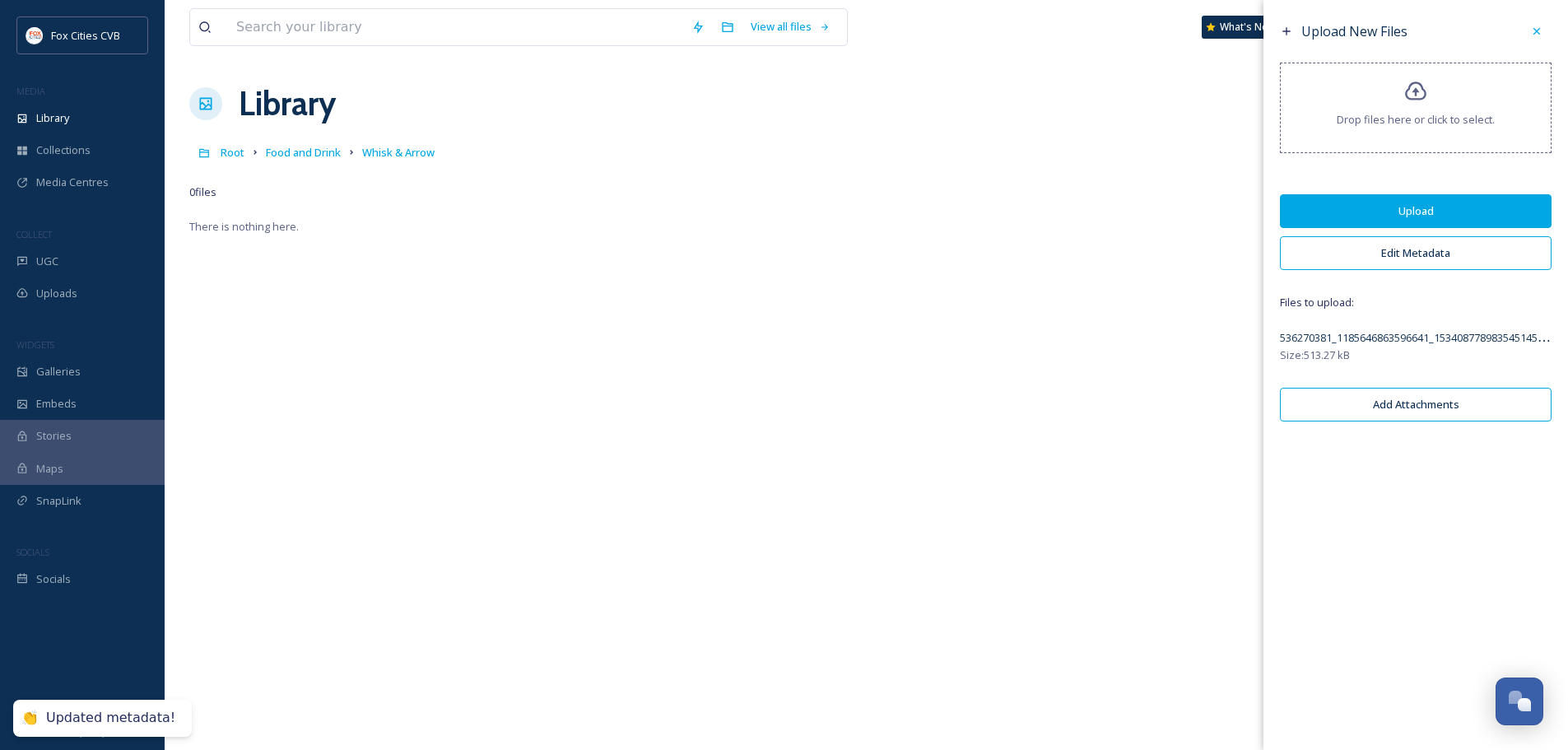
click at [1459, 216] on button "Upload" at bounding box center [1416, 211] width 272 height 34
